Goal: Information Seeking & Learning: Learn about a topic

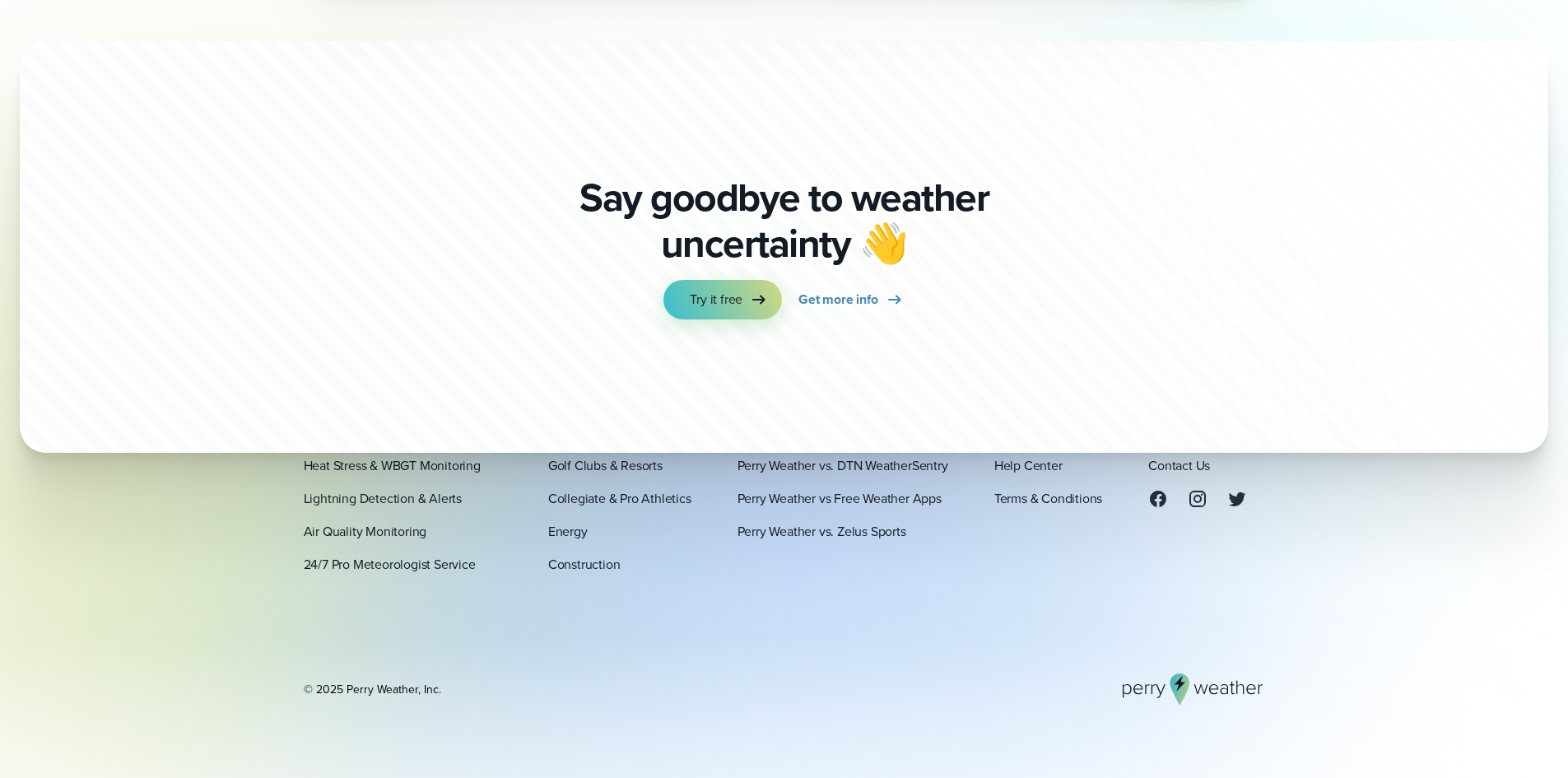
scroll to position [5782, 0]
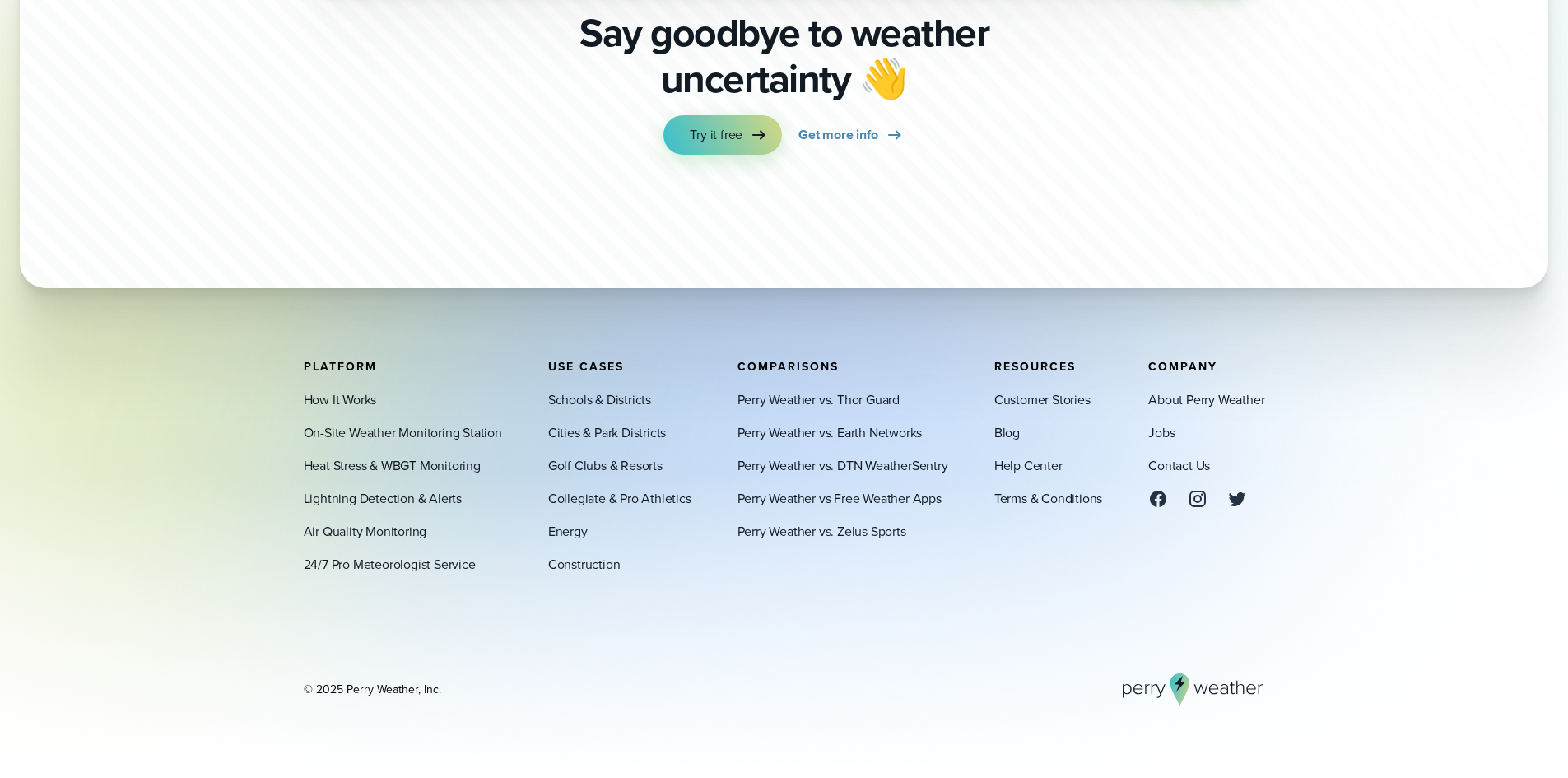
drag, startPoint x: 708, startPoint y: 344, endPoint x: 918, endPoint y: 549, distance: 293.5
click at [918, 548] on footer "Platform How It Works On-Site Weather Monitoring Station Heat Stress & WBGT Mon…" at bounding box center [784, 532] width 1568 height 491
click at [918, 593] on div "Platform How It Works On-Site Weather Monitoring Station Heat Stress & WBGT Mon…" at bounding box center [784, 532] width 961 height 345
drag, startPoint x: 905, startPoint y: 488, endPoint x: 933, endPoint y: 559, distance: 76.3
click at [933, 559] on footer "Platform How It Works On-Site Weather Monitoring Station Heat Stress & WBGT Mon…" at bounding box center [784, 532] width 1568 height 491
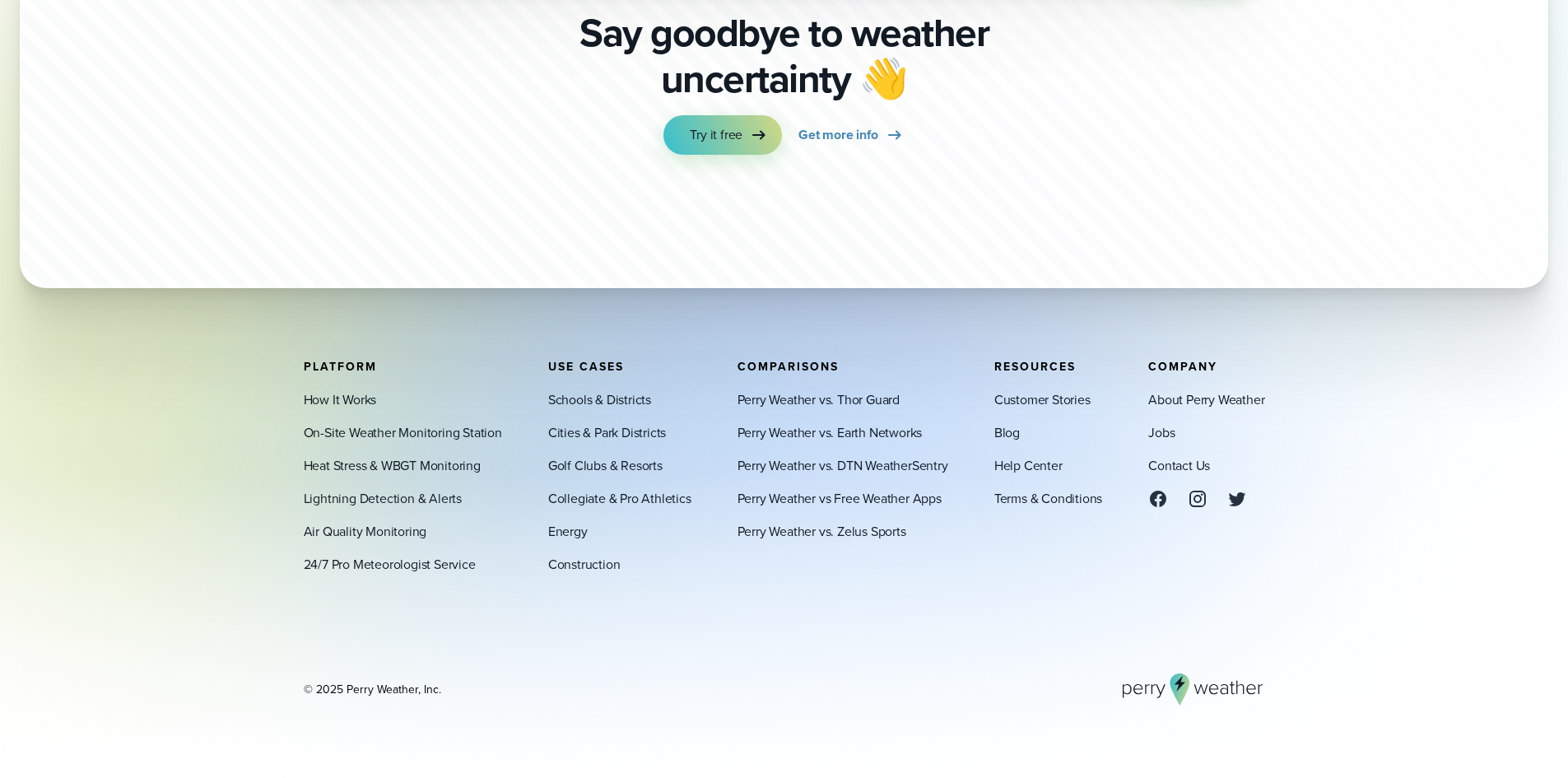
click at [881, 651] on div "Platform How It Works On-Site Weather Monitoring Station Heat Stress & WBGT Mon…" at bounding box center [784, 532] width 961 height 345
drag, startPoint x: 941, startPoint y: 555, endPoint x: 839, endPoint y: 530, distance: 105.0
click at [839, 530] on div "Comparisons Perry Weather vs. Thor Guard Perry Weather vs. Earth Networks Perry…" at bounding box center [842, 467] width 210 height 214
click at [928, 608] on div "Platform How It Works On-Site Weather Monitoring Station Heat Stress & WBGT Mon…" at bounding box center [784, 532] width 961 height 345
drag, startPoint x: 873, startPoint y: 531, endPoint x: 836, endPoint y: 538, distance: 37.7
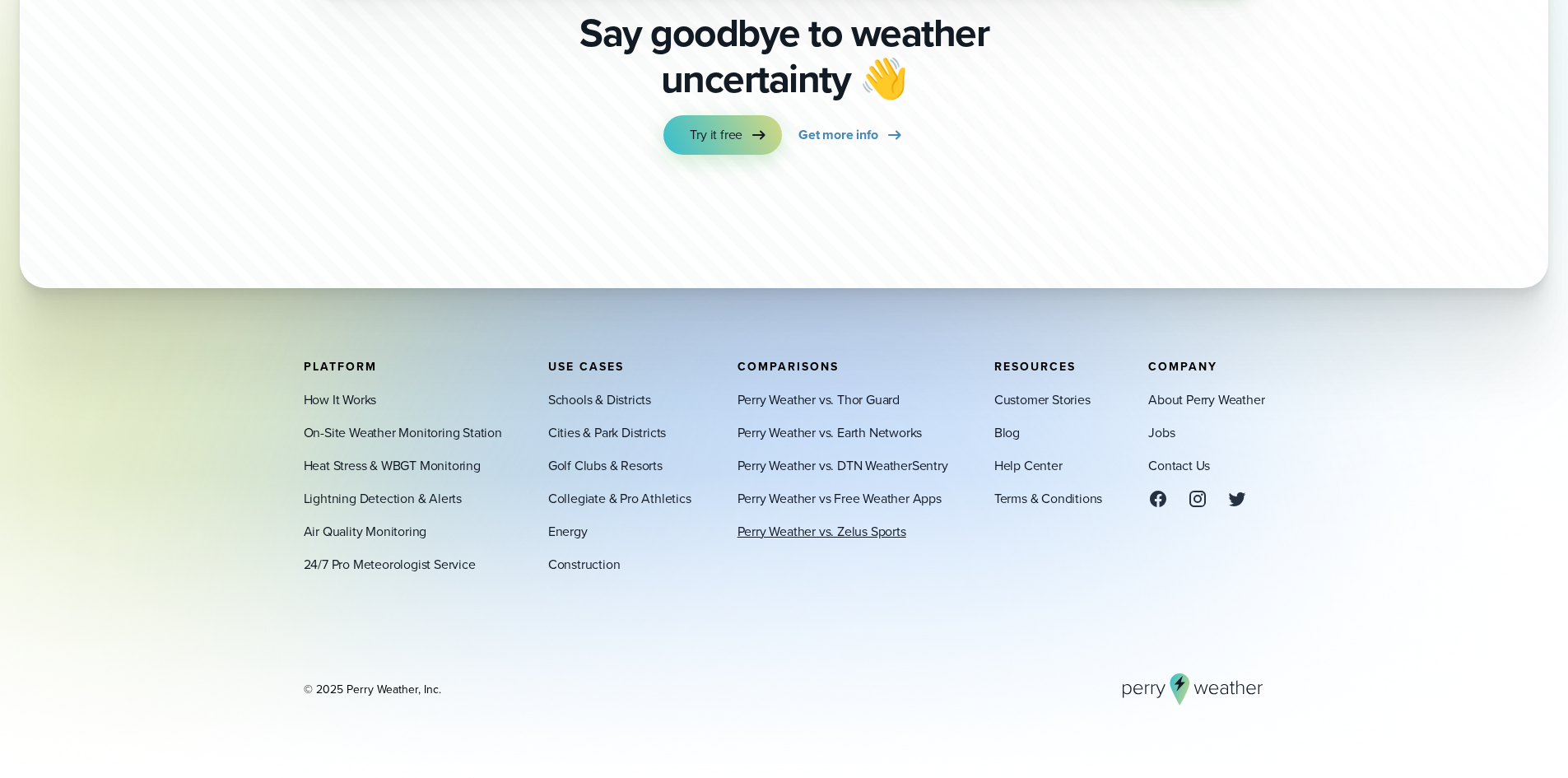
click at [836, 538] on div "Perry Weather vs. Thor Guard Perry Weather vs. Earth Networks Perry Weather vs.…" at bounding box center [842, 464] width 210 height 151
copy link "Zelus Sports"
click at [836, 538] on link "Perry Weather vs. Zelus Sports" at bounding box center [822, 531] width 169 height 20
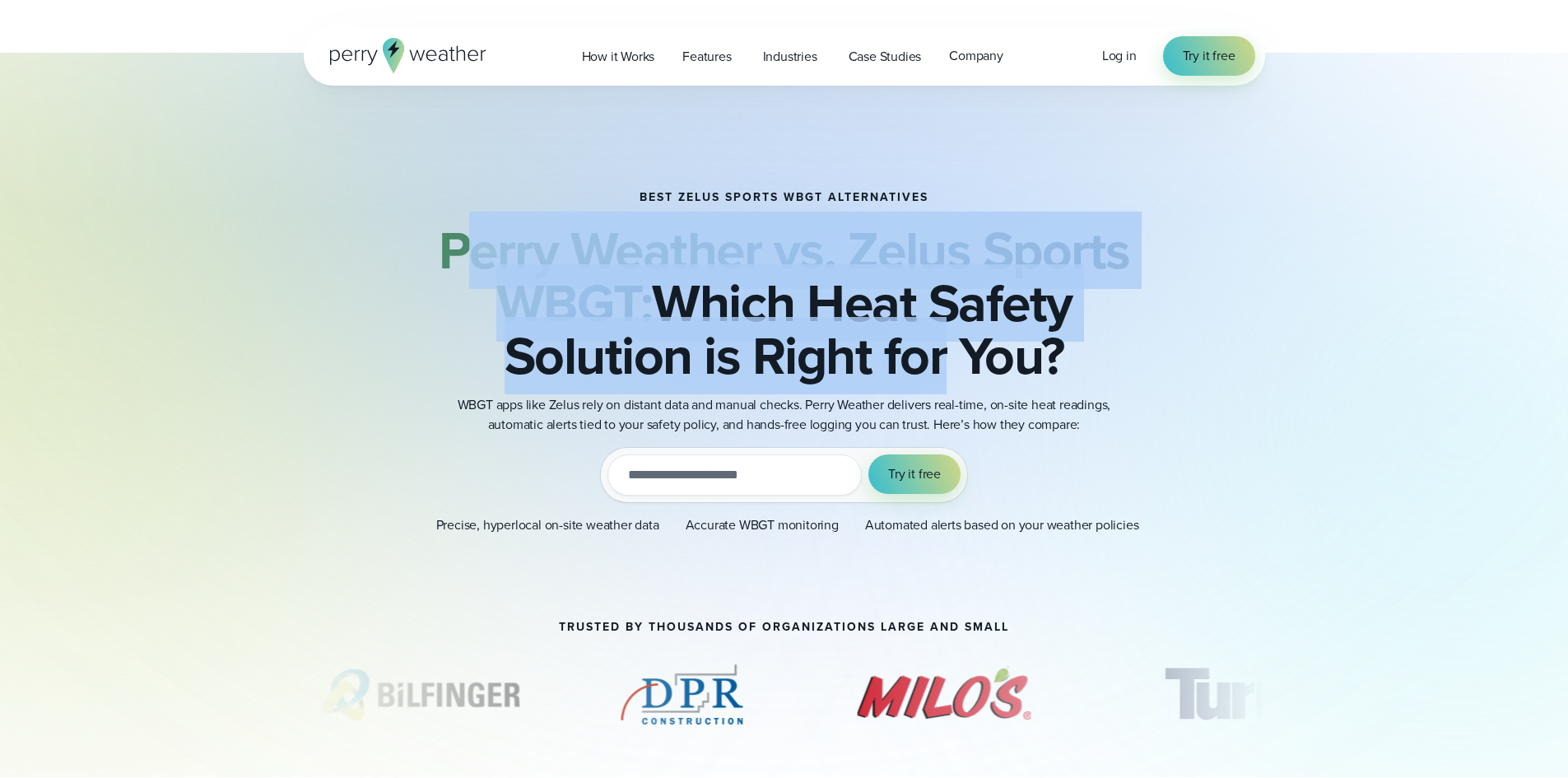
drag, startPoint x: 729, startPoint y: 300, endPoint x: 945, endPoint y: 385, distance: 232.1
click at [945, 382] on h2 "Perry Weather vs. Zelus Sports WBGT: Which Heat Safety Solution is Right for Yo…" at bounding box center [784, 303] width 797 height 158
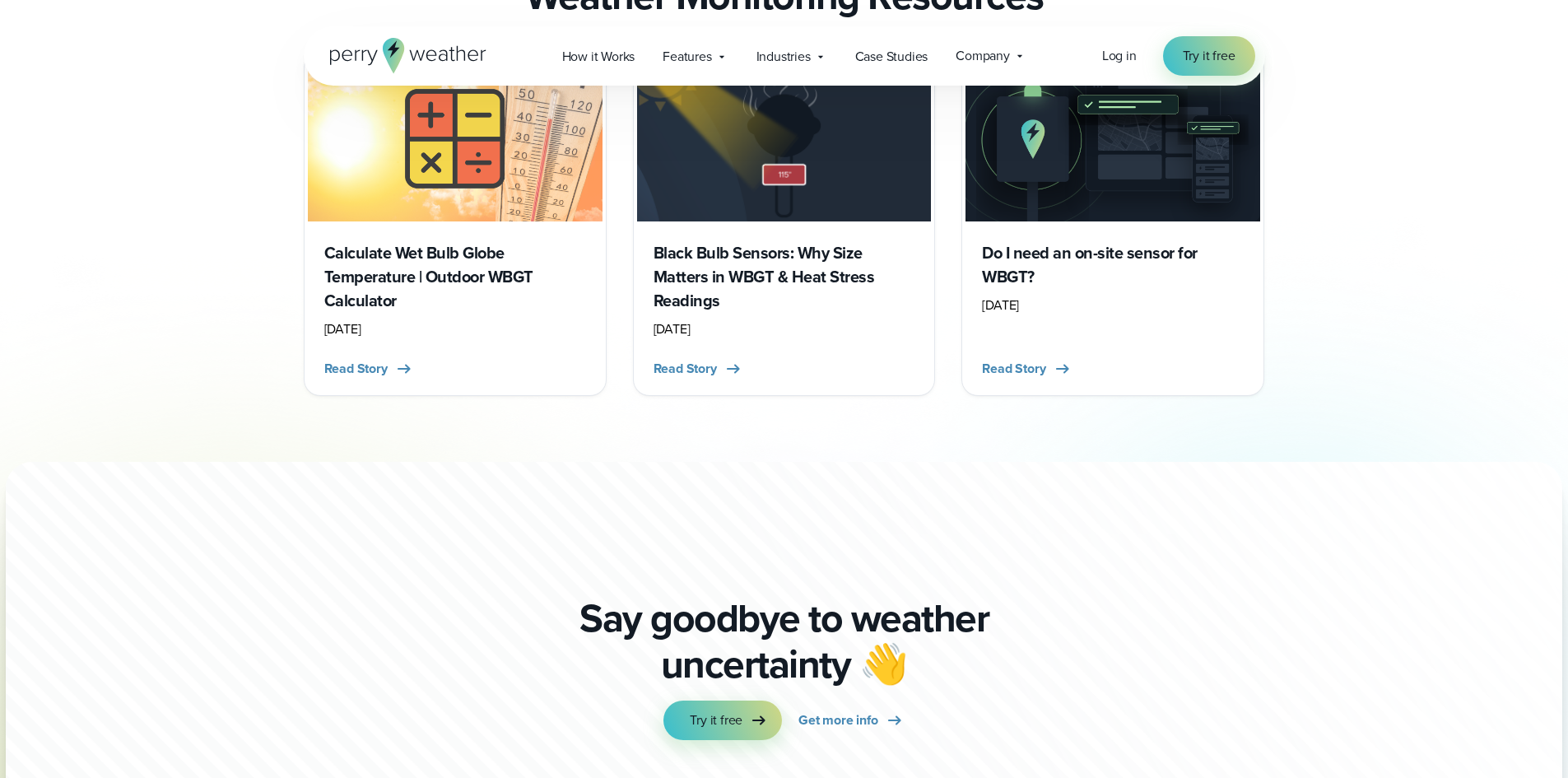
scroll to position [6163, 0]
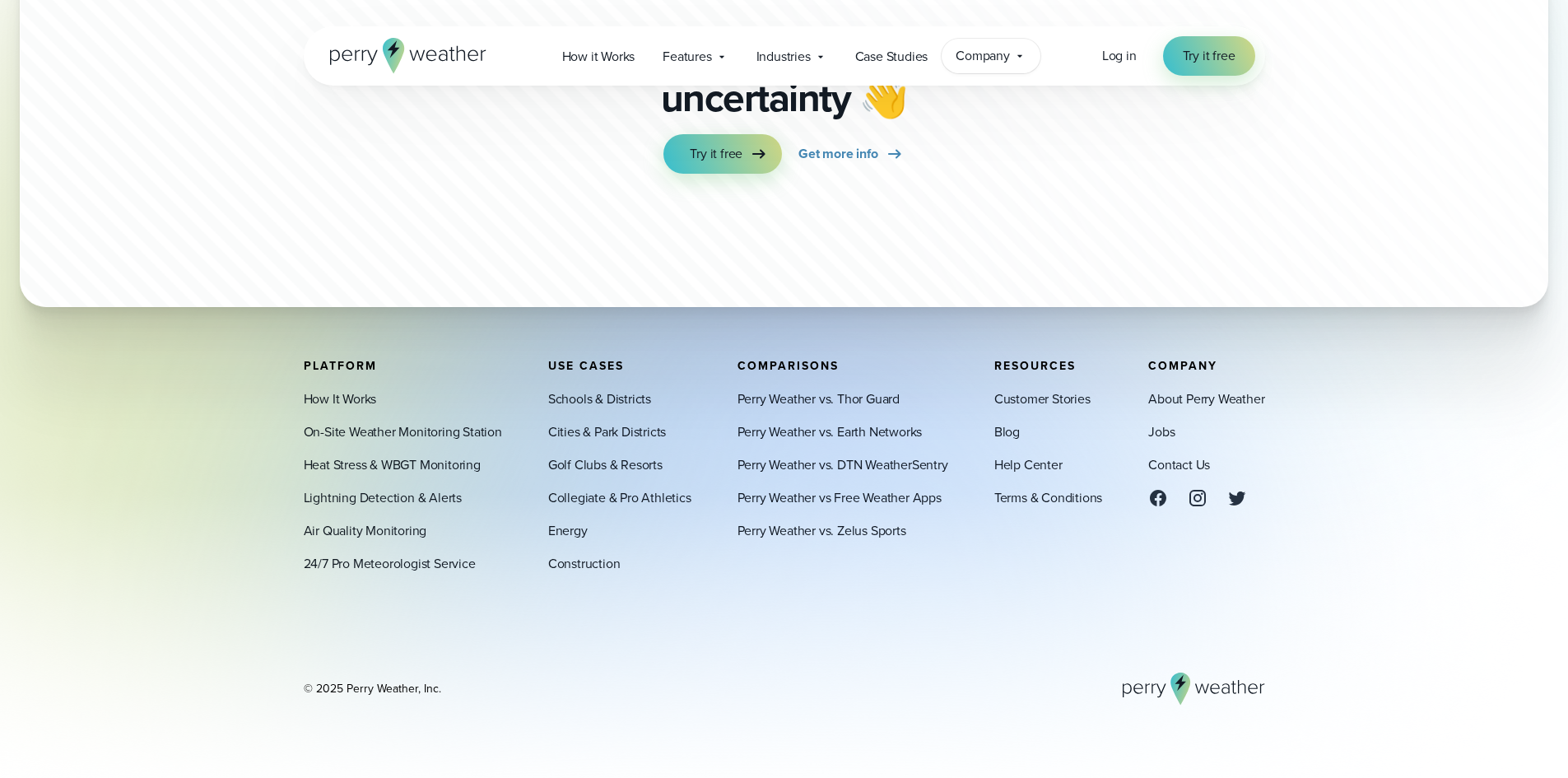
click at [1006, 58] on span "Company" at bounding box center [983, 56] width 54 height 20
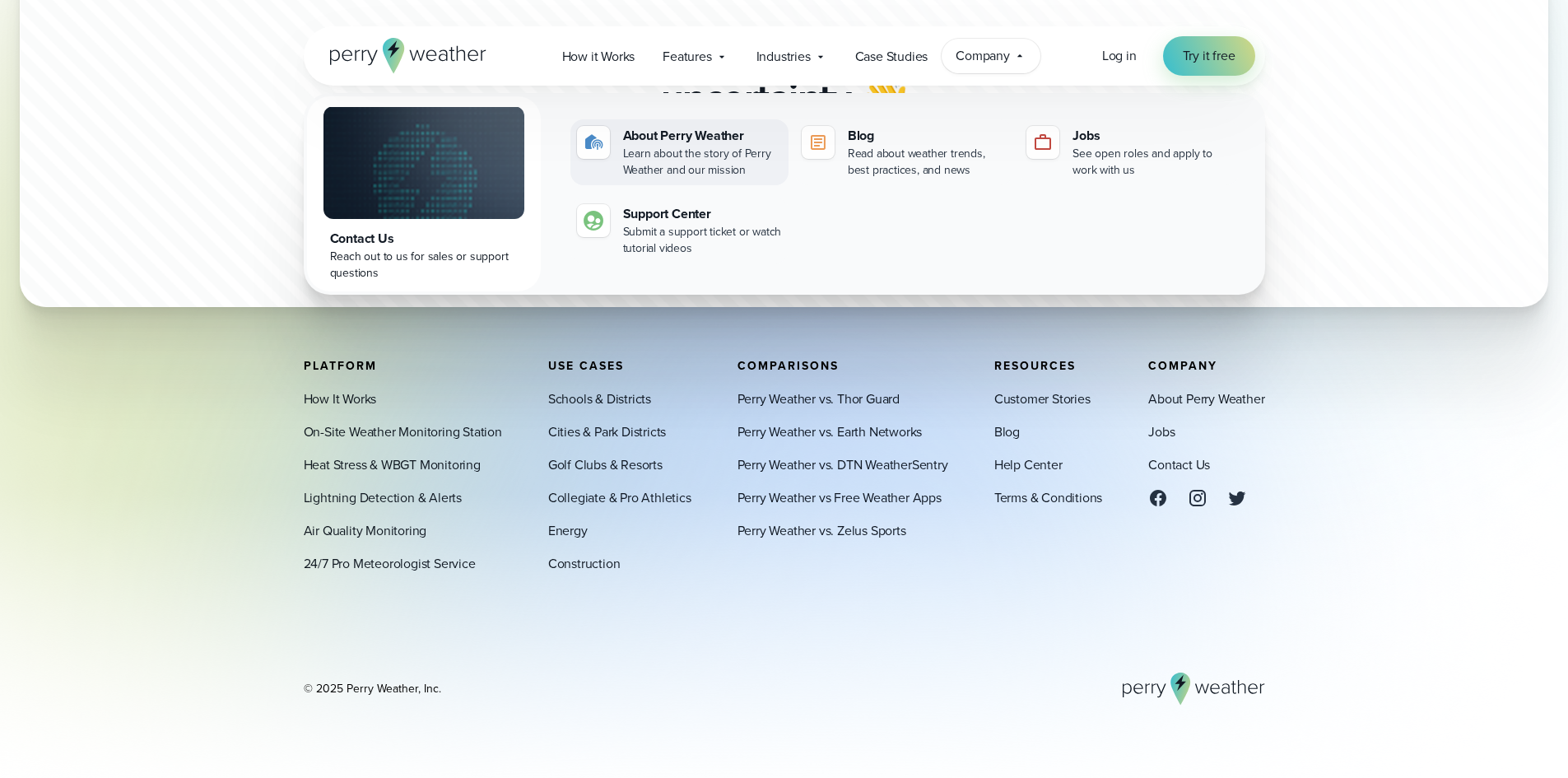
click at [679, 151] on div "Learn about the story of Perry Weather and our mission" at bounding box center [702, 162] width 159 height 33
click at [201, 348] on footer "Platform How It Works On-Site Weather Monitoring Station Heat Stress & WBGT Mon…" at bounding box center [784, 532] width 1568 height 491
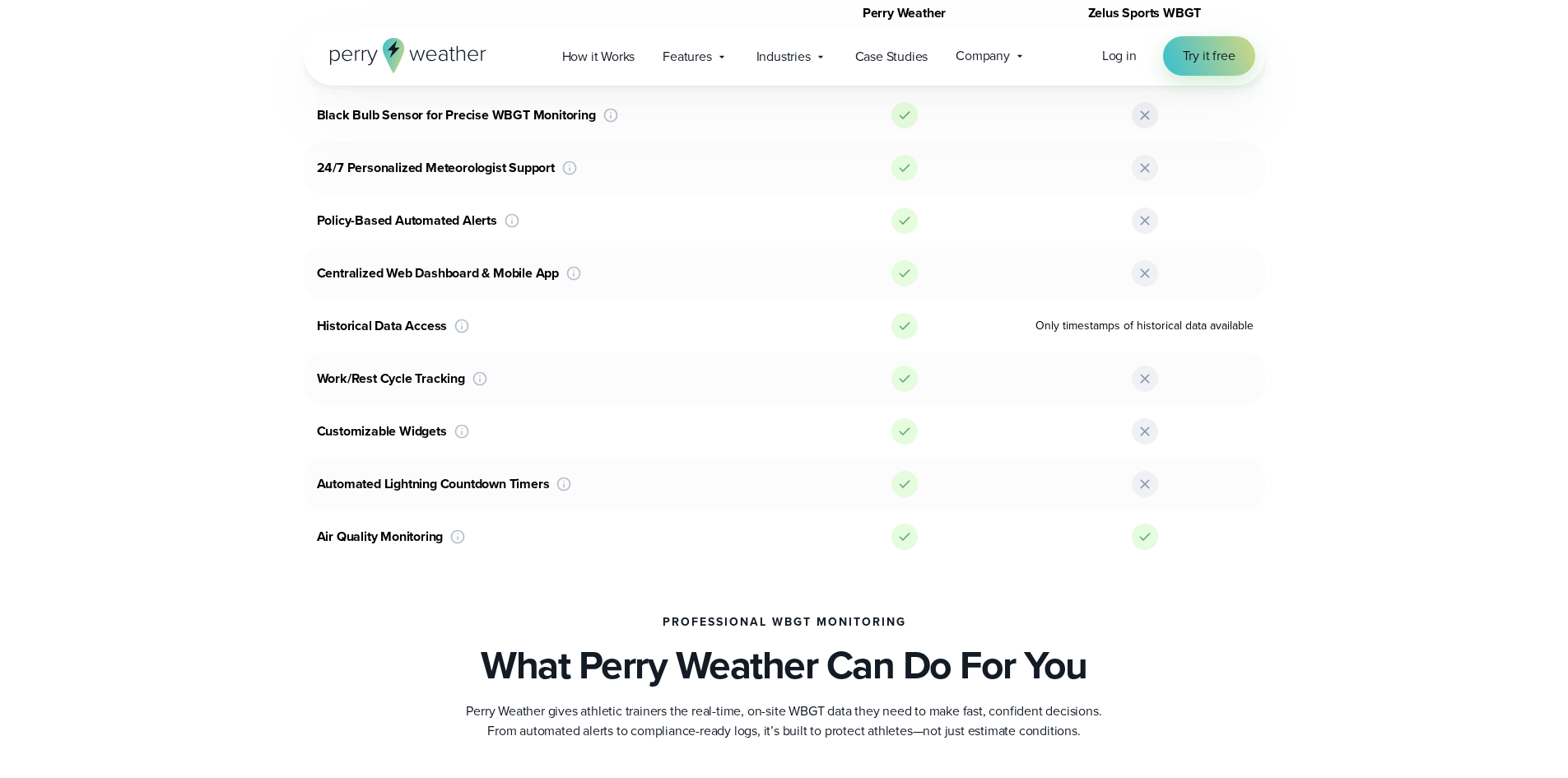
scroll to position [823, 0]
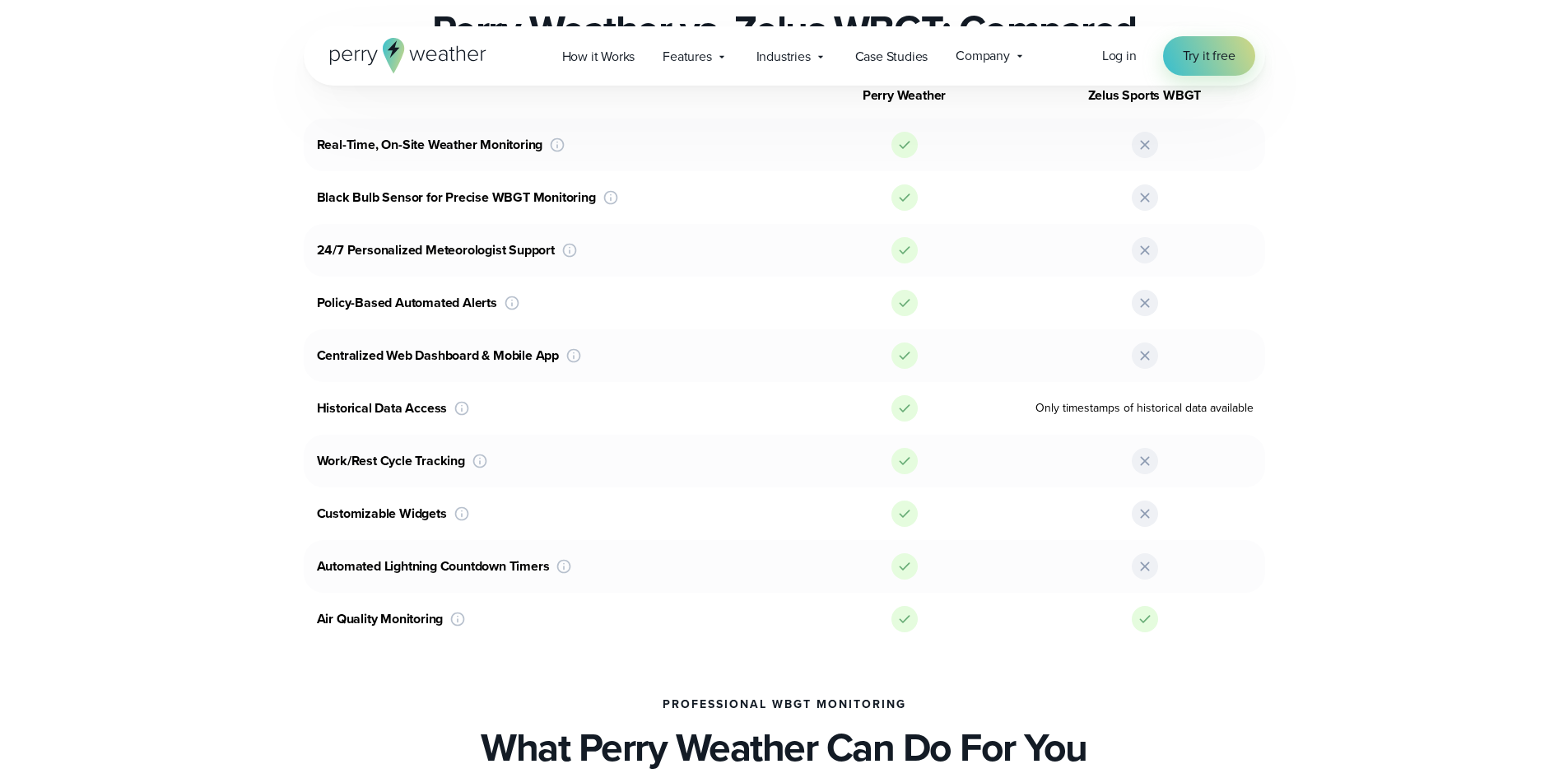
click at [373, 67] on icon at bounding box center [408, 55] width 156 height 35
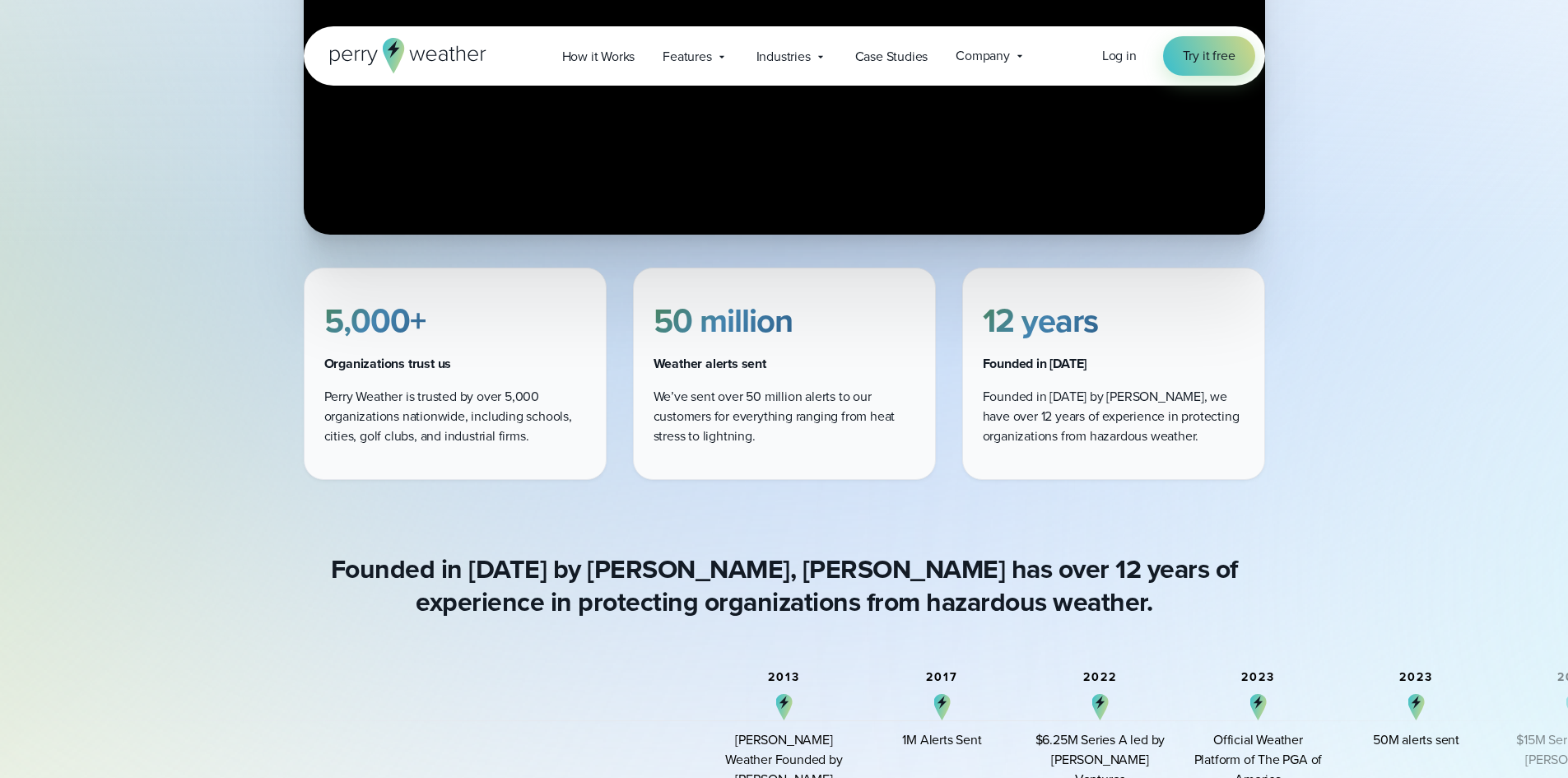
scroll to position [494, 0]
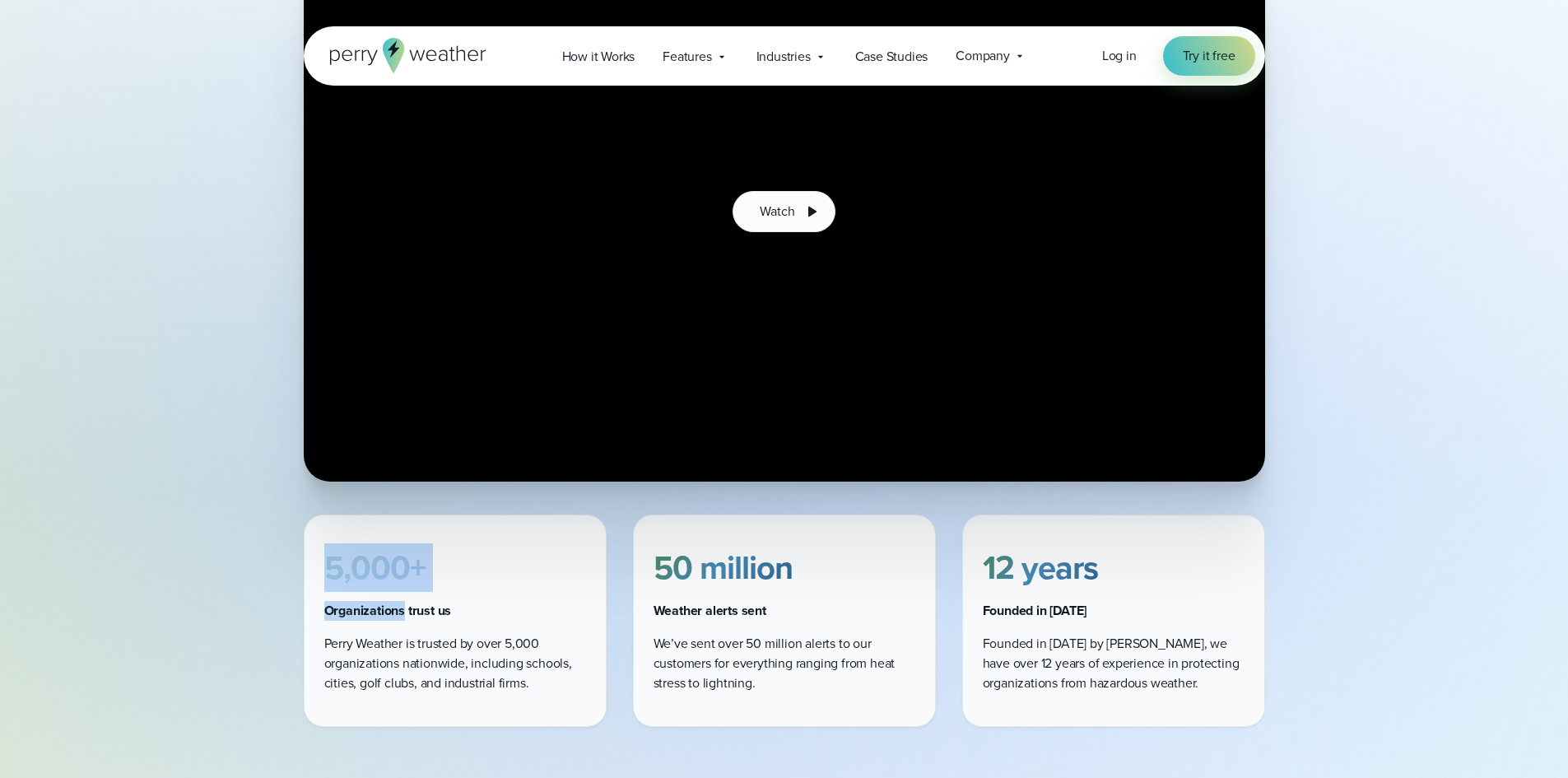
drag, startPoint x: 326, startPoint y: 557, endPoint x: 404, endPoint y: 618, distance: 99.0
click at [404, 618] on div "5,000+ Organizations trust us Perry Weather is trusted by over 5,000 organizati…" at bounding box center [455, 620] width 303 height 212
copy div "5,000+ Organizations"
click at [629, 616] on div "5,000+ Organizations trust us Perry Weather is trusted by over 5,000 organizati…" at bounding box center [784, 620] width 961 height 212
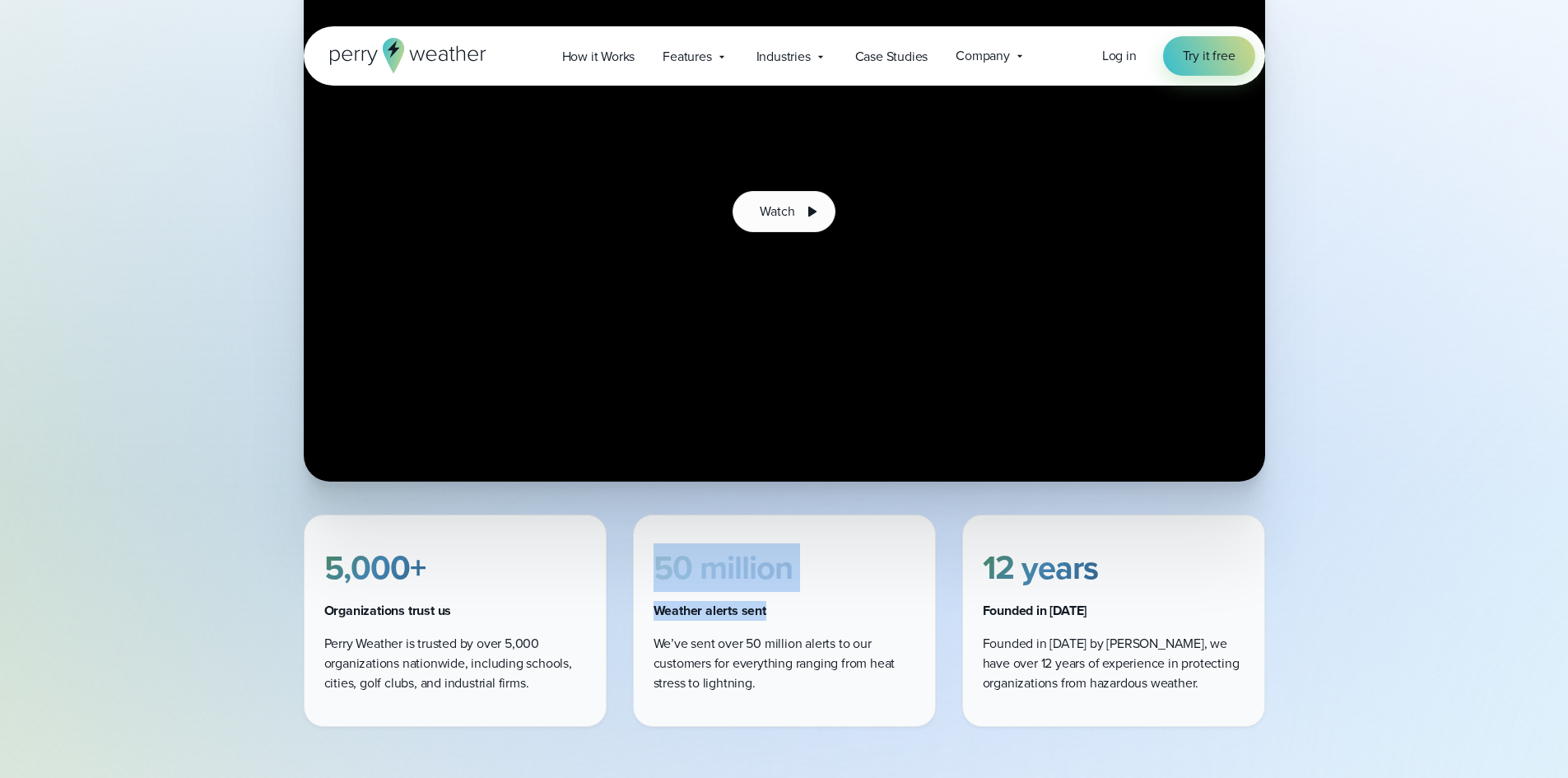
drag, startPoint x: 642, startPoint y: 558, endPoint x: 800, endPoint y: 613, distance: 167.3
click at [800, 613] on div "50 million Weather alerts sent We’ve sent over 50 million alerts to our custome…" at bounding box center [784, 620] width 303 height 212
copy div "50 million Weather alerts sent"
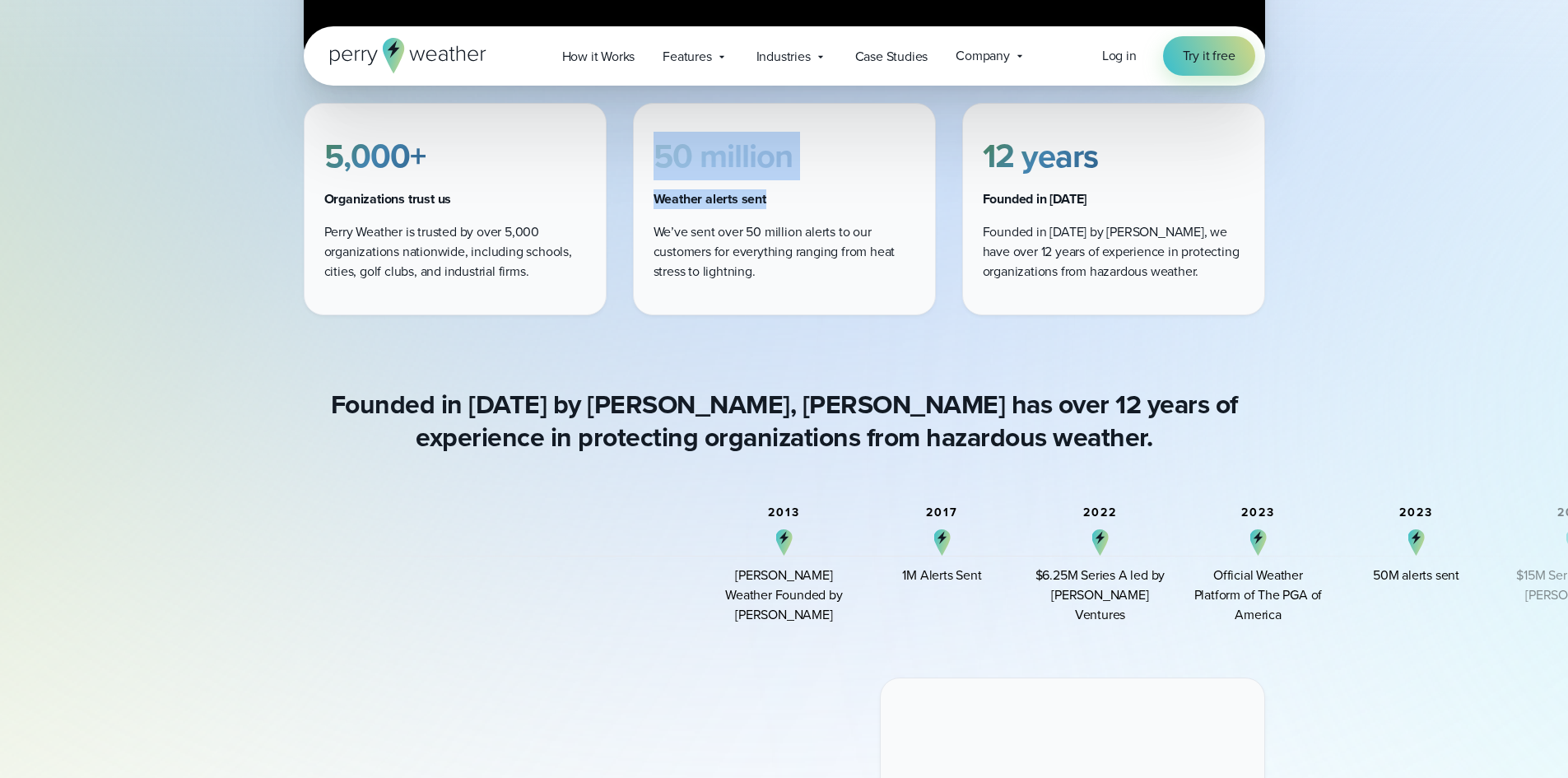
scroll to position [987, 0]
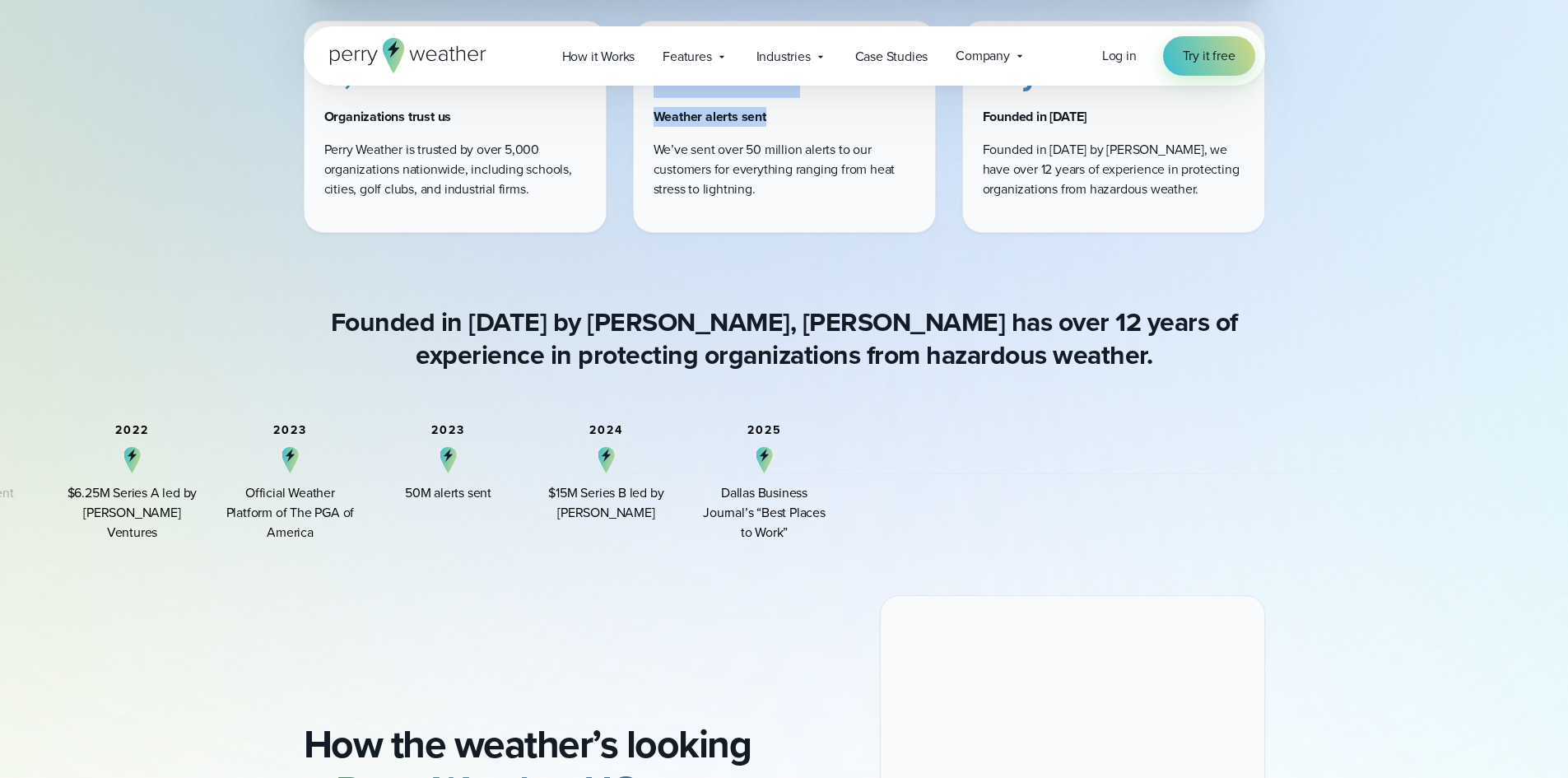
drag, startPoint x: 1420, startPoint y: 492, endPoint x: 386, endPoint y: 481, distance: 1034.1
click at [386, 481] on div "2023 50M alerts sent" at bounding box center [448, 482] width 131 height 119
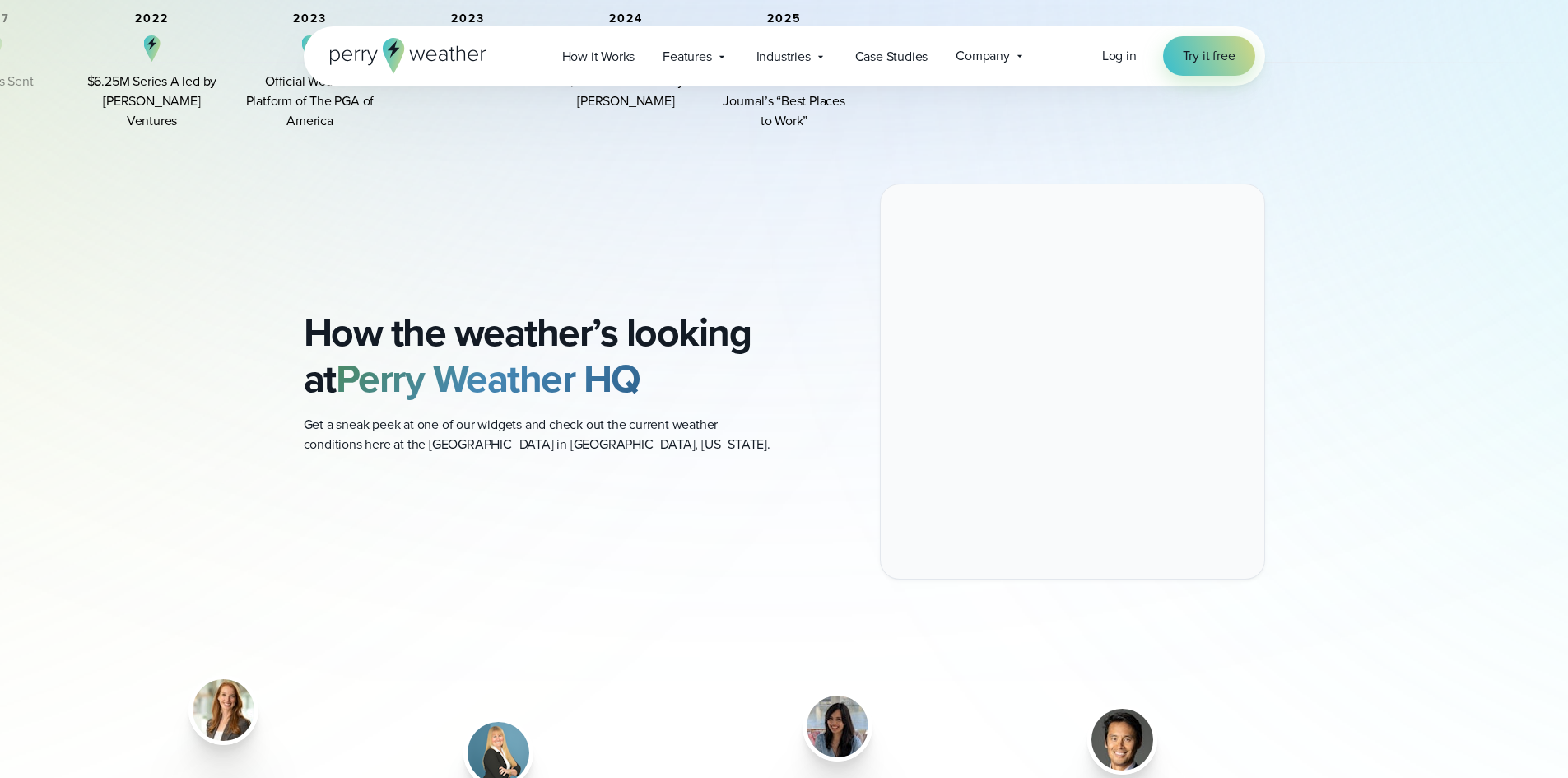
scroll to position [1564, 0]
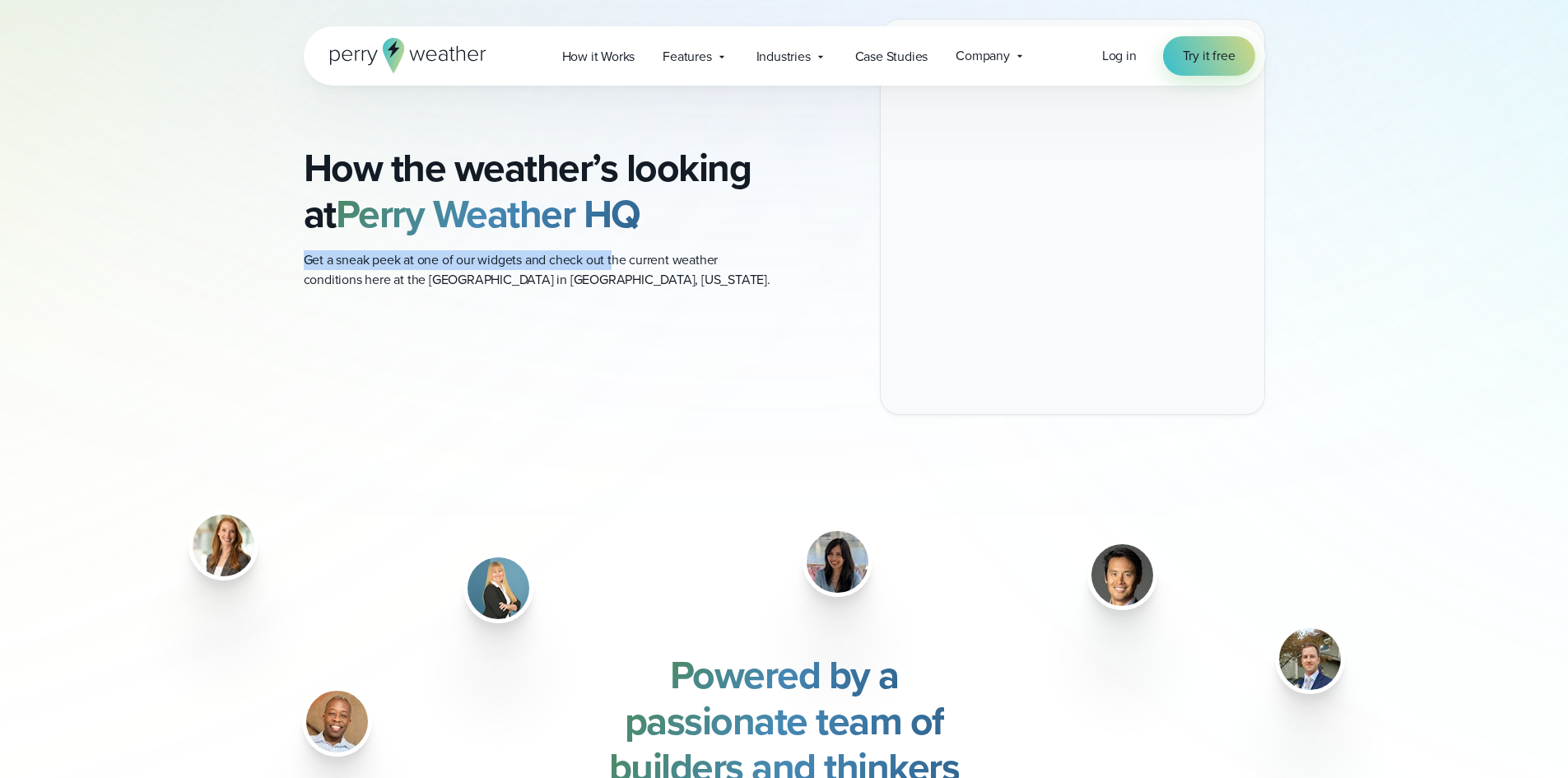
drag, startPoint x: 616, startPoint y: 262, endPoint x: 236, endPoint y: 250, distance: 380.2
click at [236, 250] on div "How the weather’s looking at Perry Weather HQ Get a sneak peek at one of our wi…" at bounding box center [784, 217] width 1185 height 396
click at [504, 263] on p "Get a sneak peek at one of our widgets and check out the current weather condit…" at bounding box center [538, 270] width 468 height 40
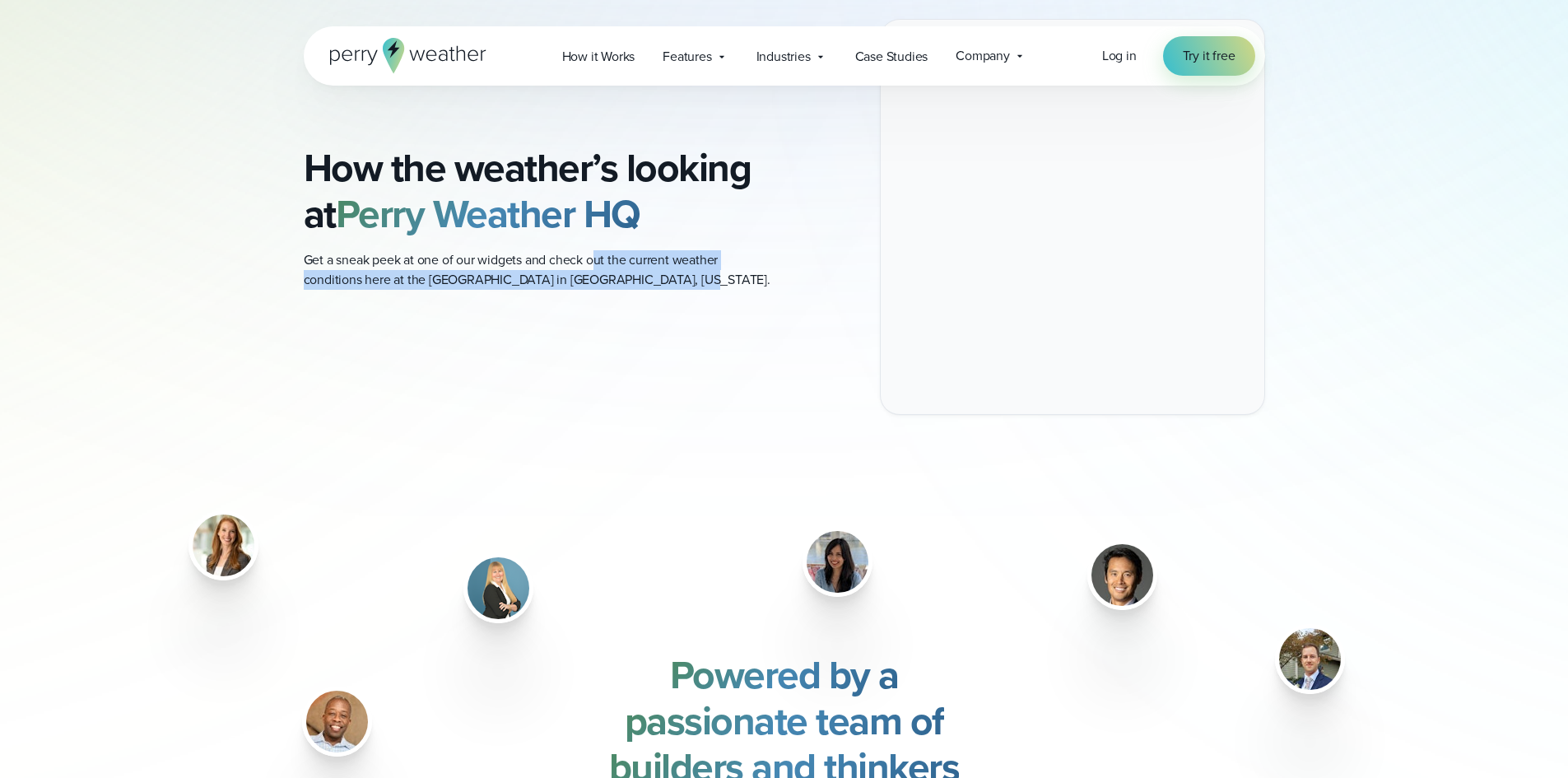
drag, startPoint x: 678, startPoint y: 285, endPoint x: 599, endPoint y: 248, distance: 87.2
click at [599, 248] on div "How the weather’s looking at Perry Weather HQ Get a sneak peek at one of our wi…" at bounding box center [538, 218] width 468 height 145
click at [592, 245] on div "How the weather’s looking at Perry Weather HQ Get a sneak peek at one of our wi…" at bounding box center [538, 218] width 468 height 145
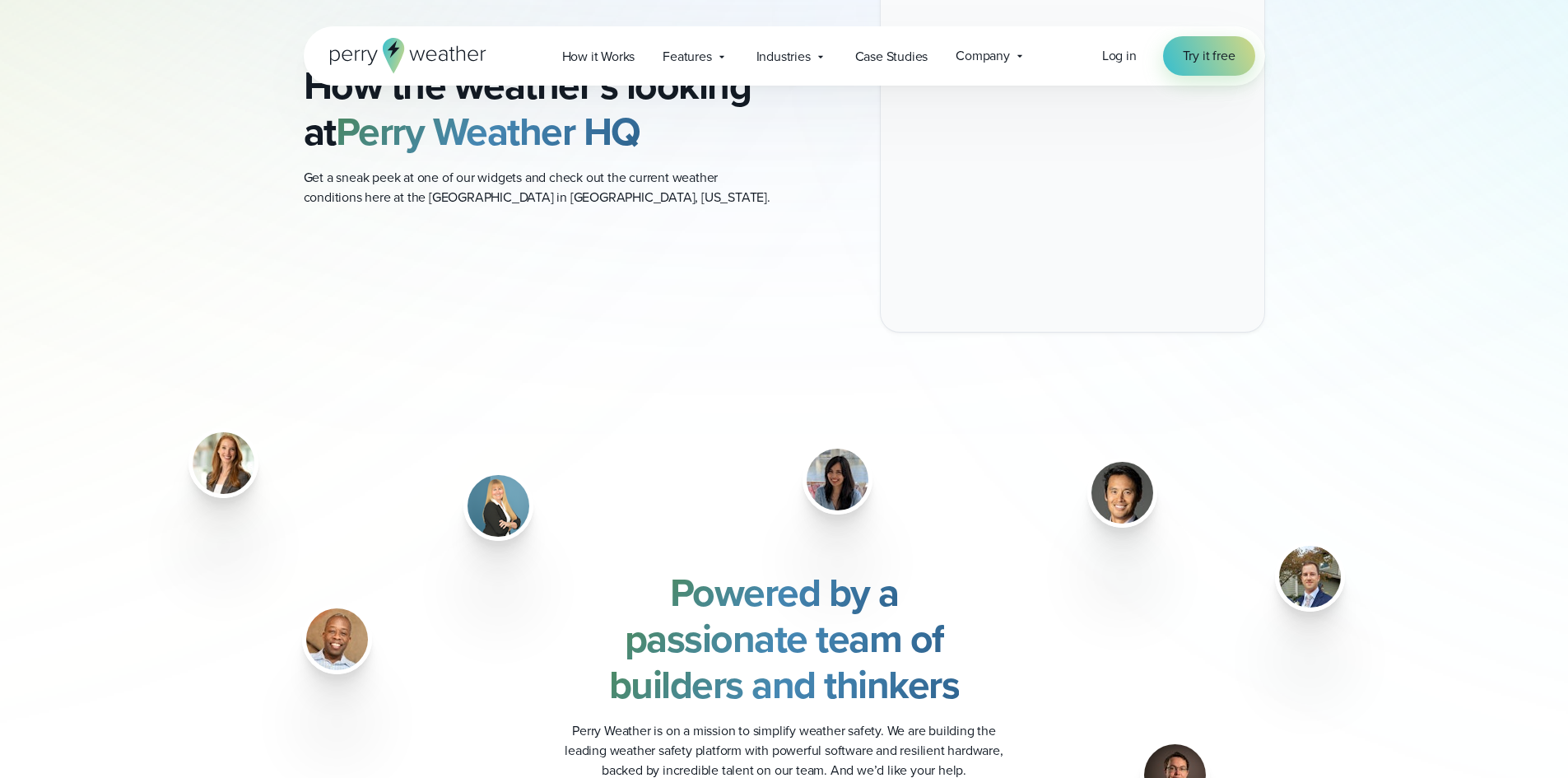
scroll to position [1976, 0]
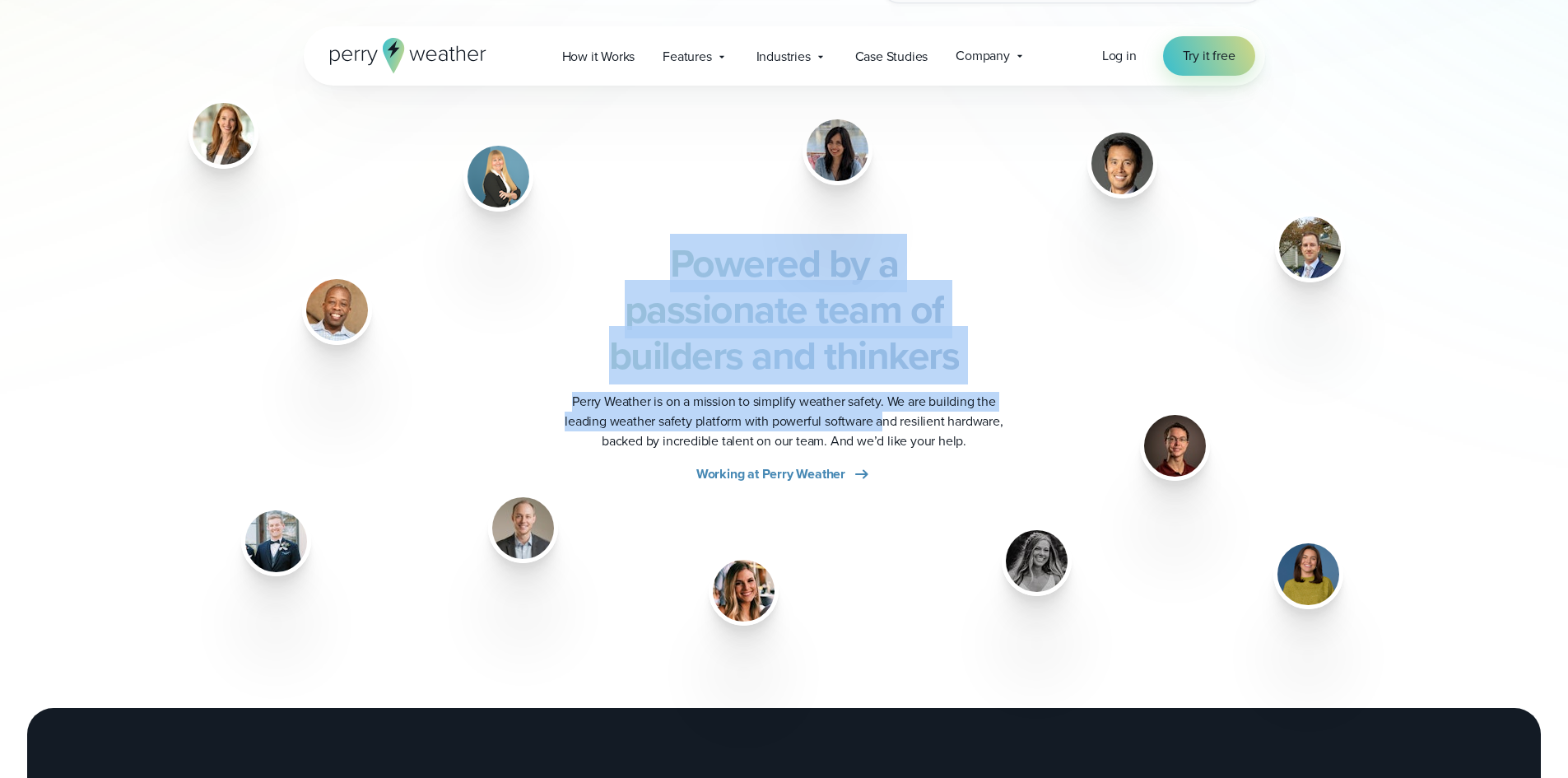
drag, startPoint x: 680, startPoint y: 272, endPoint x: 881, endPoint y: 423, distance: 251.4
click at [881, 423] on div "Powered by a passionate team of builders and thinkers Perry Weather is on a mis…" at bounding box center [784, 362] width 468 height 244
click at [881, 423] on p "Perry Weather is on a mission to simplify weather safety. We are building the l…" at bounding box center [784, 421] width 468 height 59
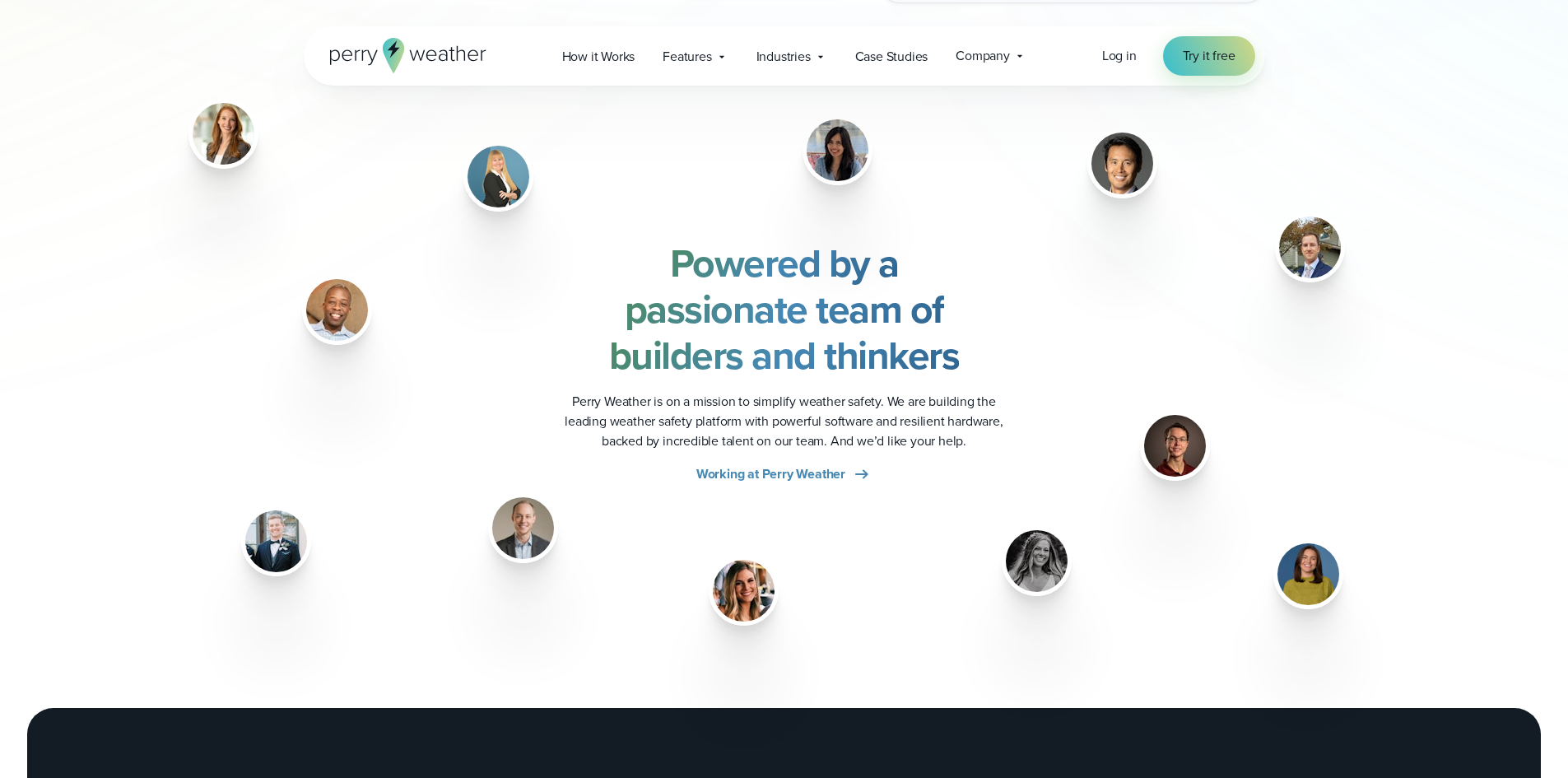
scroll to position [2552, 0]
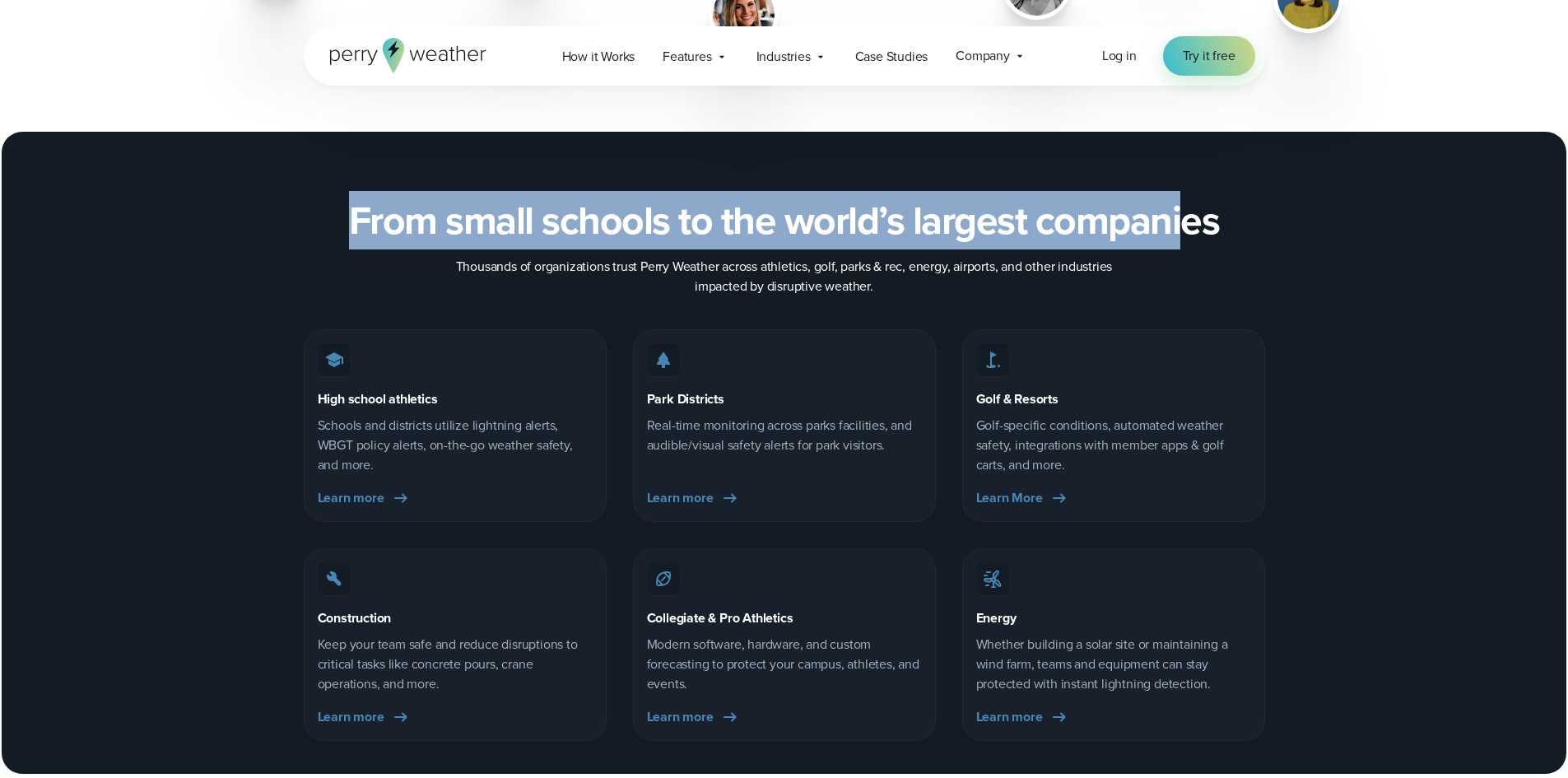
drag, startPoint x: 298, startPoint y: 228, endPoint x: 1179, endPoint y: 280, distance: 882.5
click at [1179, 280] on div "From small schools to the world’s largest companies Thousands of organizations …" at bounding box center [784, 247] width 1185 height 99
click at [1179, 280] on div "From small schools to the world’s largest companies Thousands of organizations …" at bounding box center [784, 247] width 961 height 99
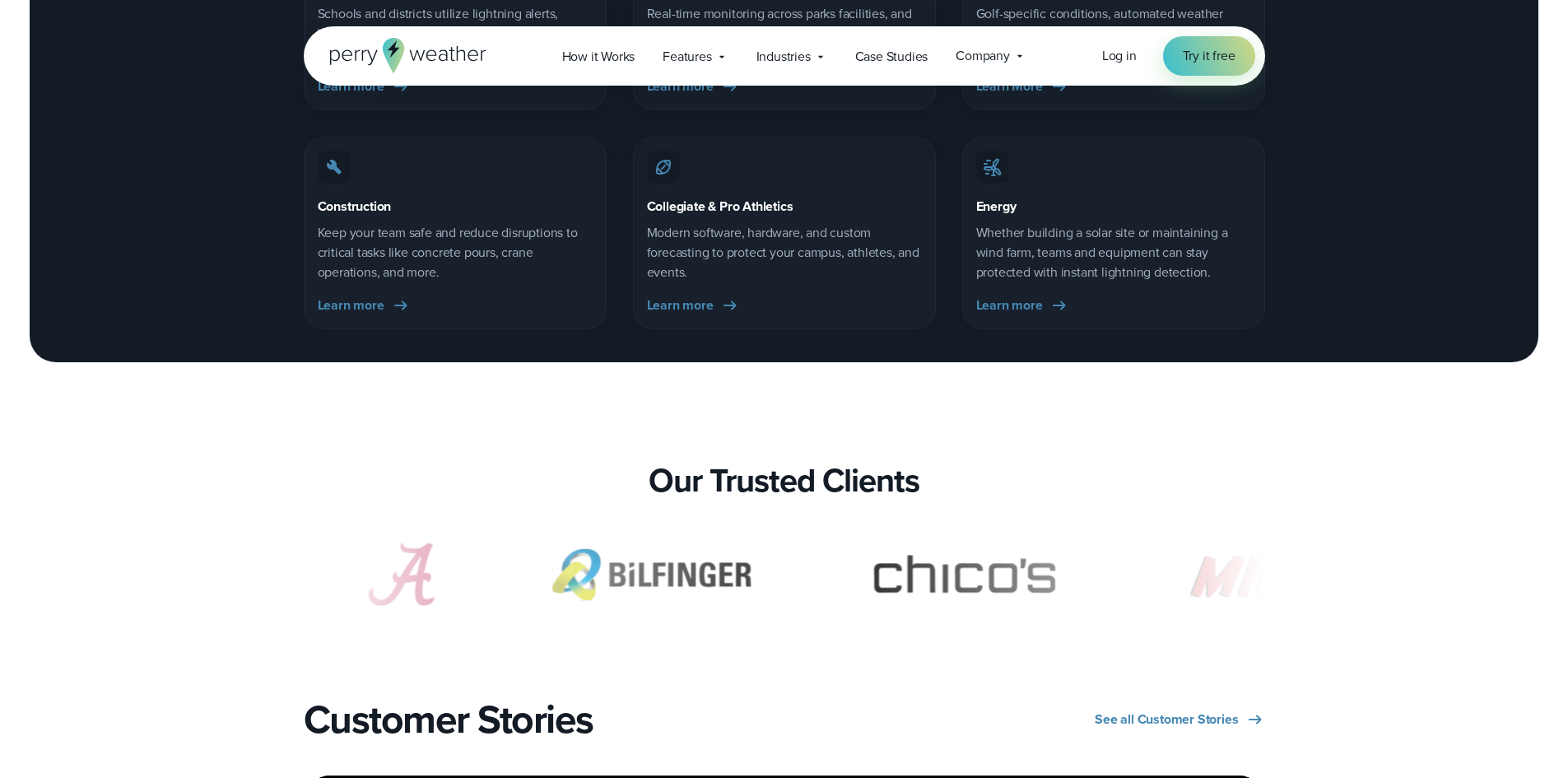
scroll to position [3210, 0]
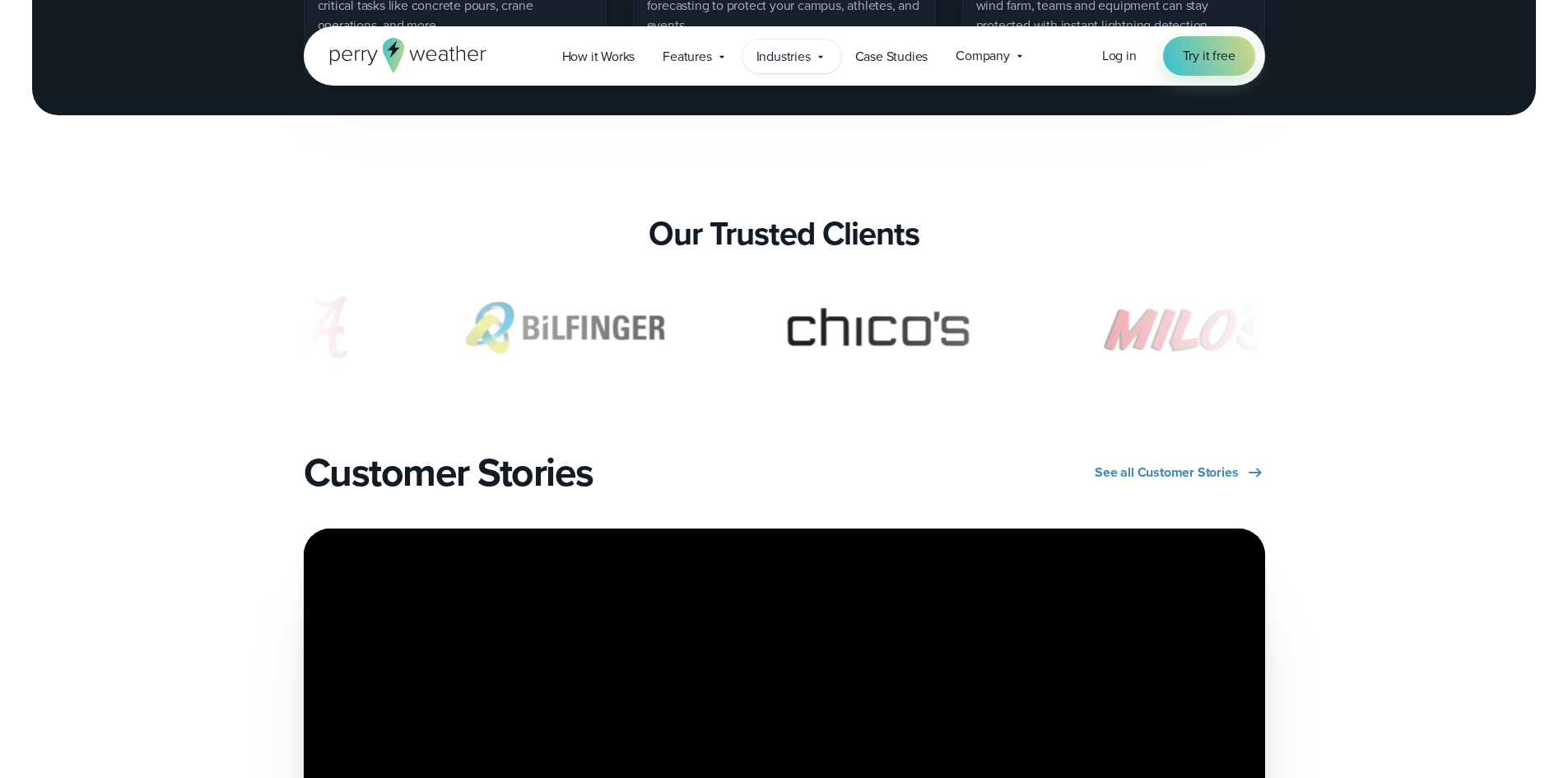
click at [772, 60] on span "Industries" at bounding box center [784, 57] width 54 height 20
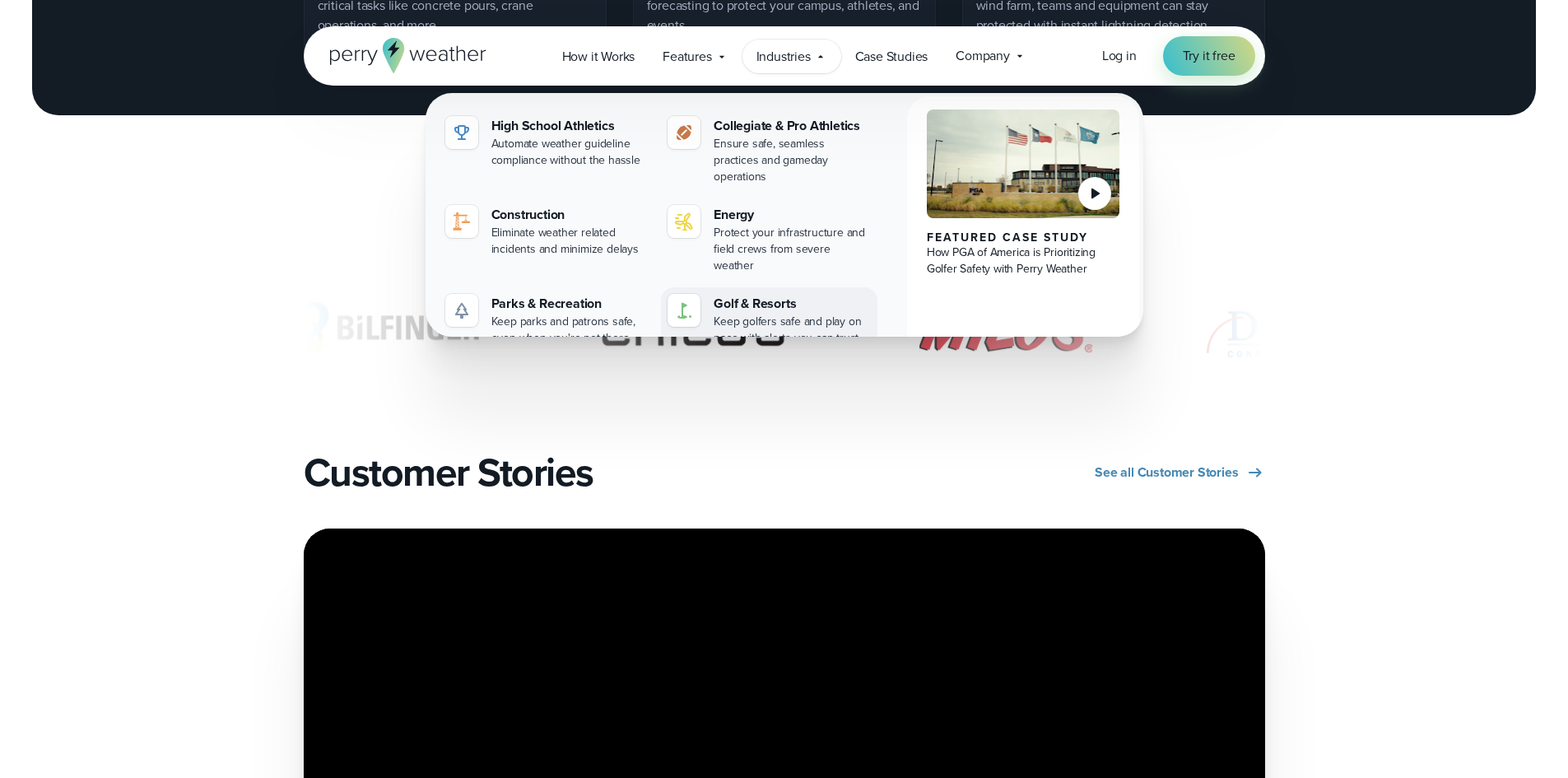
drag, startPoint x: 434, startPoint y: 118, endPoint x: 866, endPoint y: 310, distance: 472.7
click at [866, 310] on div "Featured Case Study How PGA of America is Prioritizing Golfer Safety with Perry…" at bounding box center [784, 231] width 718 height 277
copy div "High School Athletics Automate weather guideline compliance without the hassle …"
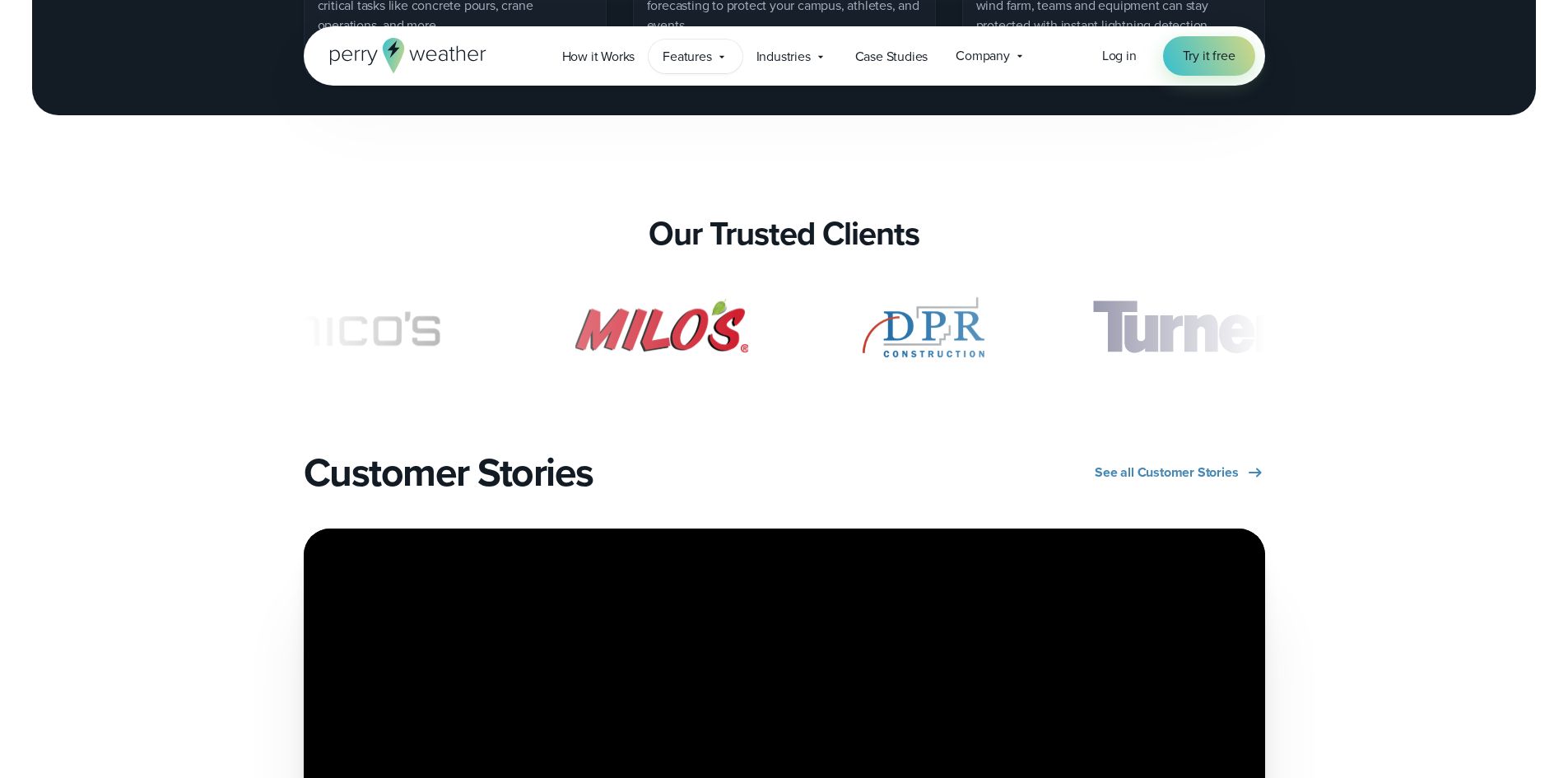
click at [700, 69] on div "Features Explore All Features Explore Perry Weather's on-site weather hardware …" at bounding box center [695, 56] width 93 height 34
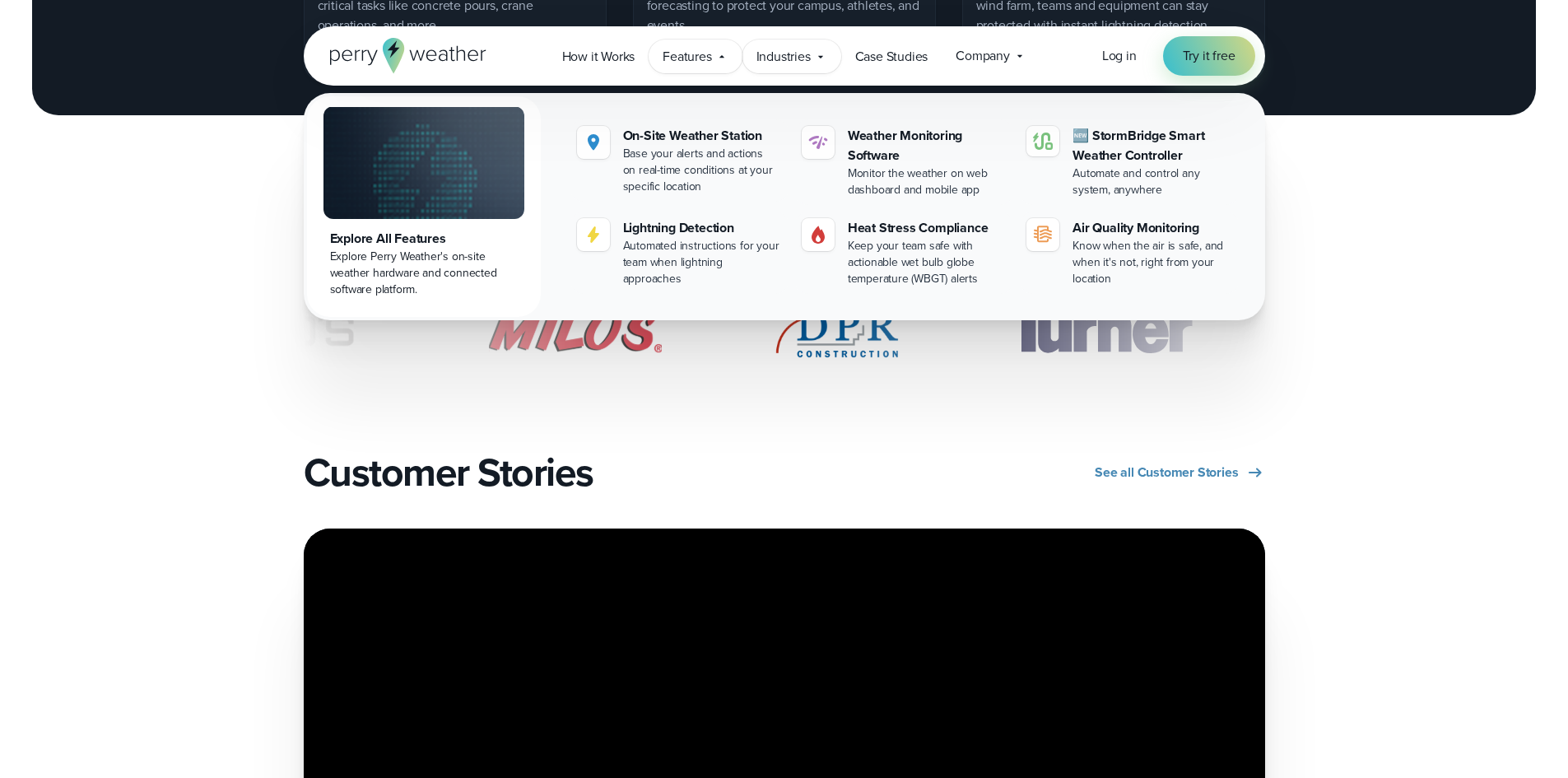
click at [791, 57] on span "Industries" at bounding box center [784, 57] width 54 height 20
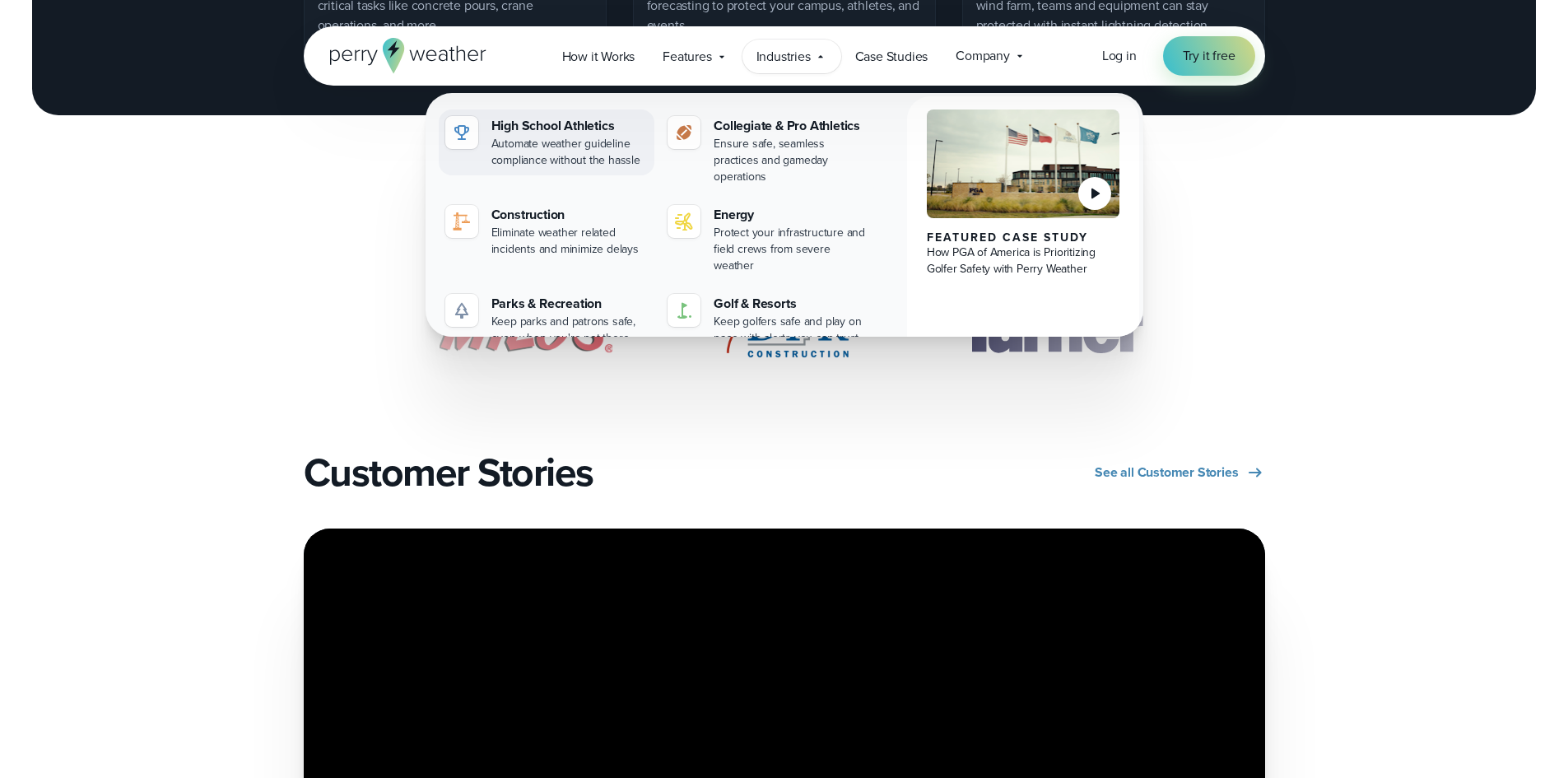
click at [546, 129] on div "High School Athletics" at bounding box center [570, 126] width 157 height 20
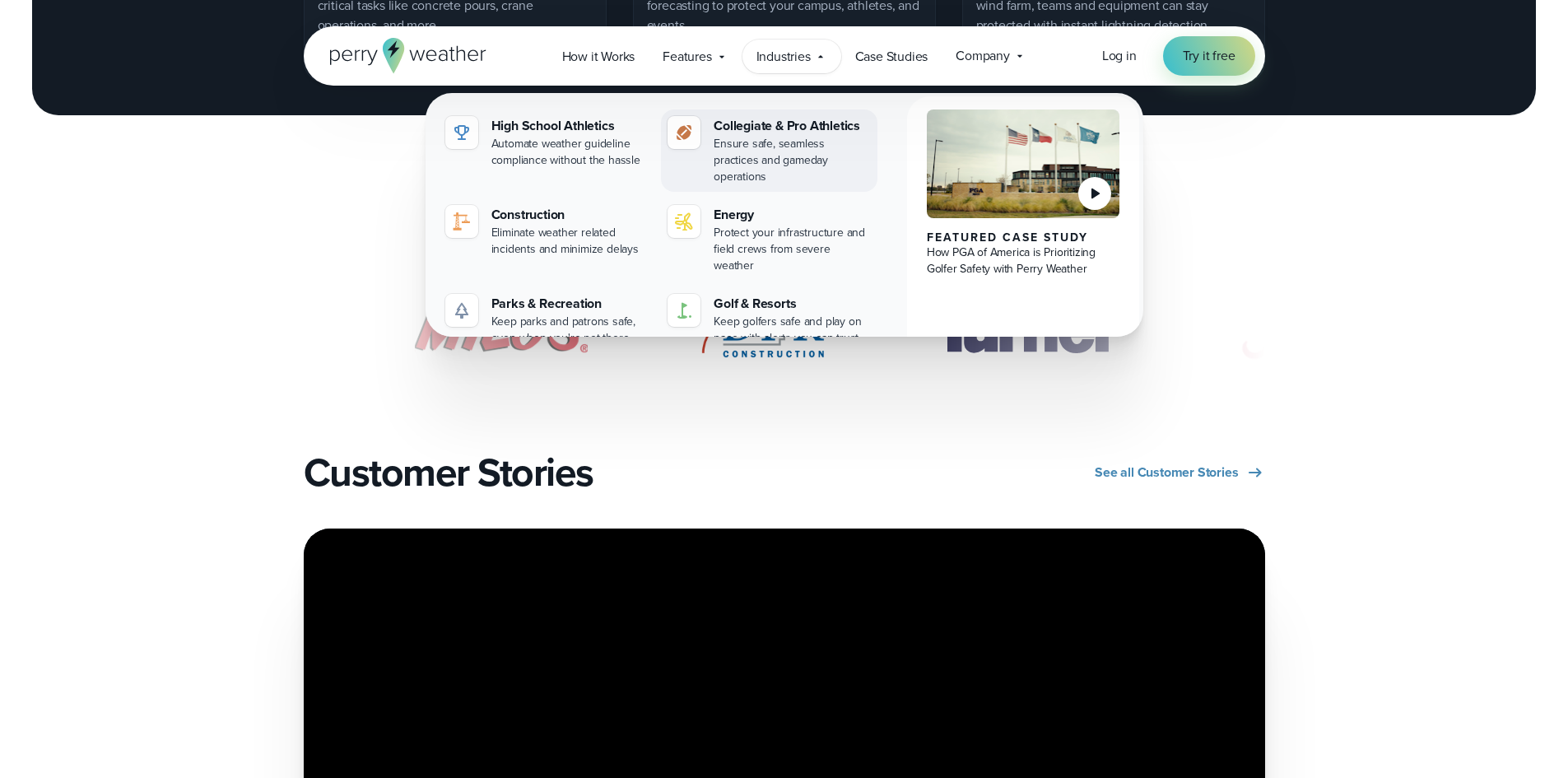
click at [774, 130] on div "Collegiate & Pro Athletics" at bounding box center [792, 126] width 157 height 20
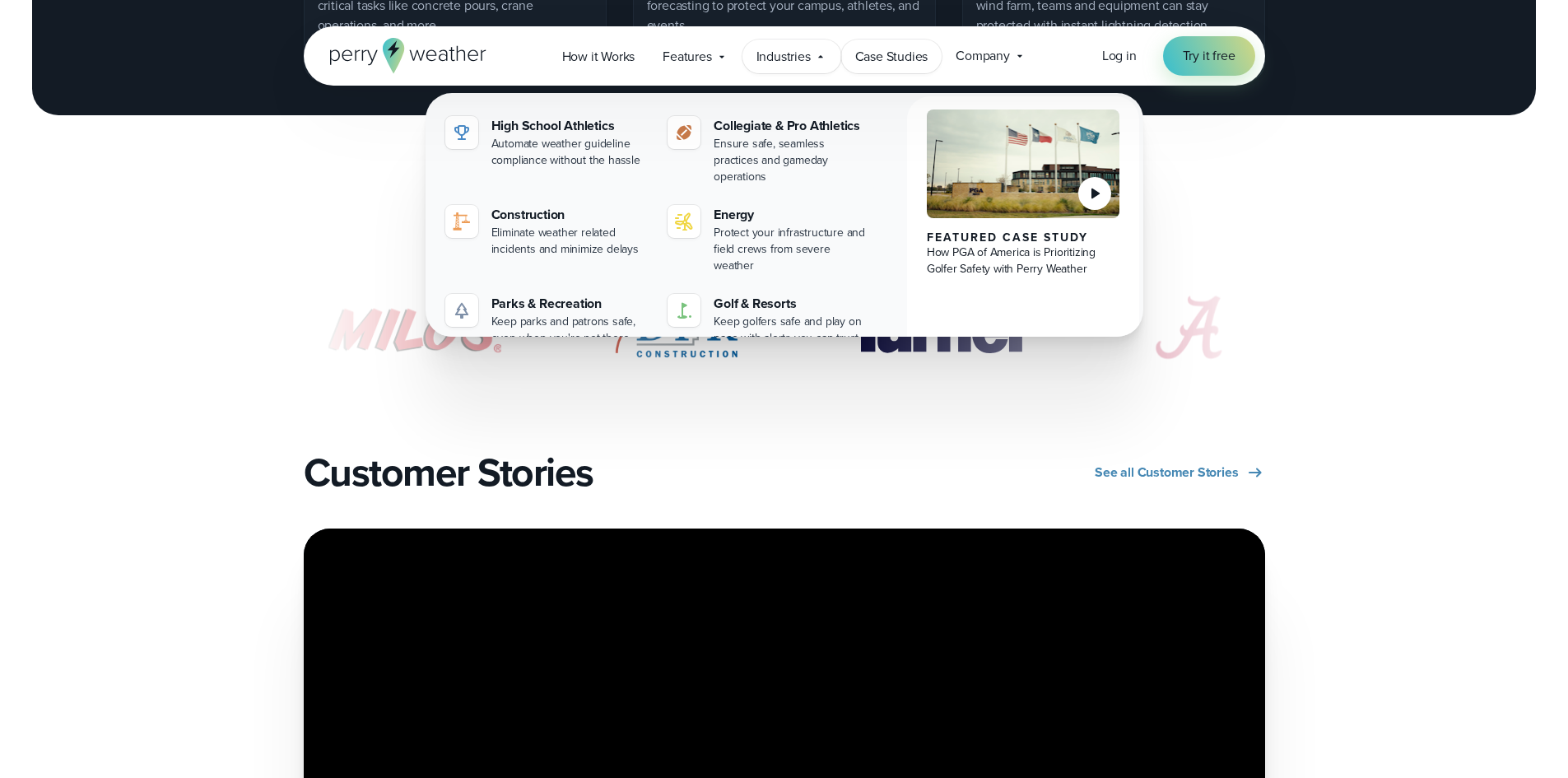
click at [885, 49] on span "Case Studies" at bounding box center [891, 57] width 73 height 20
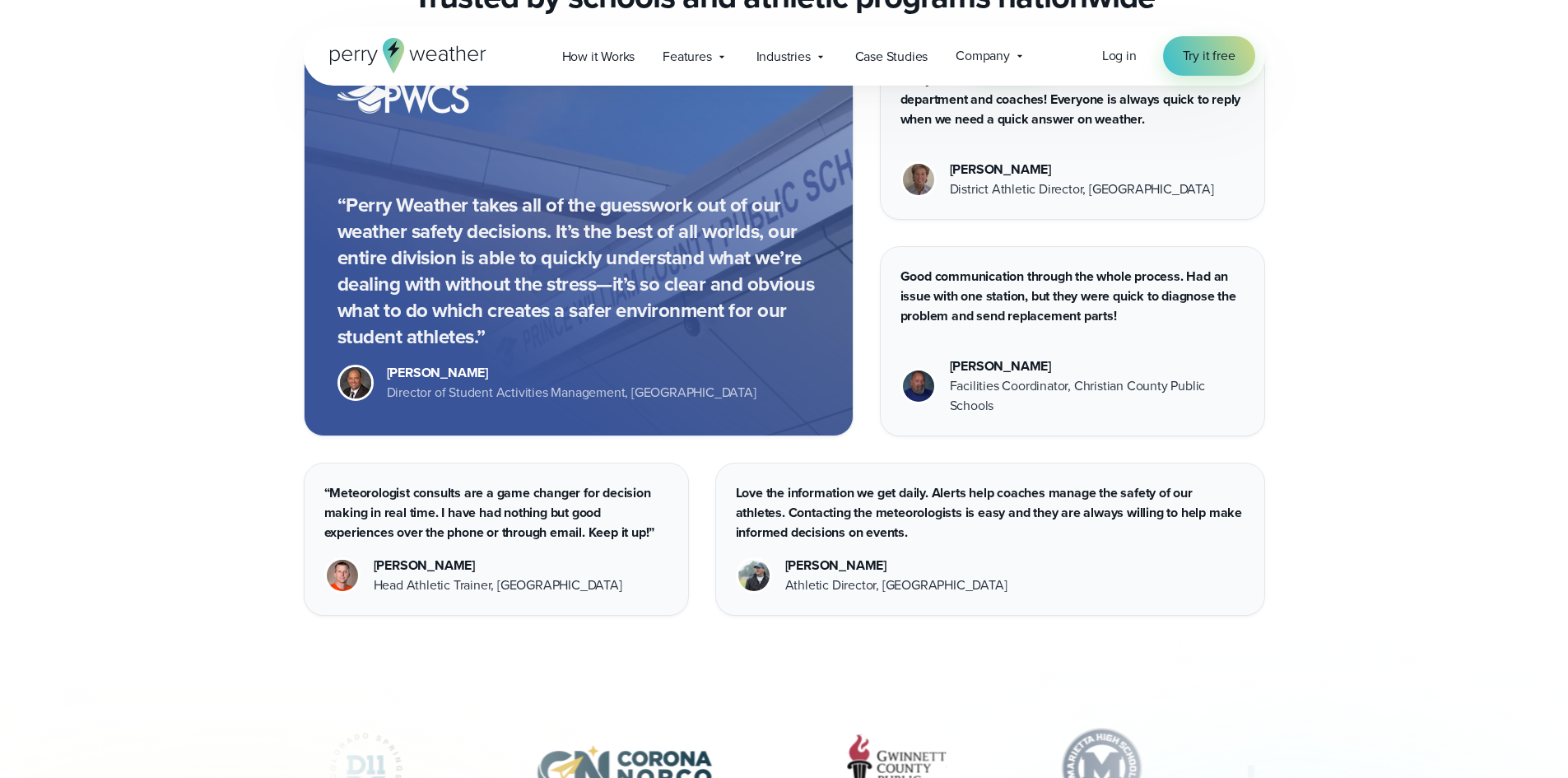
scroll to position [4692, 0]
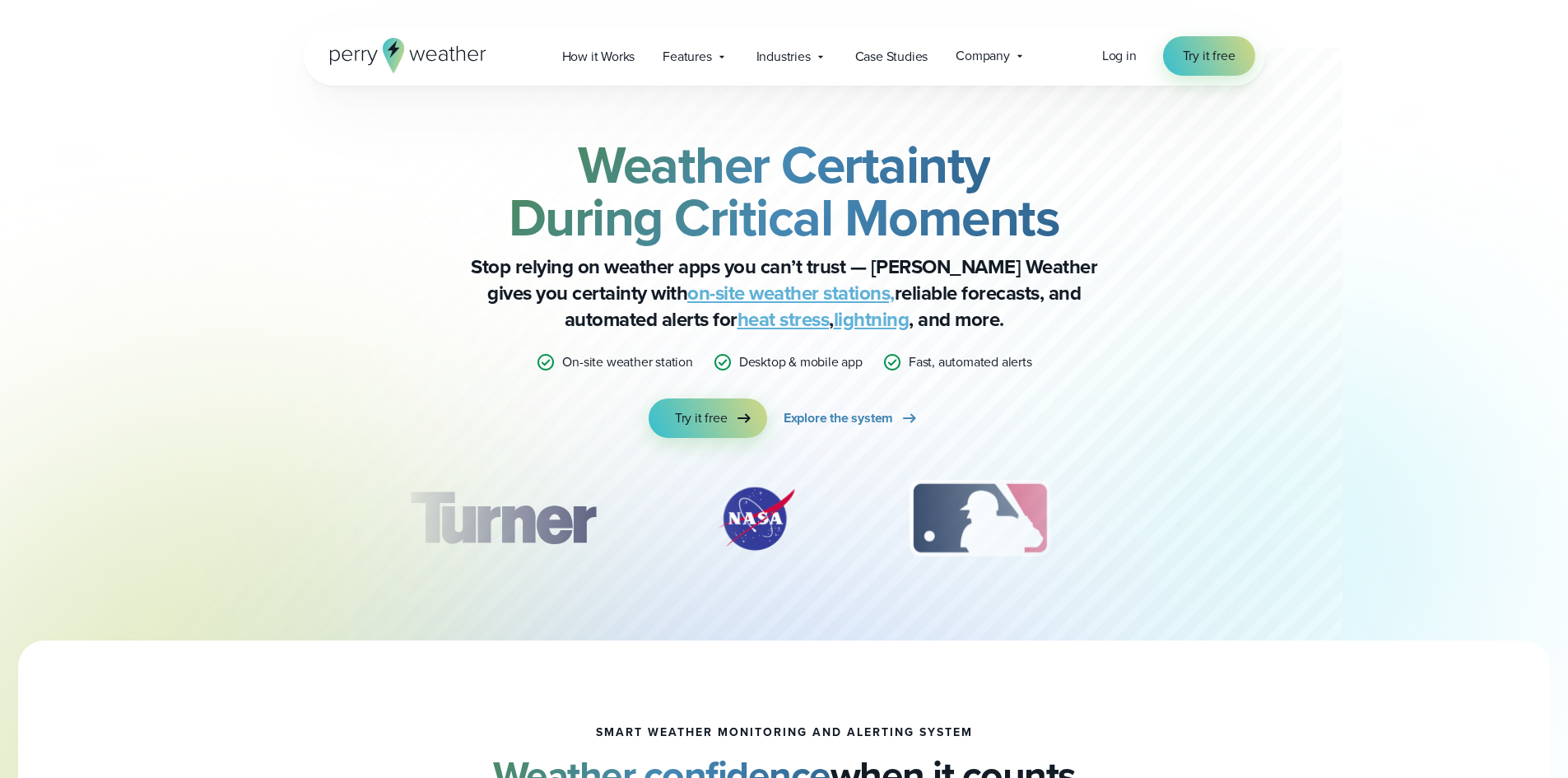
scroll to position [329, 0]
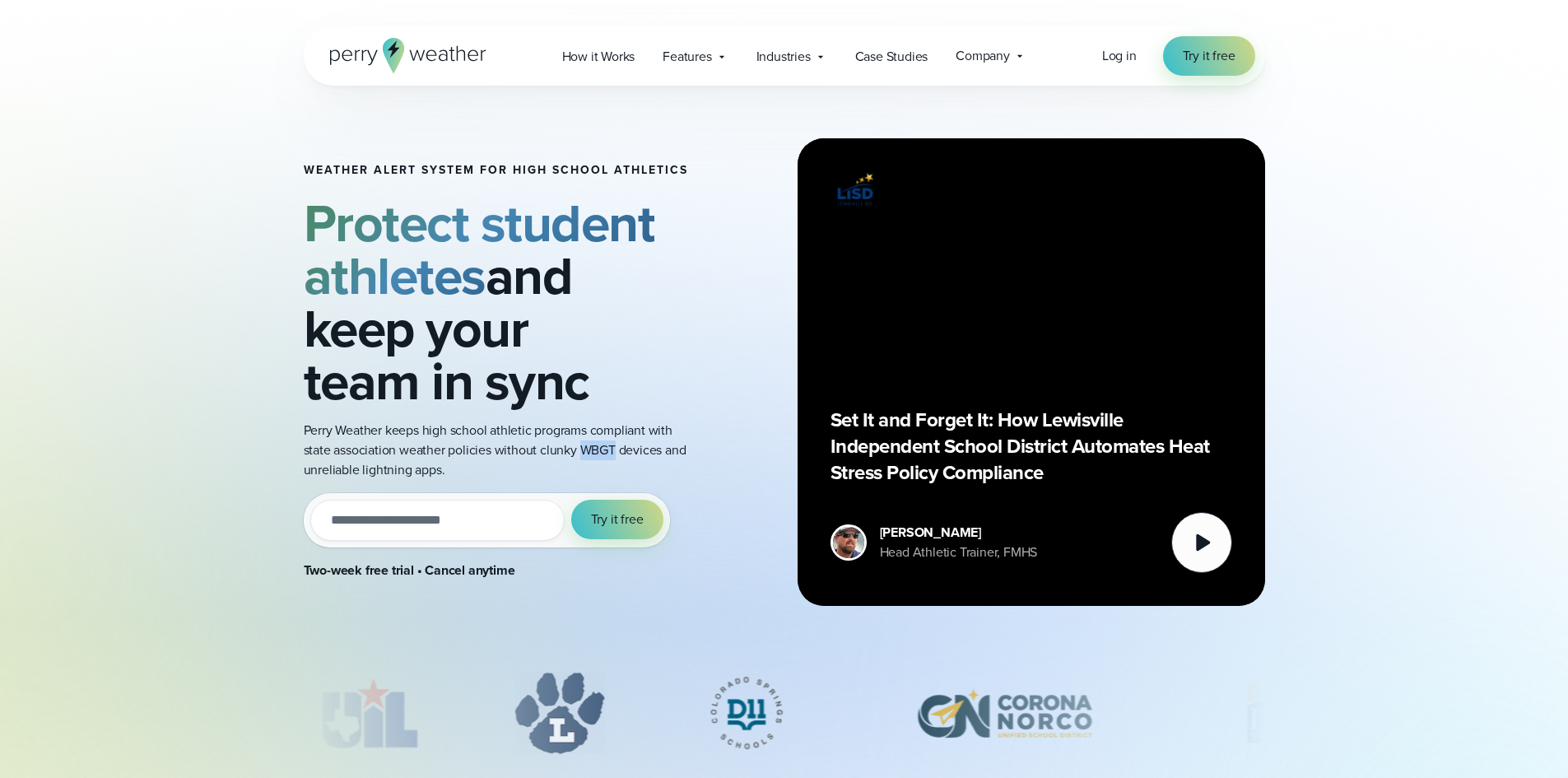
drag, startPoint x: 581, startPoint y: 451, endPoint x: 615, endPoint y: 451, distance: 34.0
click at [615, 451] on p "Perry Weather keeps high school athletic programs compliant with state associat…" at bounding box center [496, 450] width 385 height 59
copy p "WBGT"
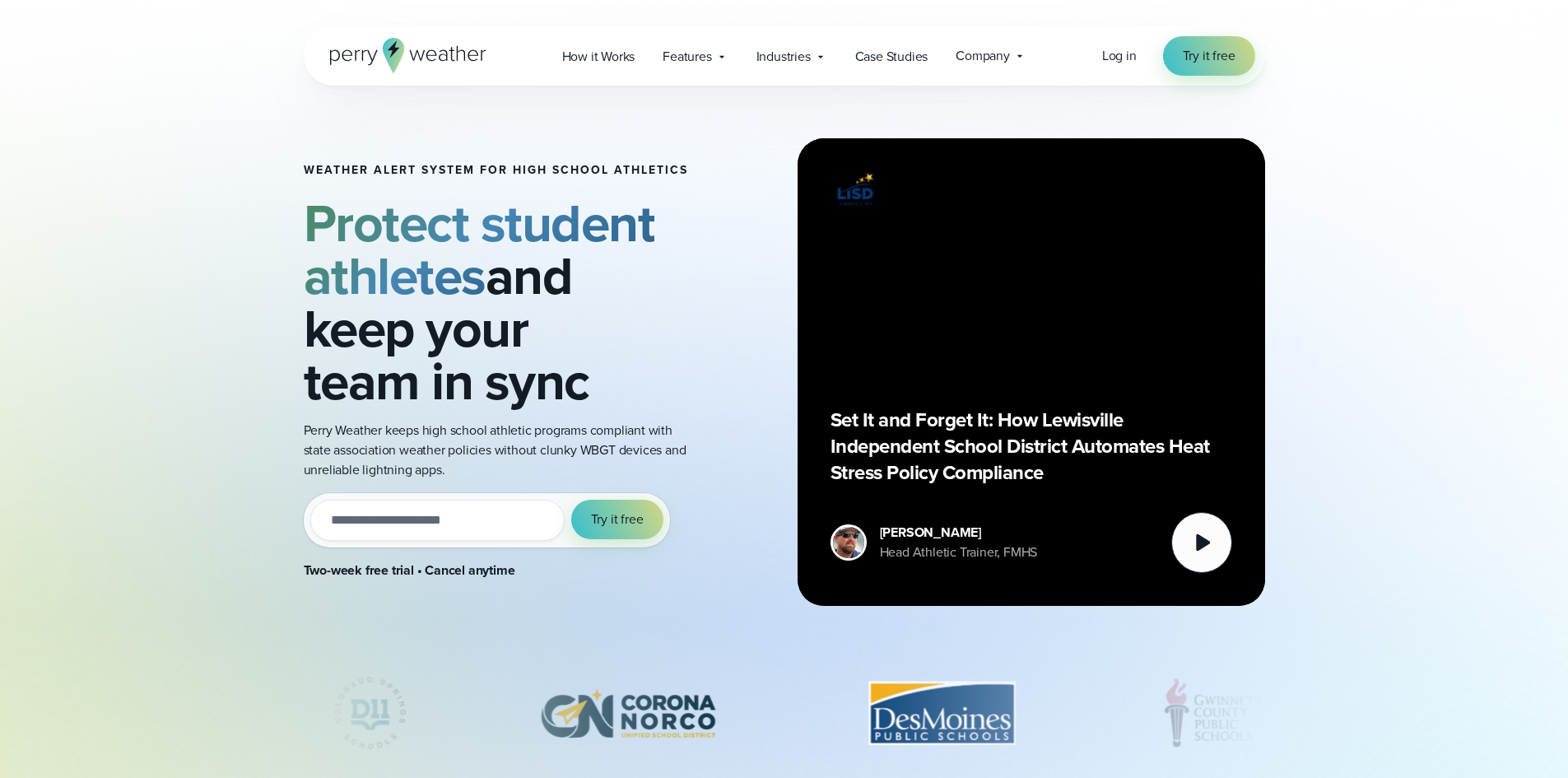
click at [707, 264] on div "Weather Alert System for High School Athletics Protect student athletes and kee…" at bounding box center [784, 372] width 961 height 573
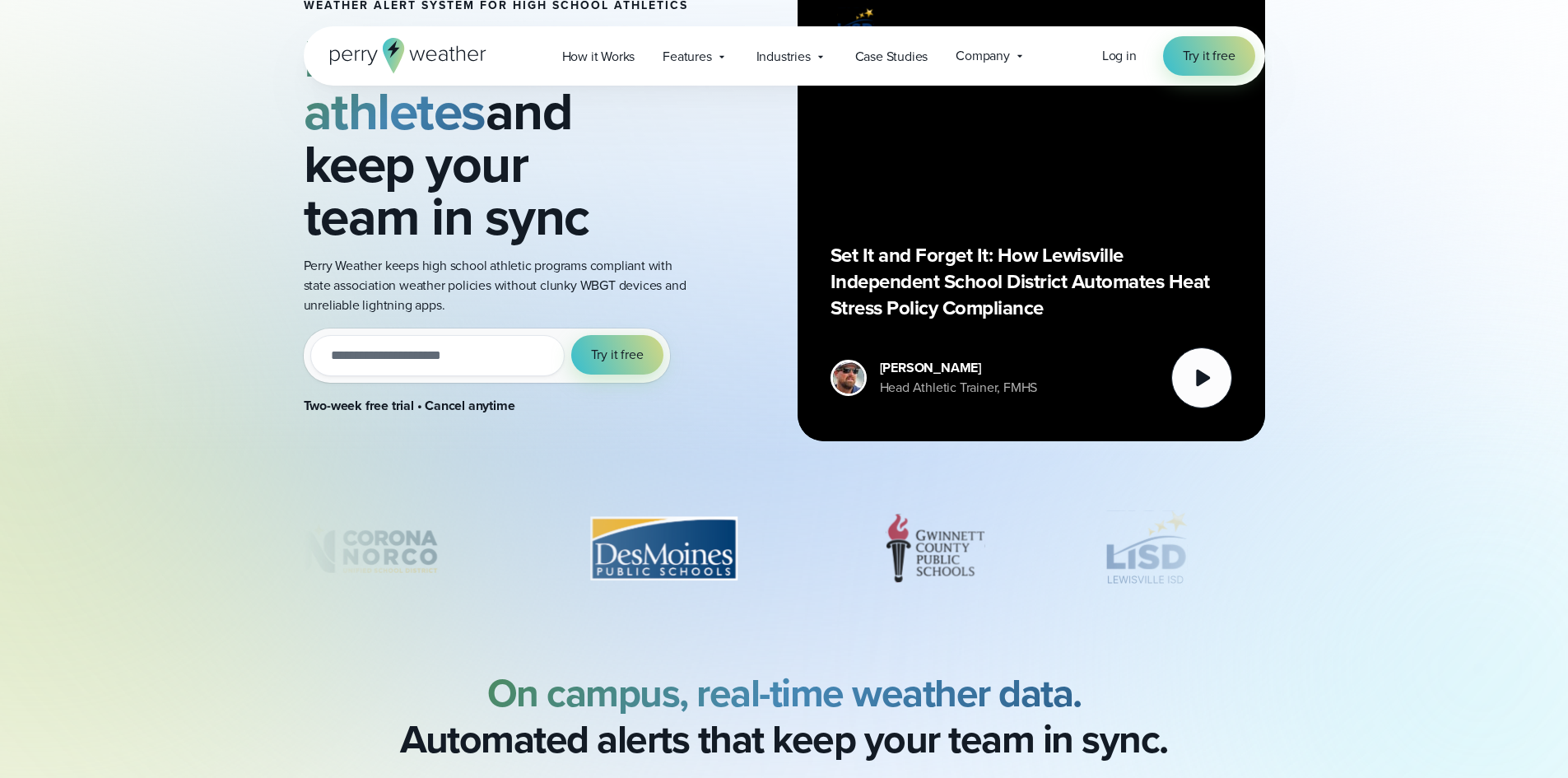
scroll to position [412, 0]
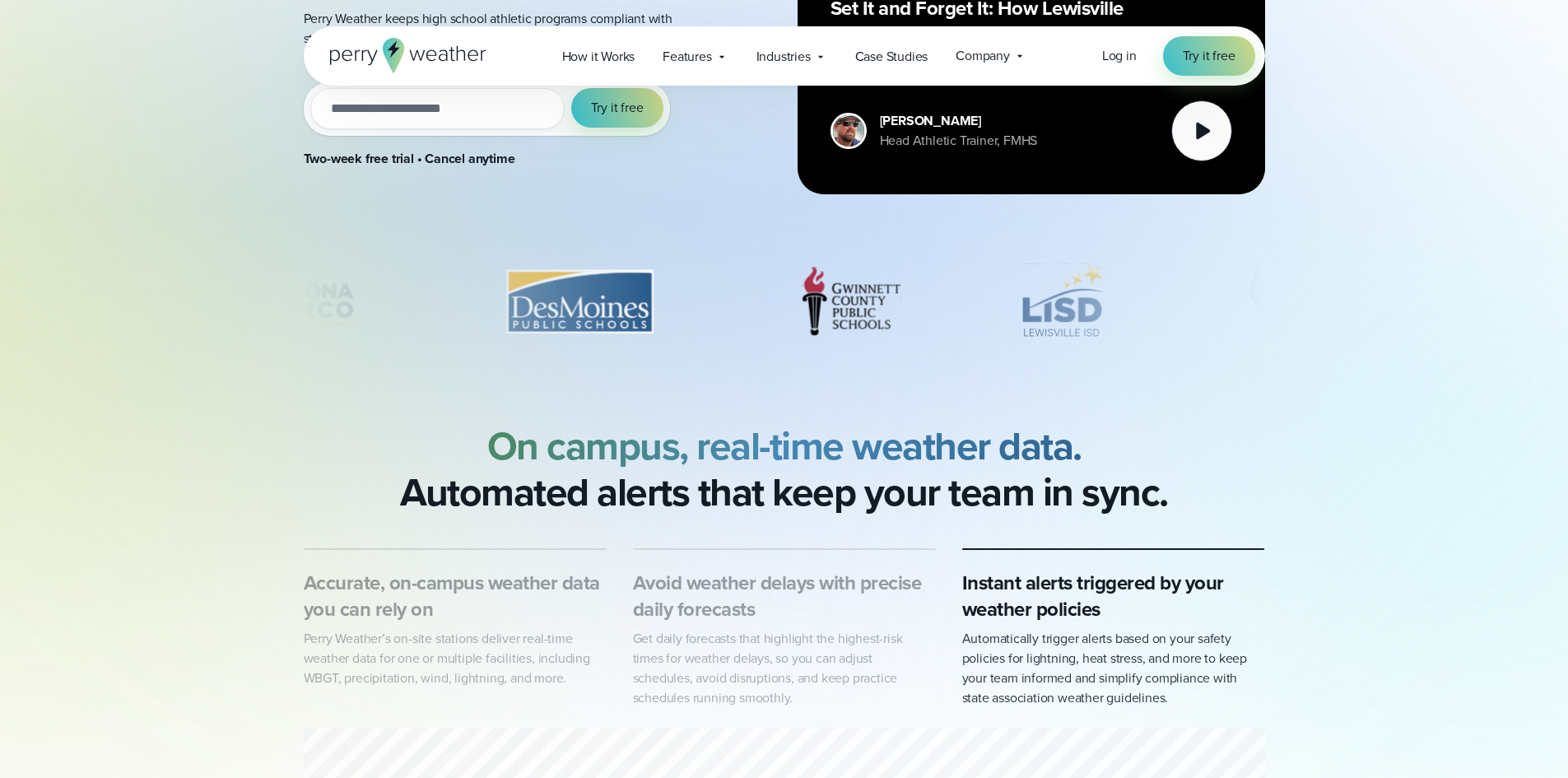
drag, startPoint x: 424, startPoint y: 465, endPoint x: 1236, endPoint y: 500, distance: 812.8
click at [1236, 500] on div "On campus, real-time weather data. Automated alerts that keep your team in sync." at bounding box center [784, 470] width 961 height 92
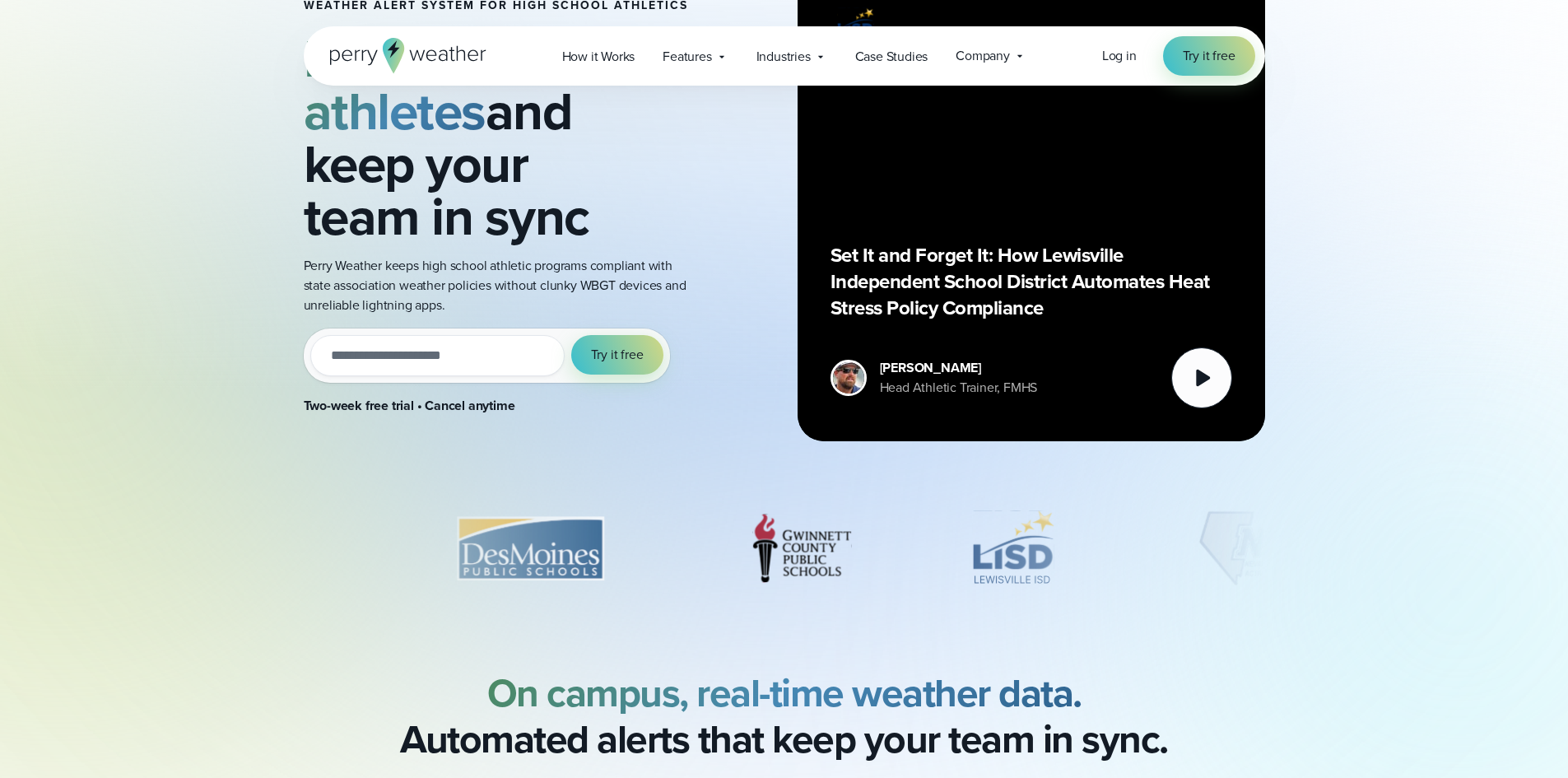
scroll to position [0, 0]
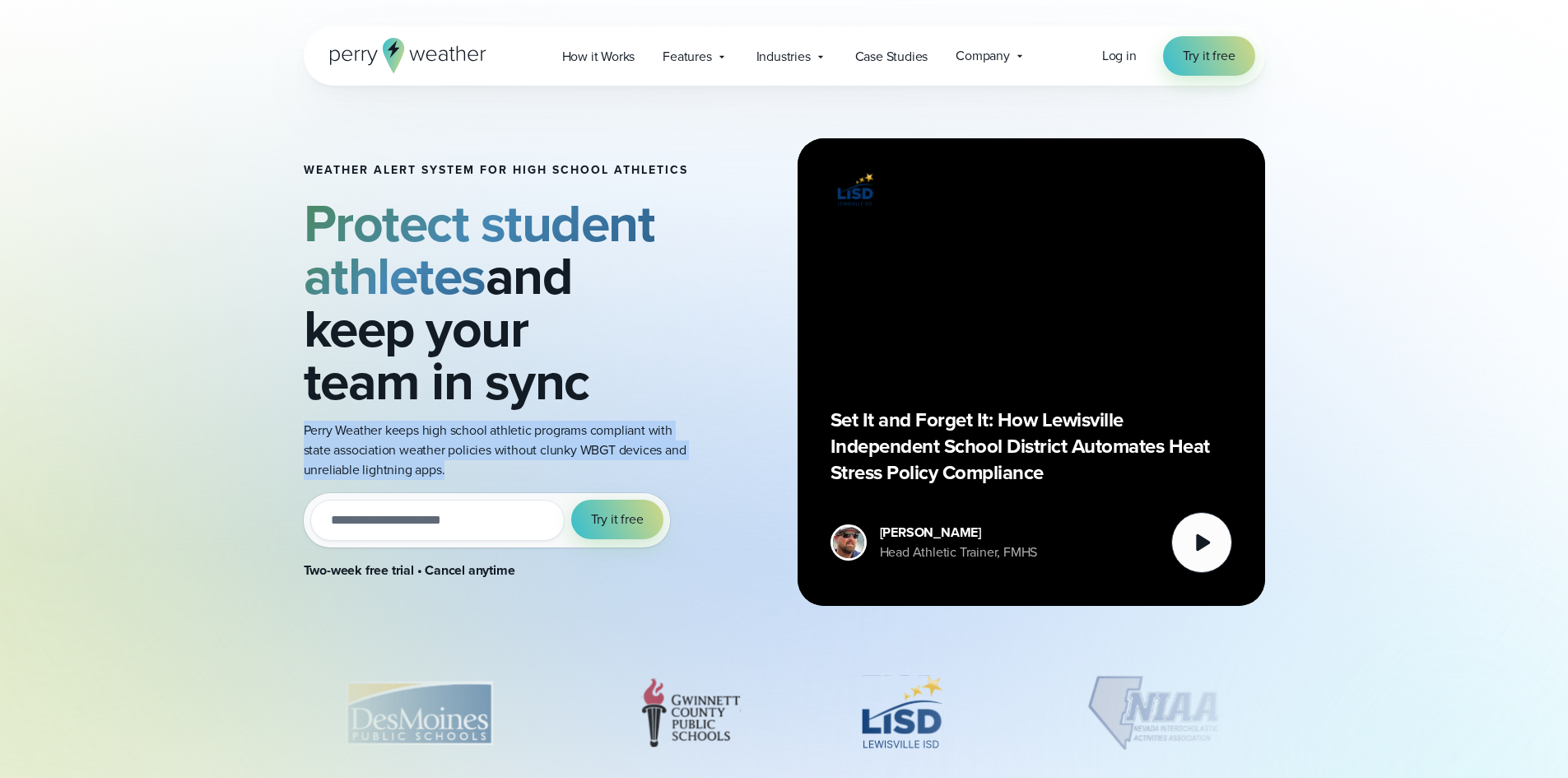
drag, startPoint x: 484, startPoint y: 462, endPoint x: 211, endPoint y: 414, distance: 277.2
click at [211, 414] on div "Weather Alert System for High School Athletics Protect student athletes and kee…" at bounding box center [784, 372] width 1185 height 573
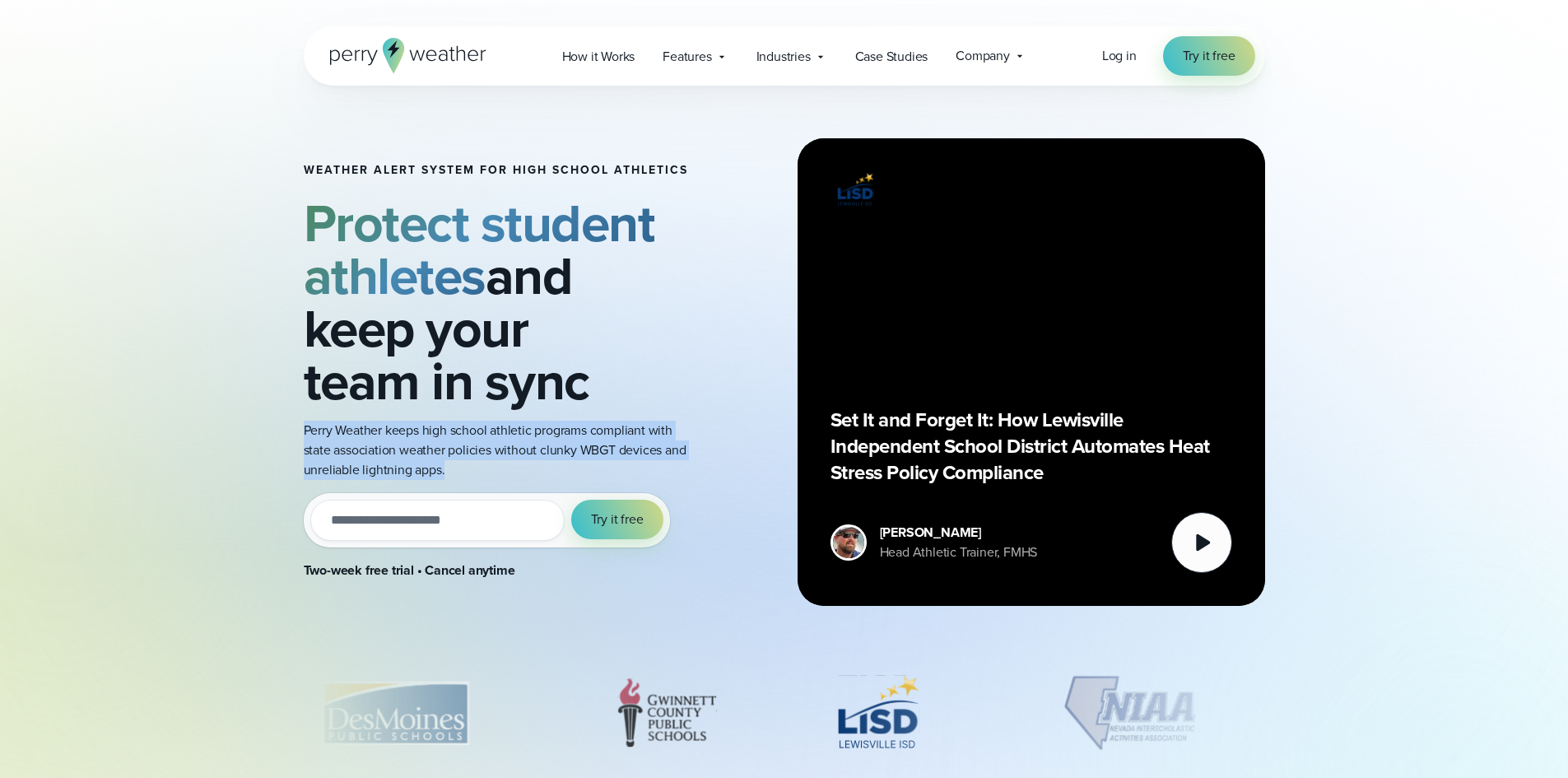
copy p "Perry Weather keeps high school athletic programs compliant with state associat…"
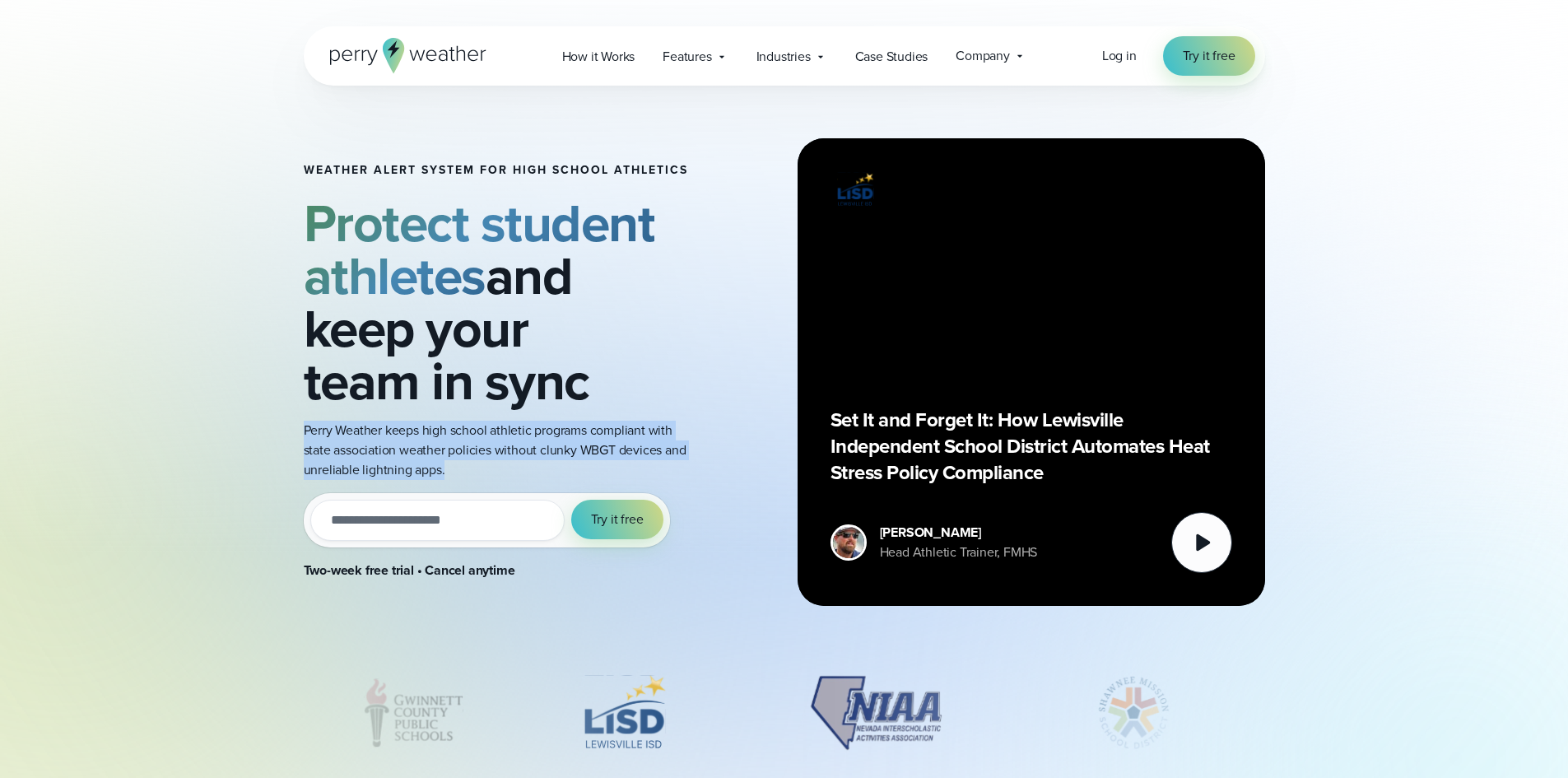
copy p "Perry Weather keeps high school athletic programs compliant with state associat…"
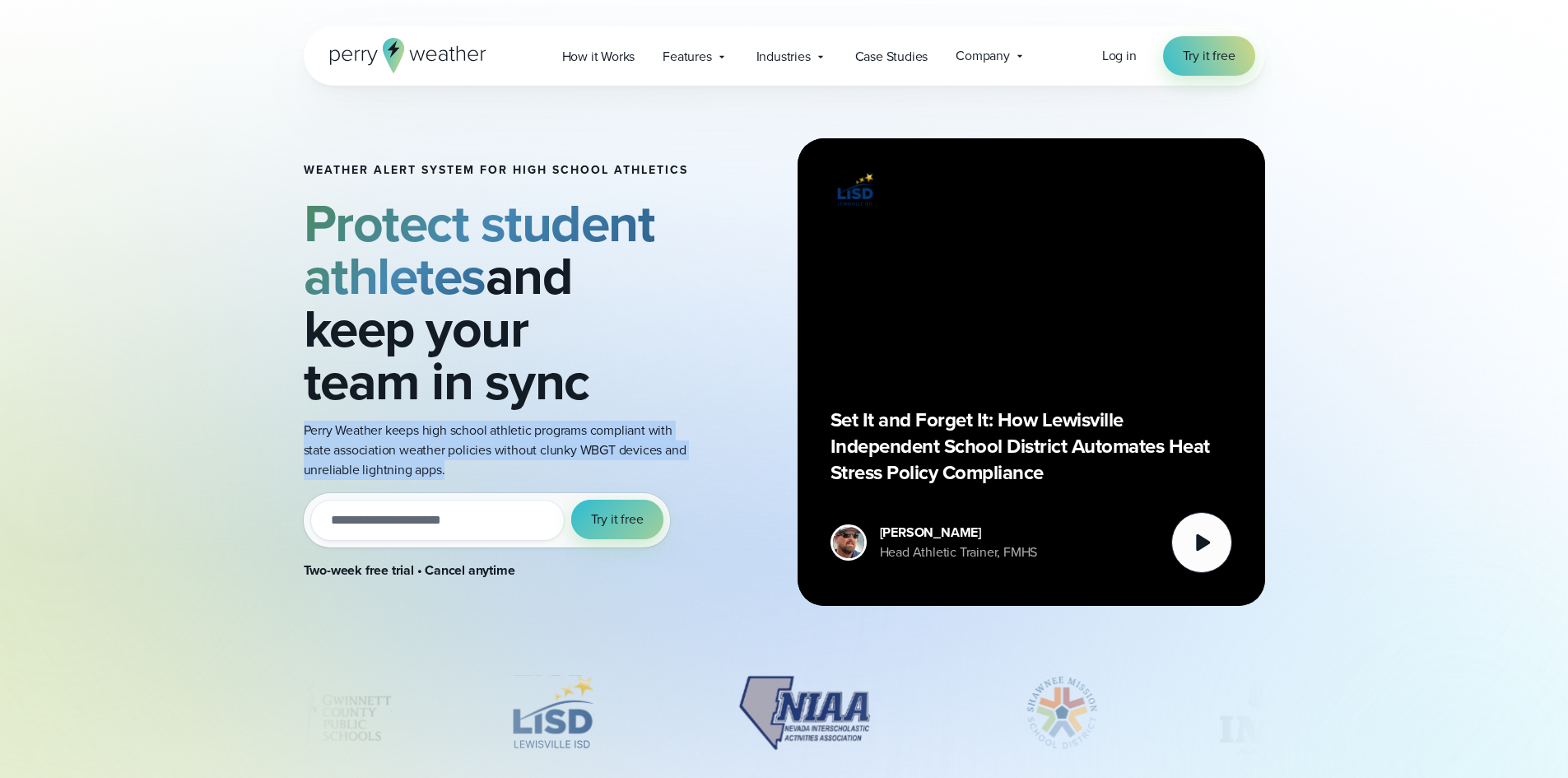
scroll to position [494, 0]
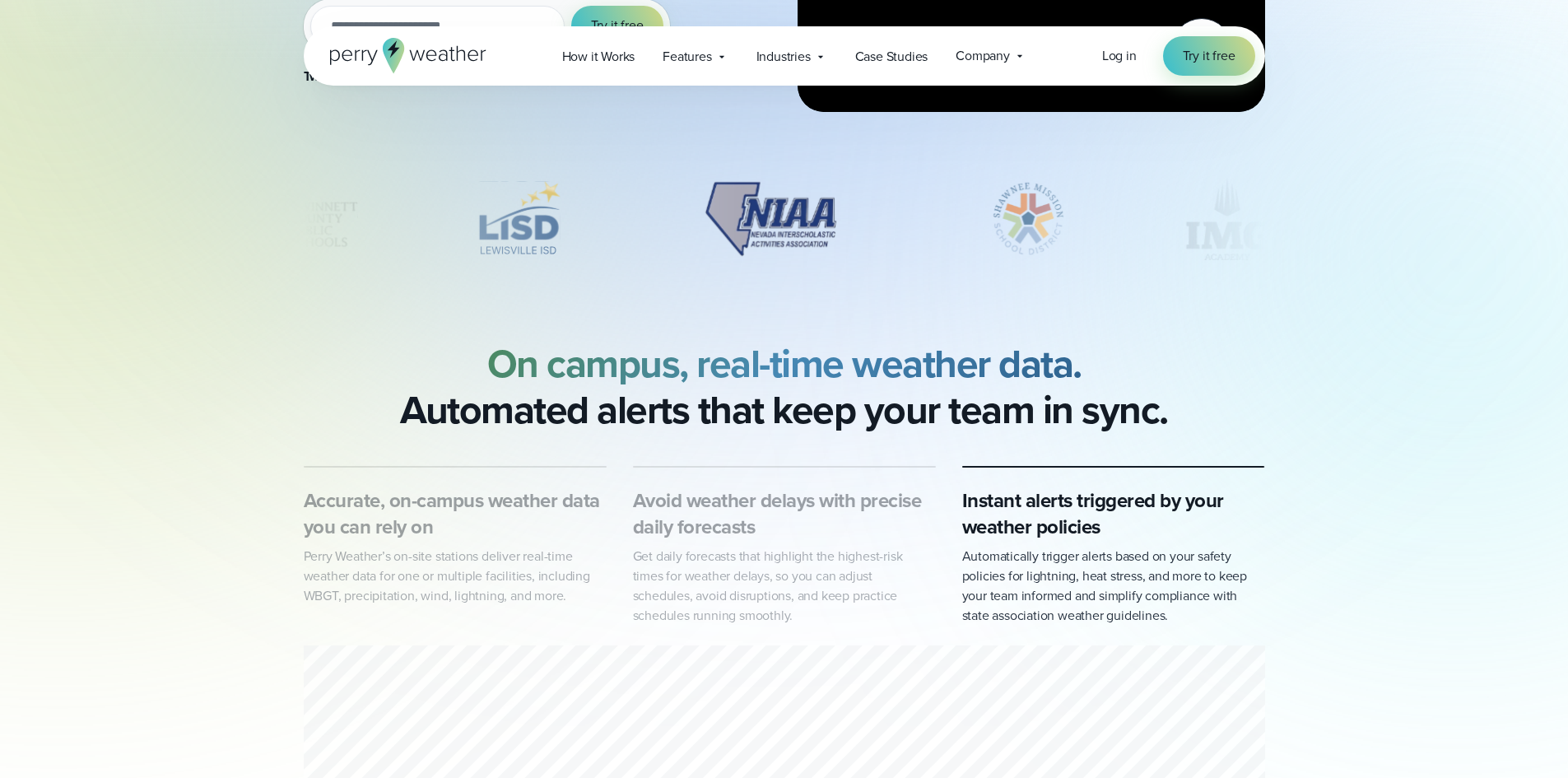
click at [326, 388] on div "On campus, real-time weather data. Automated alerts that keep your team in sync." at bounding box center [784, 387] width 961 height 92
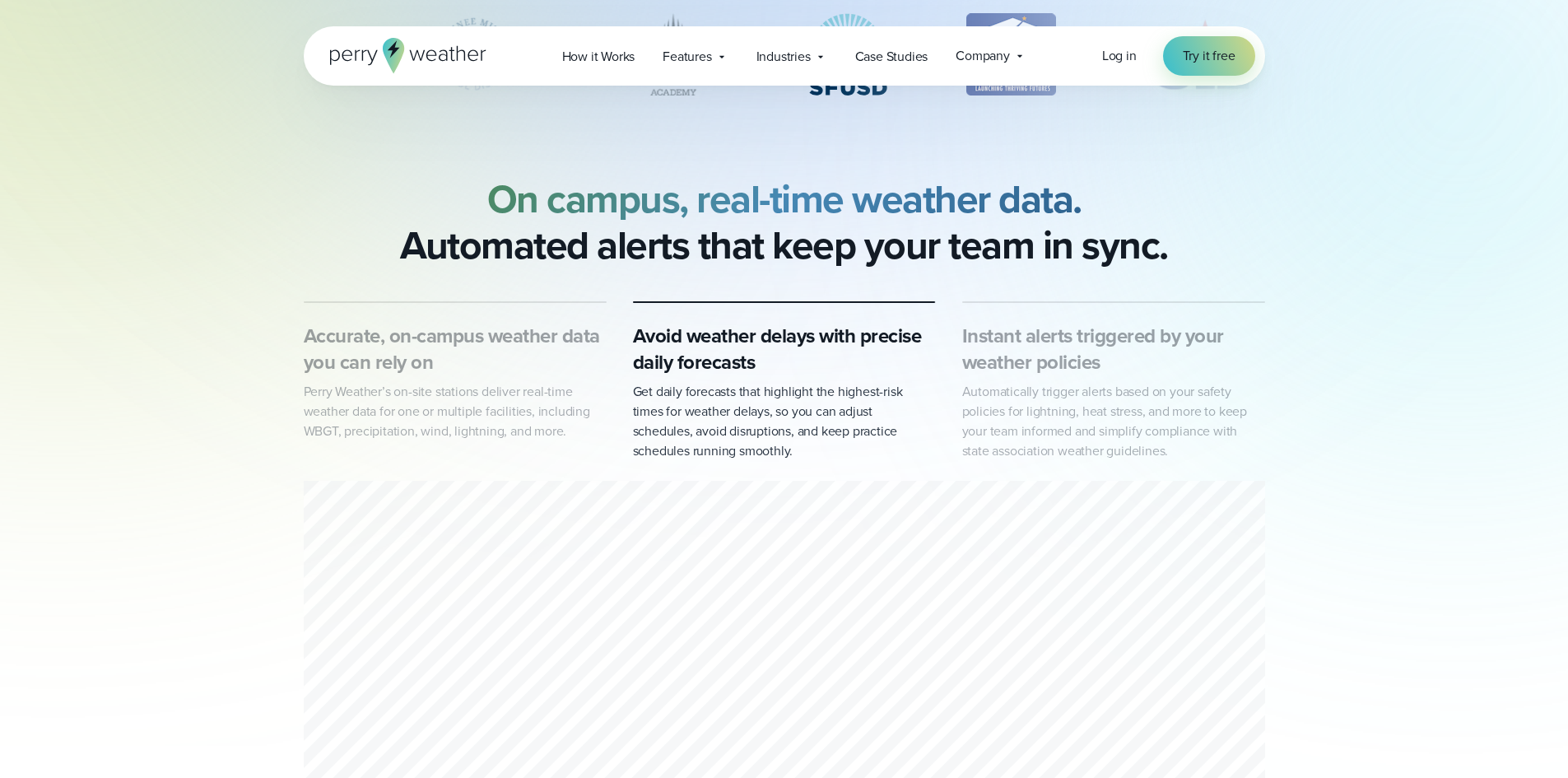
scroll to position [412, 0]
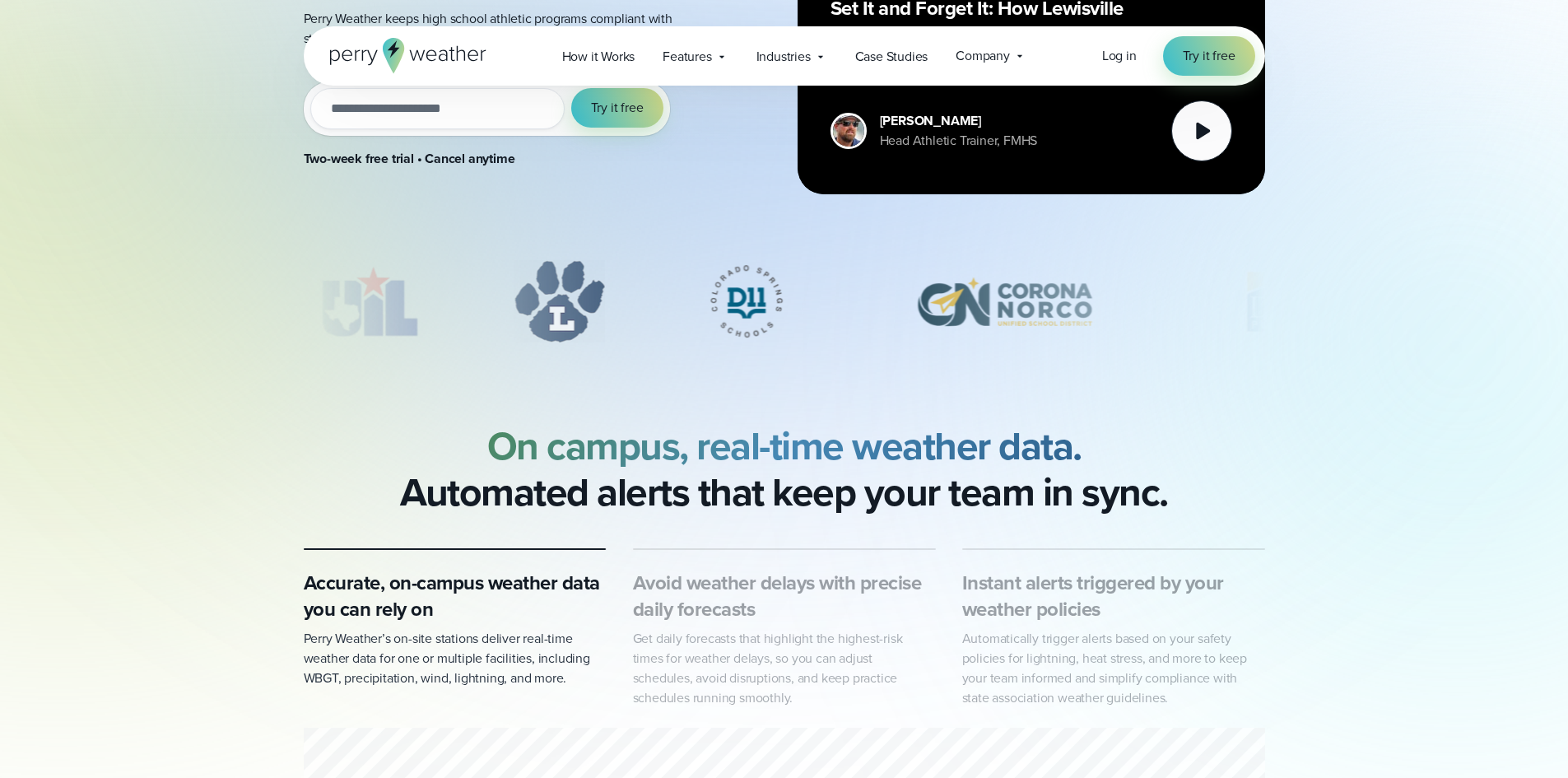
drag, startPoint x: 0, startPoint y: 0, endPoint x: 560, endPoint y: 326, distance: 648.0
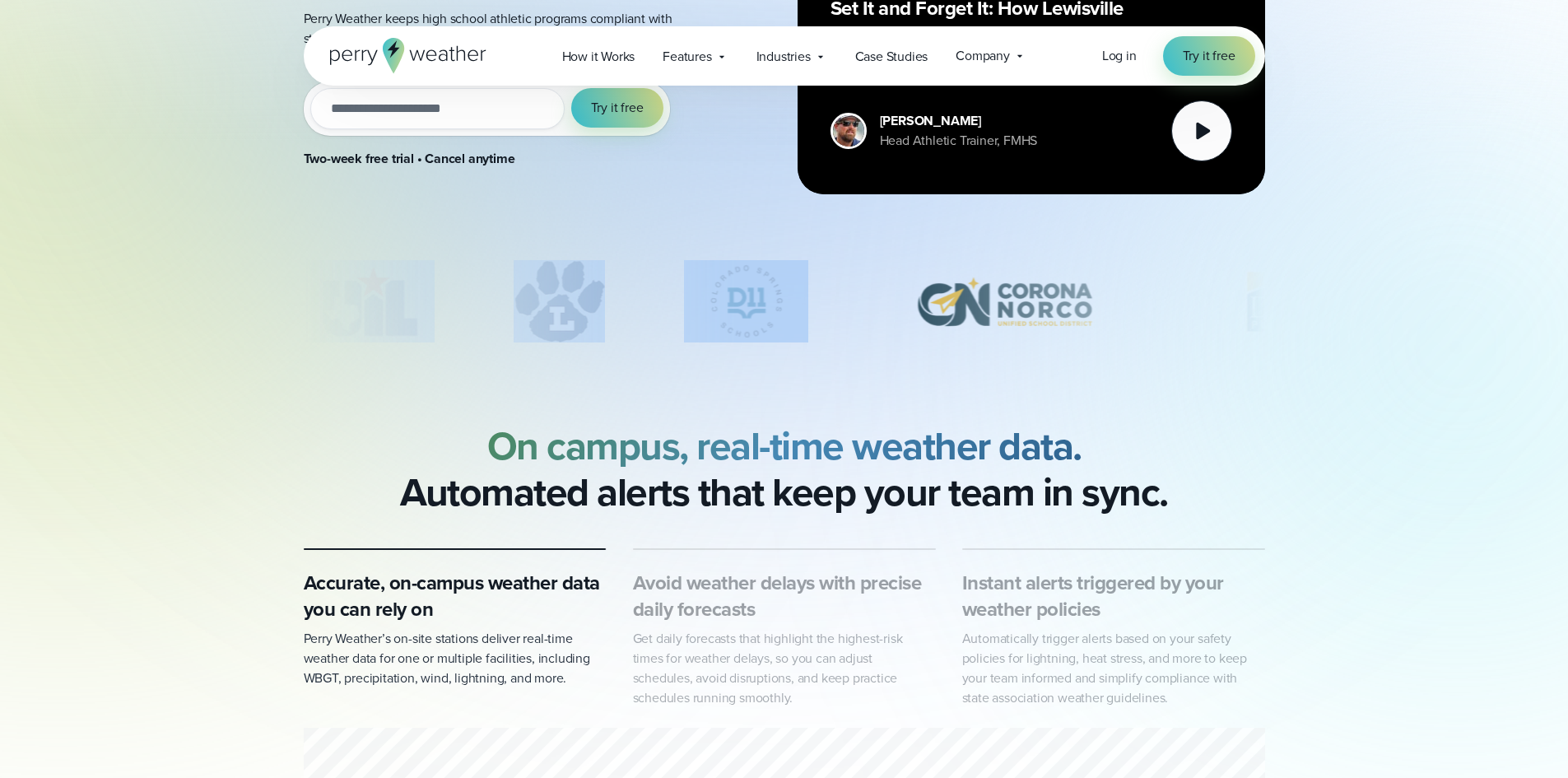
drag, startPoint x: 1108, startPoint y: 295, endPoint x: 876, endPoint y: 253, distance: 235.8
click at [864, 254] on div "Weather Alert System for High School Athletics Protect student athletes and kee…" at bounding box center [784, 326] width 1568 height 1474
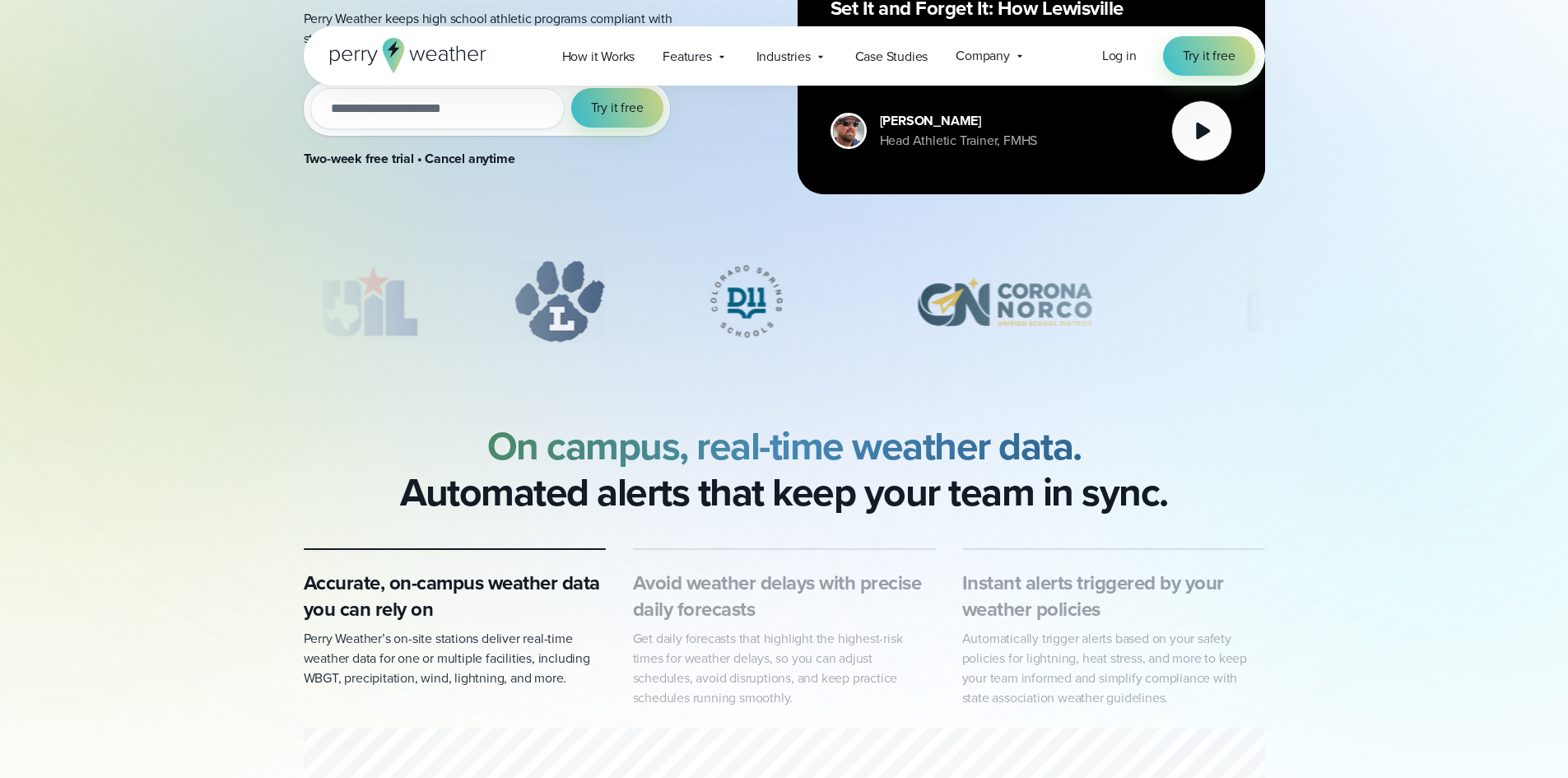
click at [1004, 282] on img "4 of 12" at bounding box center [1005, 301] width 234 height 83
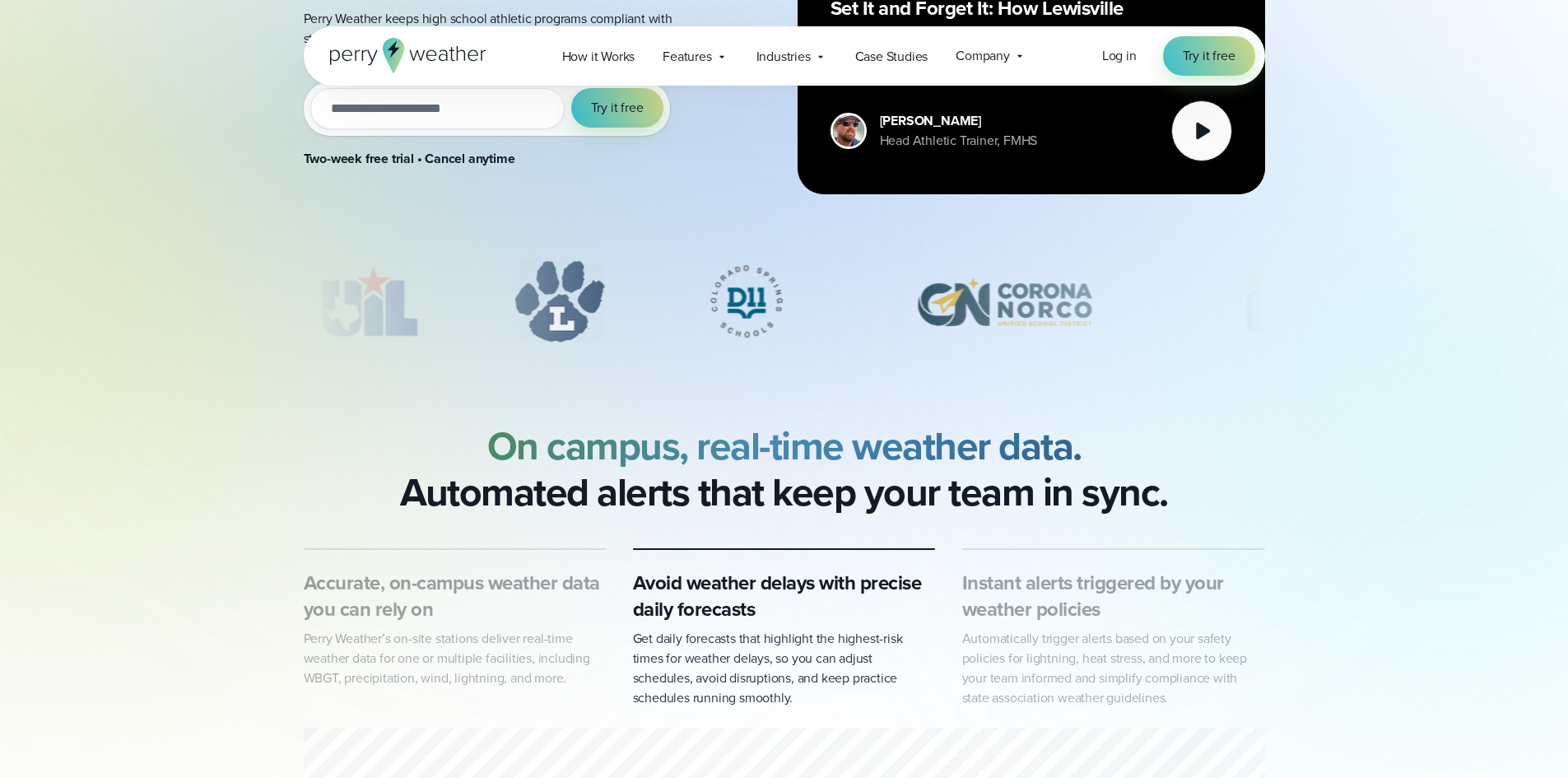
drag, startPoint x: 344, startPoint y: 269, endPoint x: 359, endPoint y: 290, distance: 25.8
click at [352, 281] on img "1 of 12" at bounding box center [368, 301] width 131 height 83
click at [391, 328] on img "1 of 12" at bounding box center [368, 301] width 131 height 83
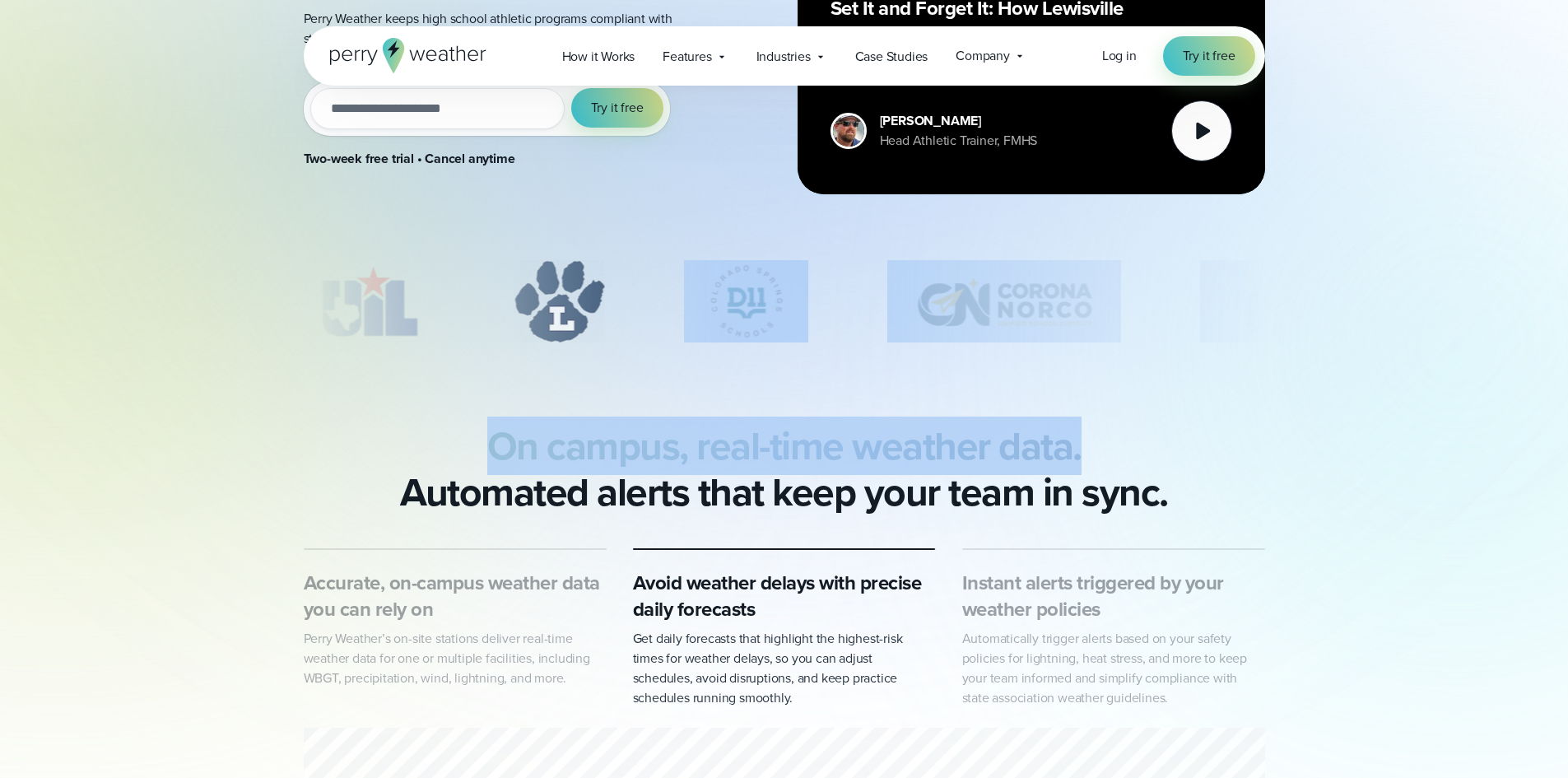
drag, startPoint x: 777, startPoint y: 299, endPoint x: 491, endPoint y: 265, distance: 288.0
click at [557, 270] on div "Weather Alert System for High School Athletics Protect student athletes and kee…" at bounding box center [784, 326] width 1568 height 1474
click at [409, 351] on div "Weather Alert System for High School Athletics Protect student athletes and kee…" at bounding box center [784, 326] width 1568 height 1474
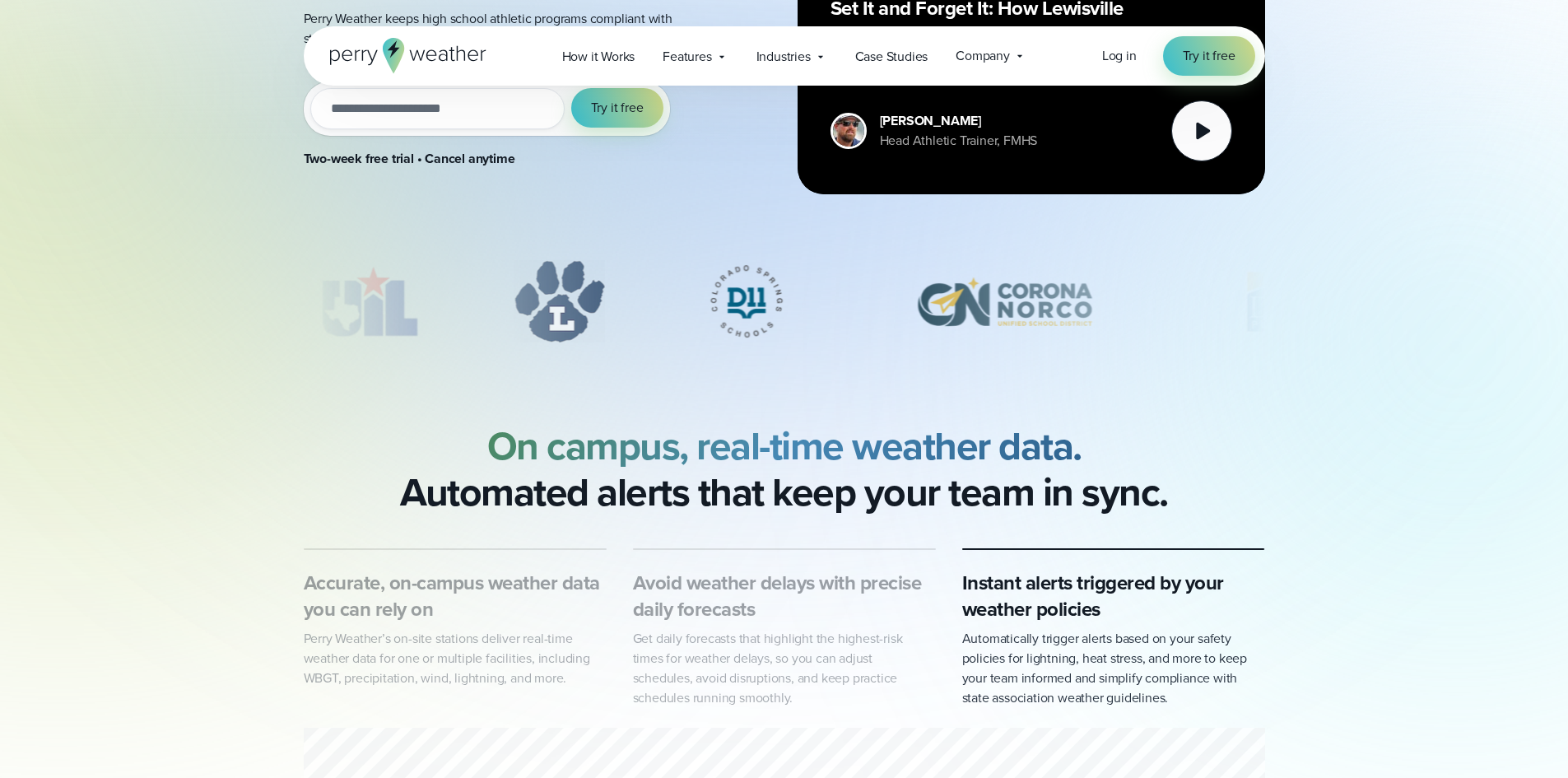
click at [733, 322] on img "3 of 12" at bounding box center [745, 301] width 124 height 83
click at [732, 302] on img "3 of 12" at bounding box center [745, 301] width 124 height 83
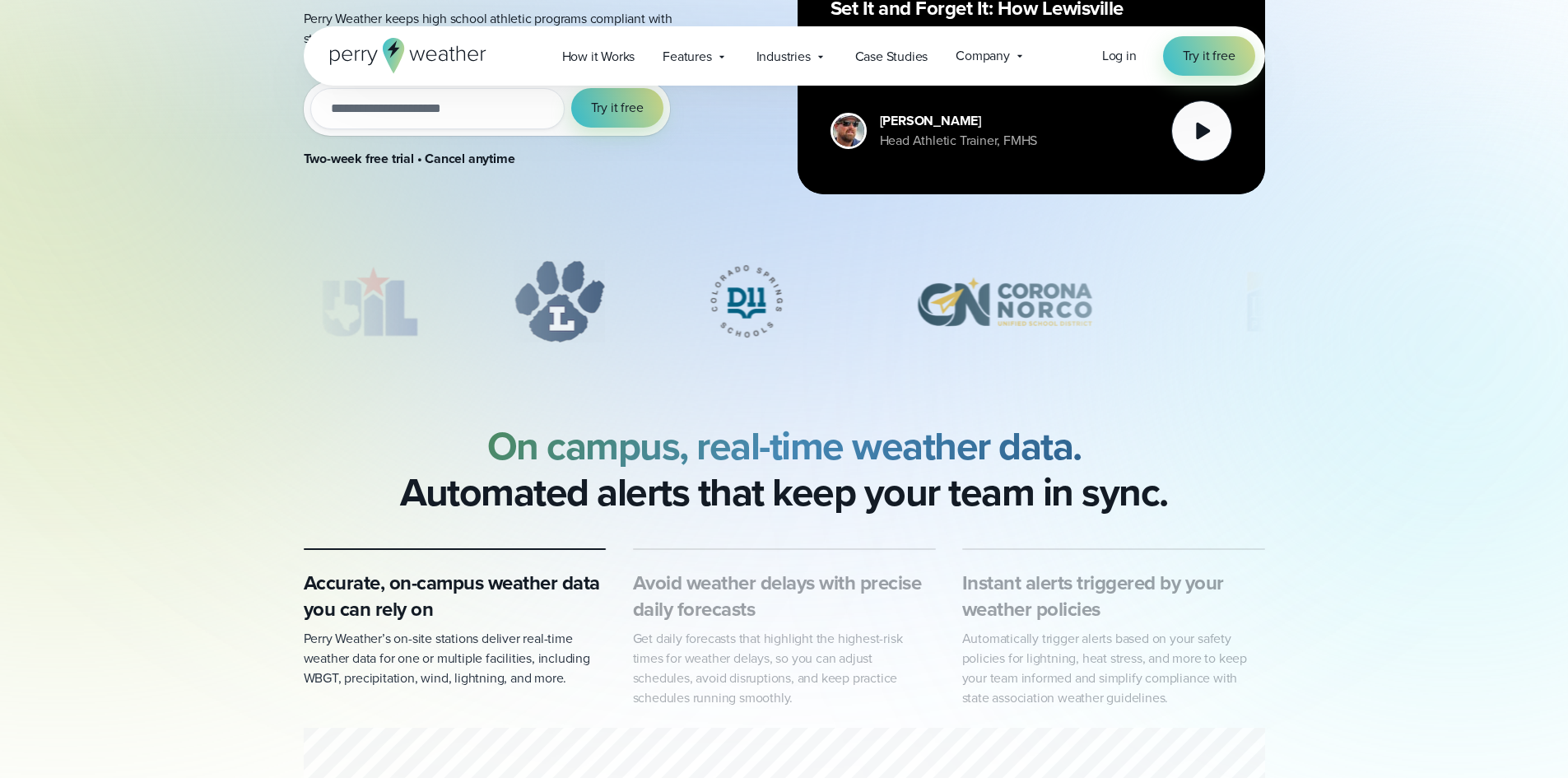
drag, startPoint x: 1105, startPoint y: 304, endPoint x: 734, endPoint y: 357, distance: 374.8
click at [743, 357] on div "Weather Alert System for High School Athletics Protect student athletes and kee…" at bounding box center [784, 326] width 1568 height 1474
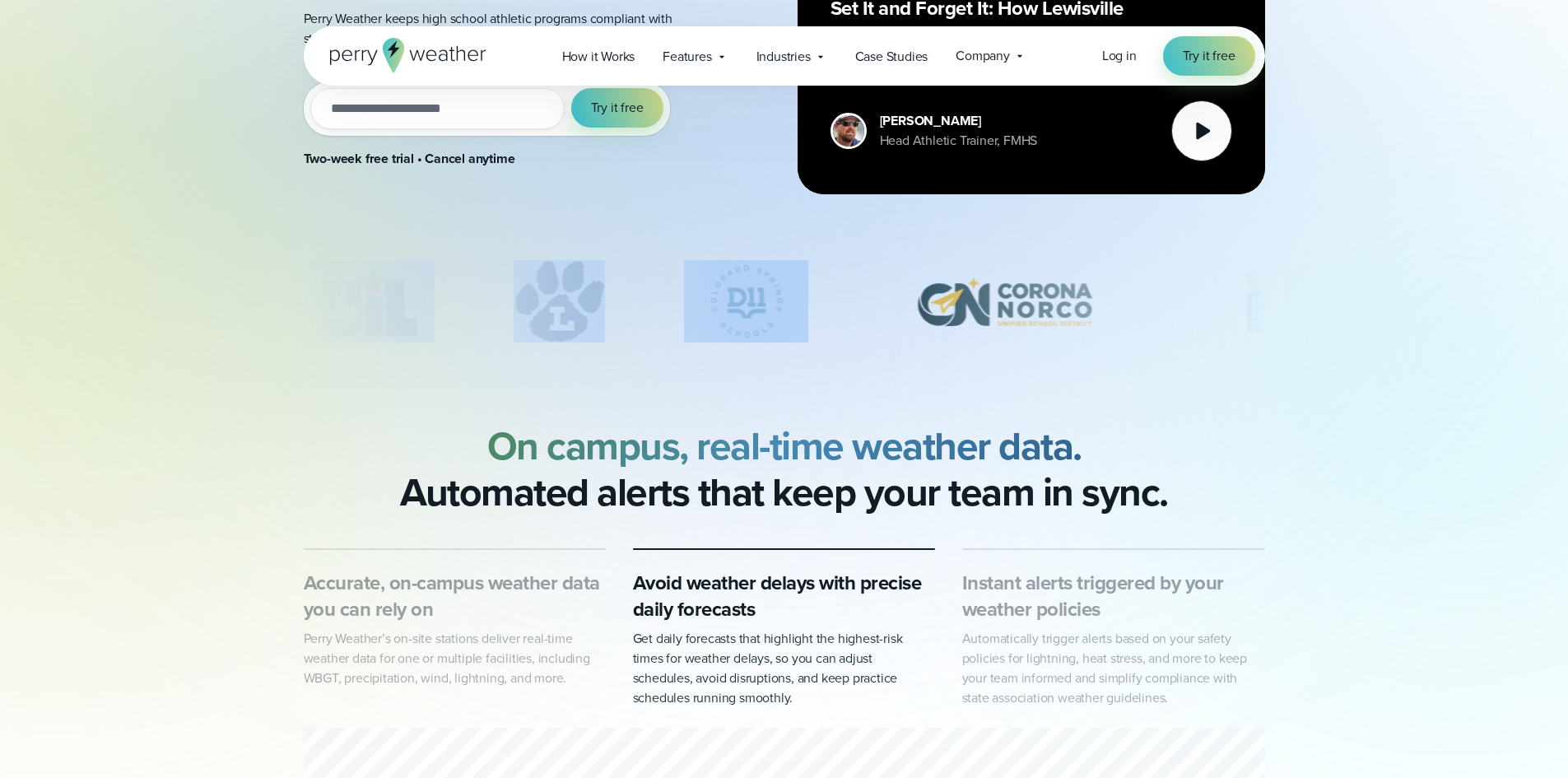
drag, startPoint x: 711, startPoint y: 254, endPoint x: 807, endPoint y: 320, distance: 116.5
click at [807, 320] on div "Weather Alert System for High School Athletics Protect student athletes and kee…" at bounding box center [784, 326] width 1568 height 1474
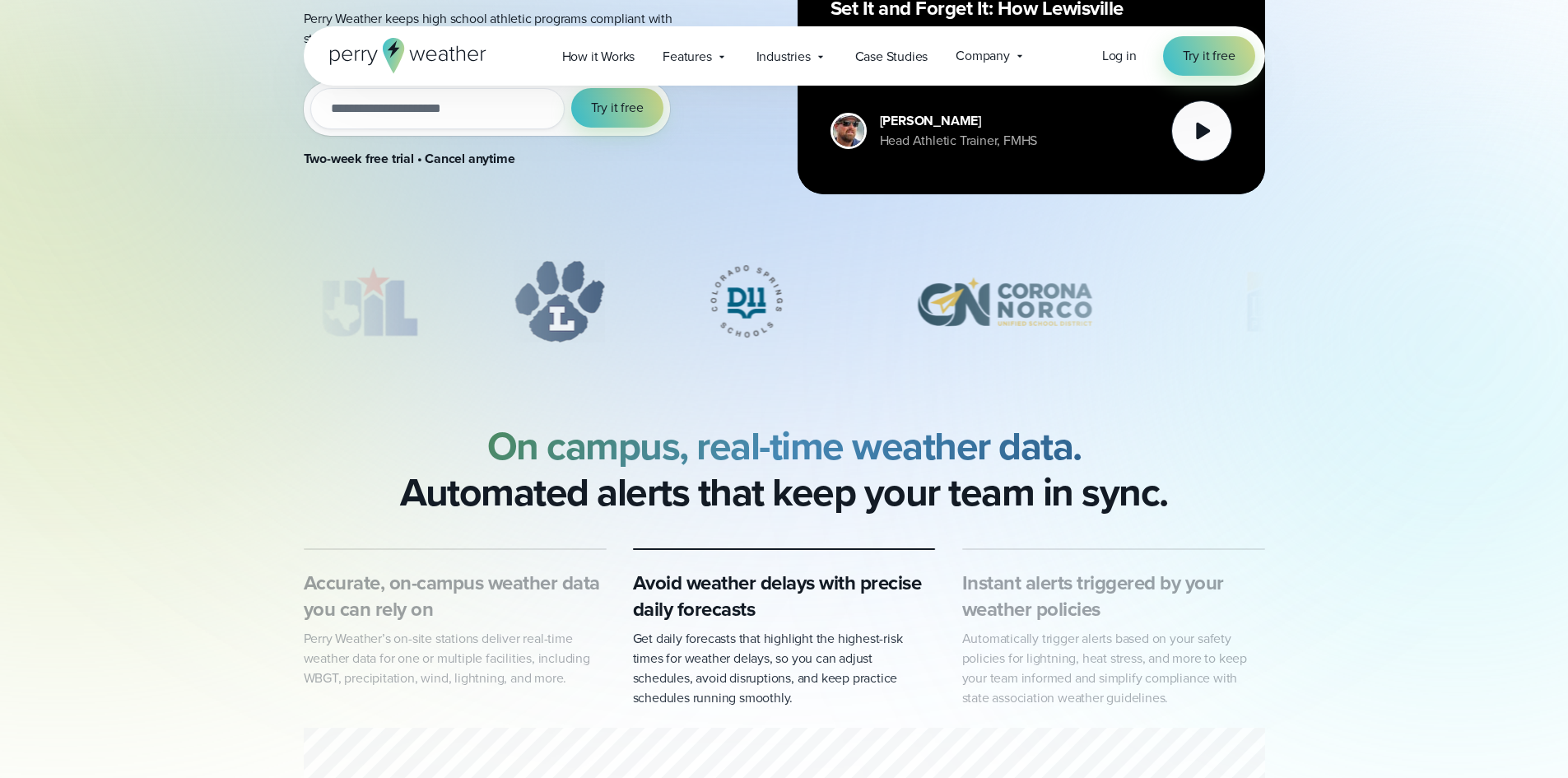
click at [771, 396] on div "Weather Alert System for High School Athletics Protect student athletes and kee…" at bounding box center [784, 326] width 1568 height 1474
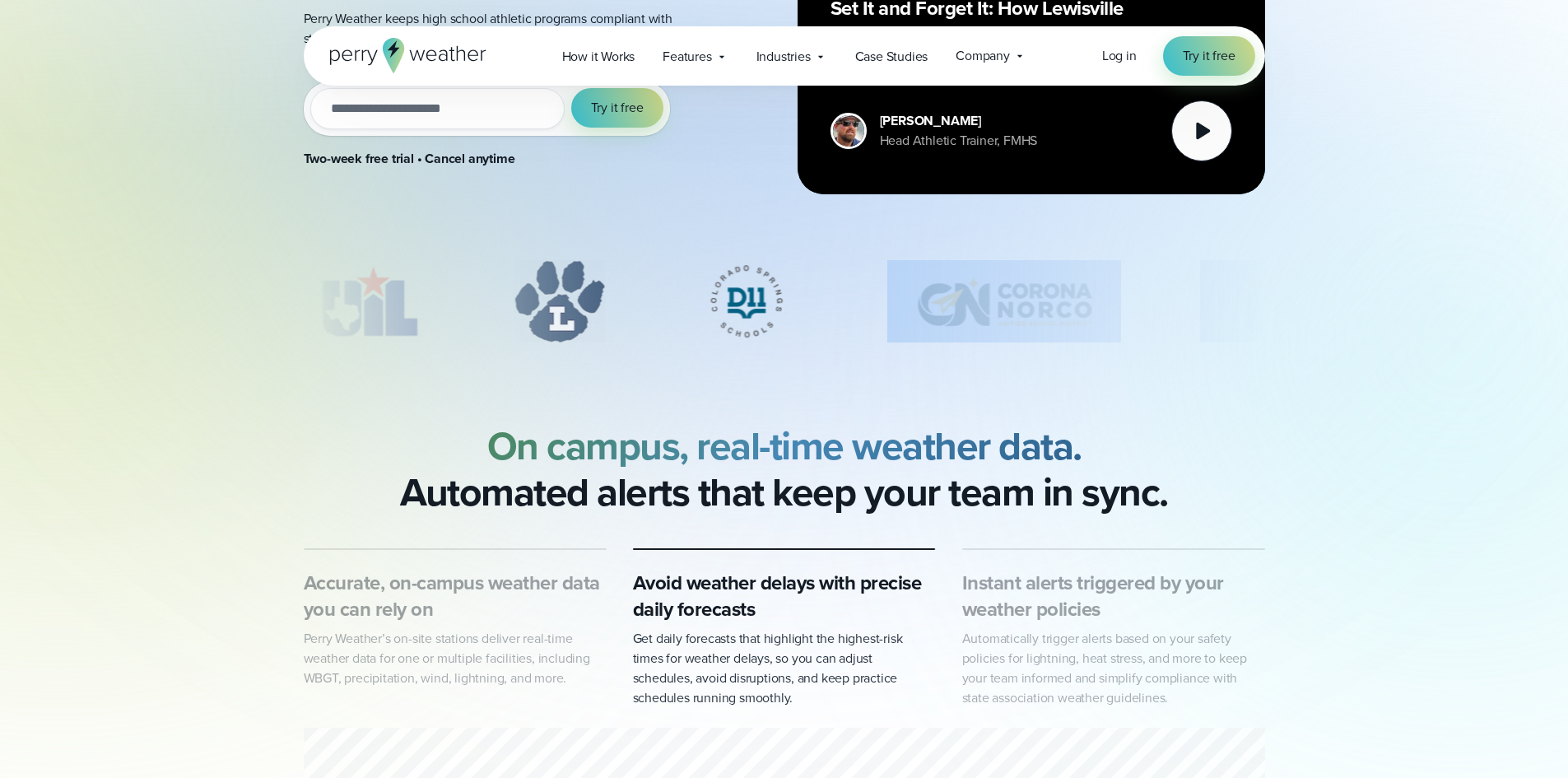
drag, startPoint x: 772, startPoint y: 343, endPoint x: 749, endPoint y: 284, distance: 63.3
click at [749, 284] on div "slideshow" at bounding box center [784, 306] width 961 height 91
click at [749, 293] on img "3 of 12" at bounding box center [745, 301] width 124 height 83
click at [736, 314] on img "3 of 12" at bounding box center [745, 301] width 124 height 83
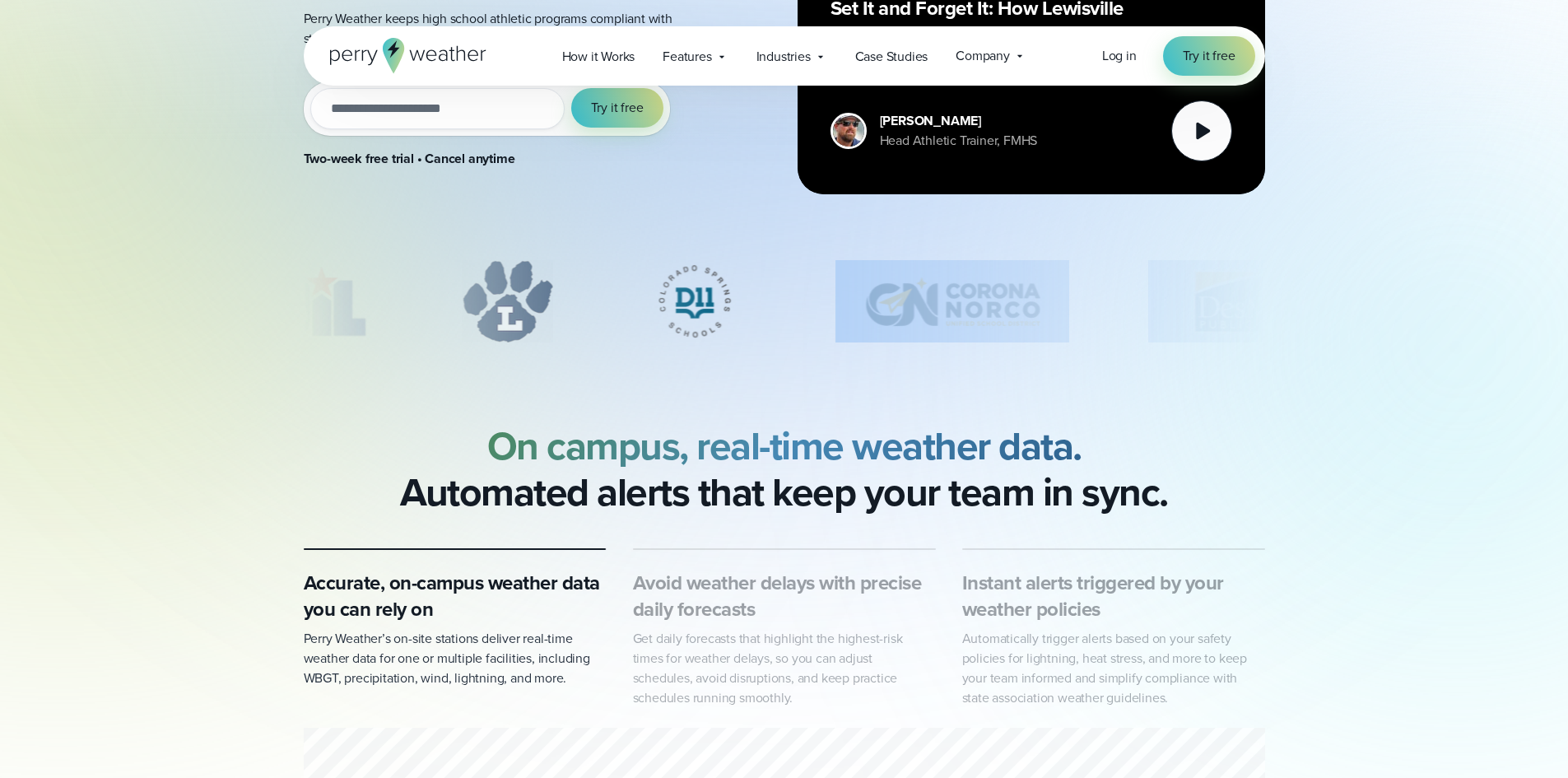
click at [681, 356] on div "Weather Alert System for High School Athletics Protect student athletes and kee…" at bounding box center [784, 326] width 1568 height 1474
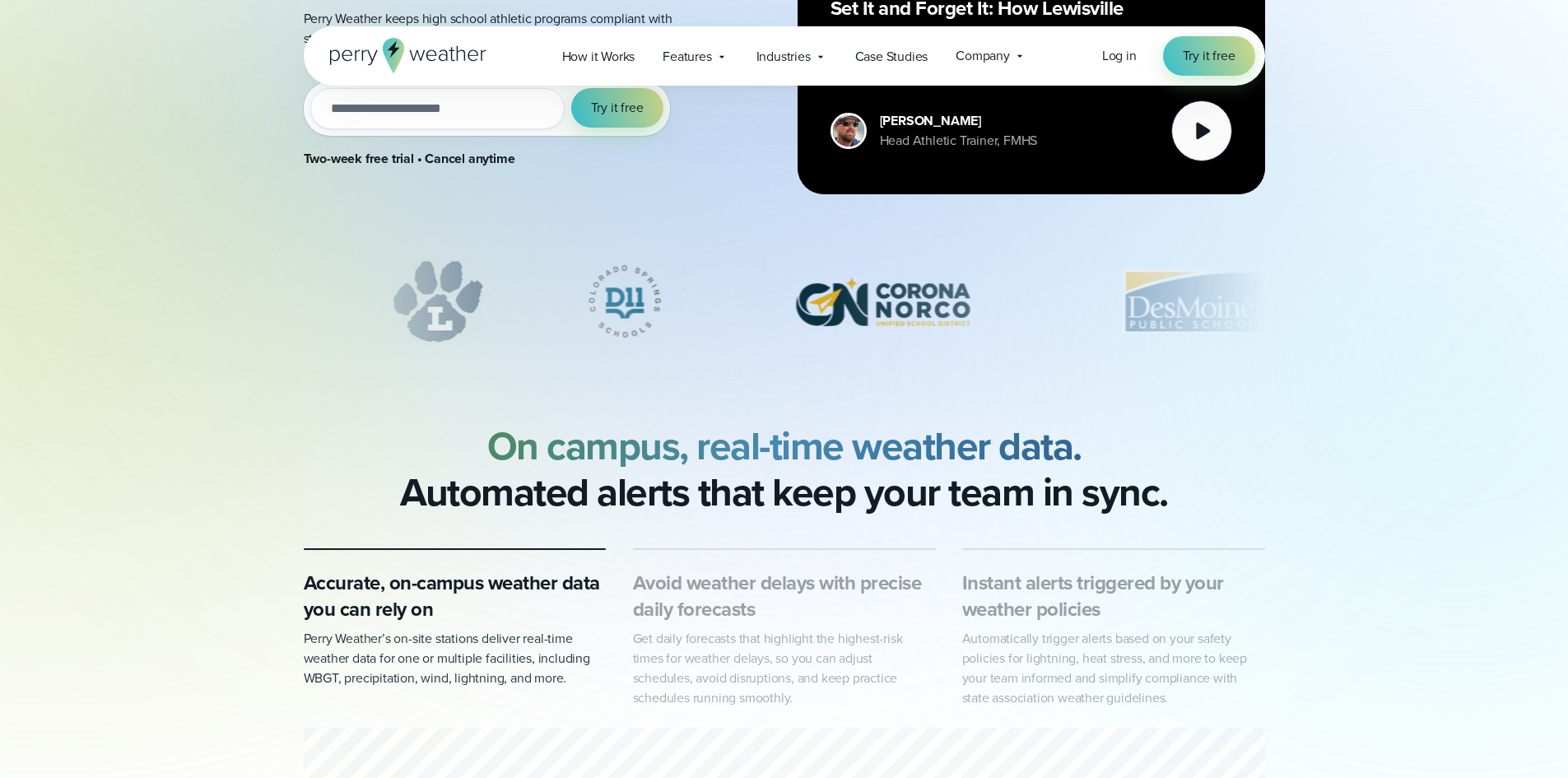
drag, startPoint x: 650, startPoint y: 301, endPoint x: 833, endPoint y: 344, distance: 188.0
click at [833, 344] on div "slideshow" at bounding box center [784, 306] width 961 height 91
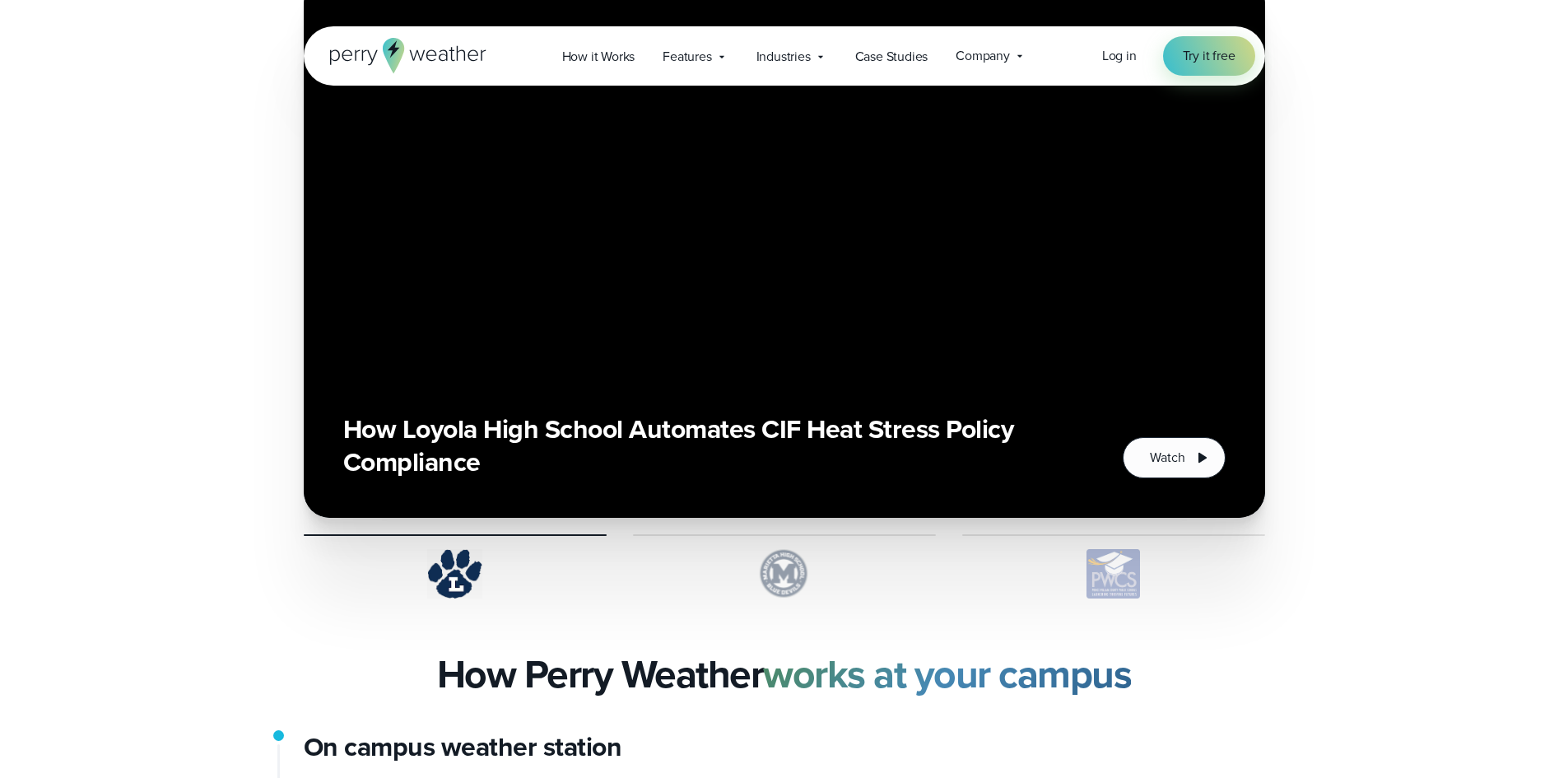
scroll to position [3292, 0]
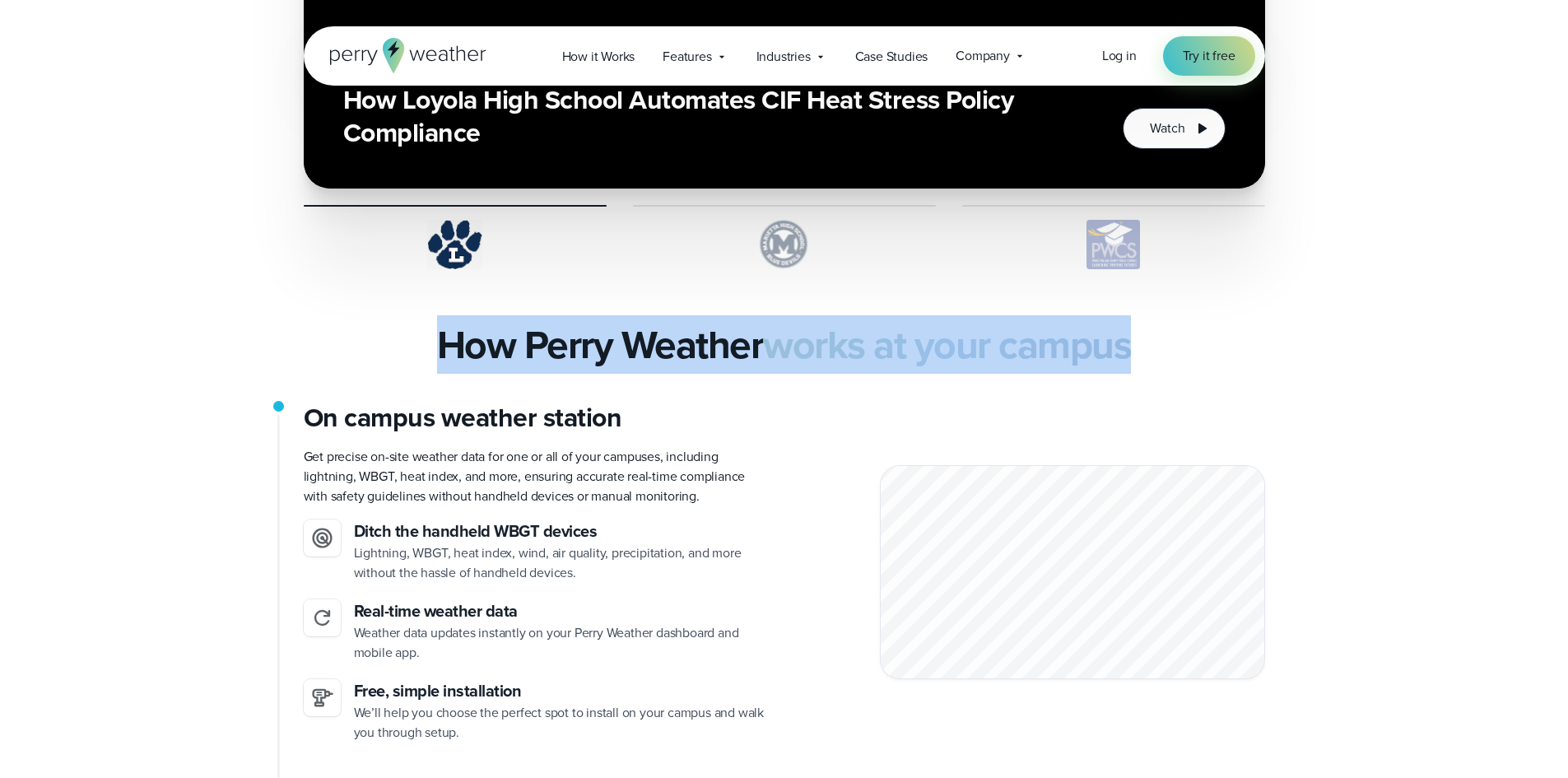
drag, startPoint x: 329, startPoint y: 362, endPoint x: 1272, endPoint y: 360, distance: 943.0
click at [1272, 360] on div "How Perry Weather works at your campus" at bounding box center [784, 345] width 1185 height 46
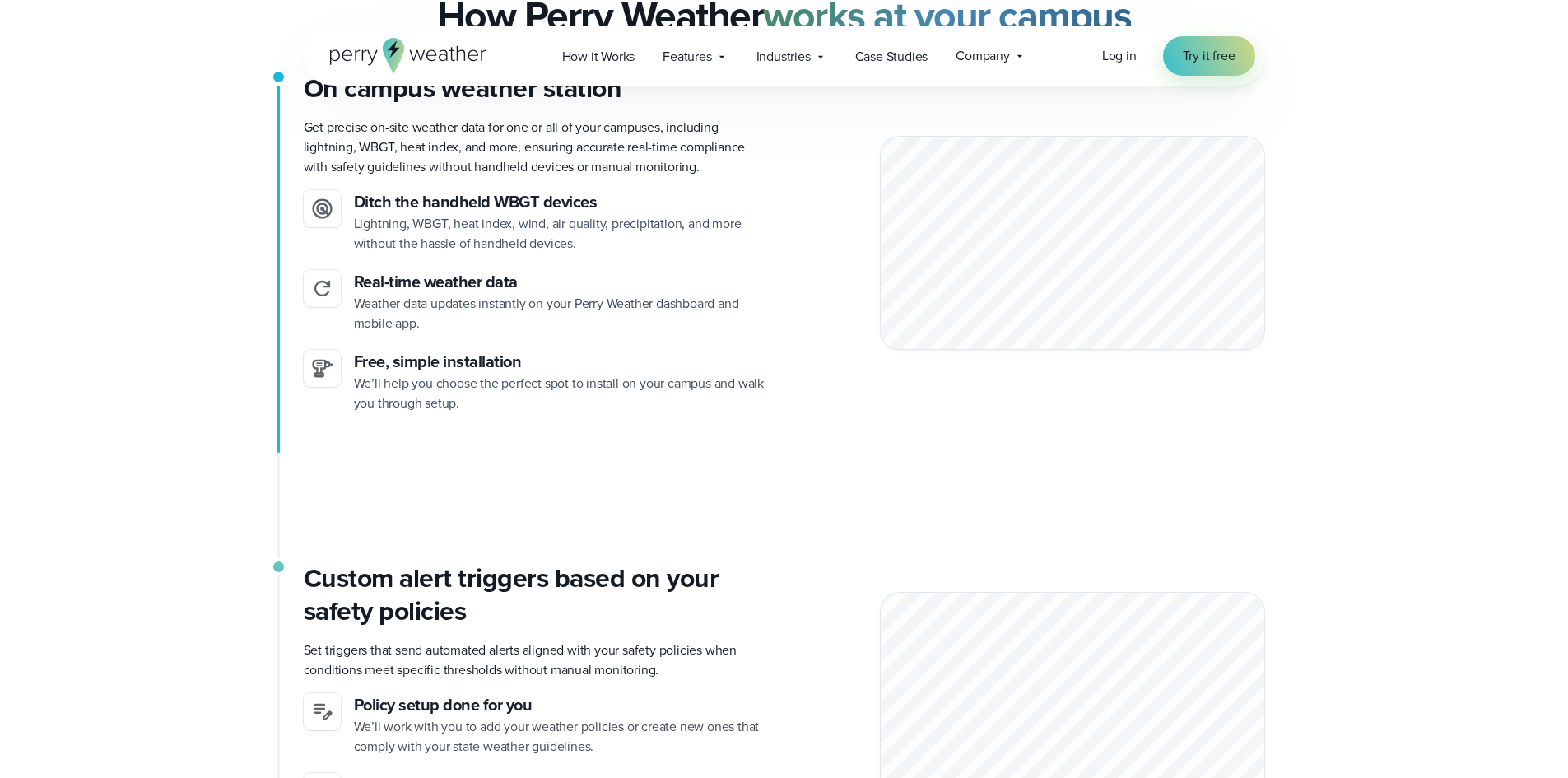
scroll to position [3539, 0]
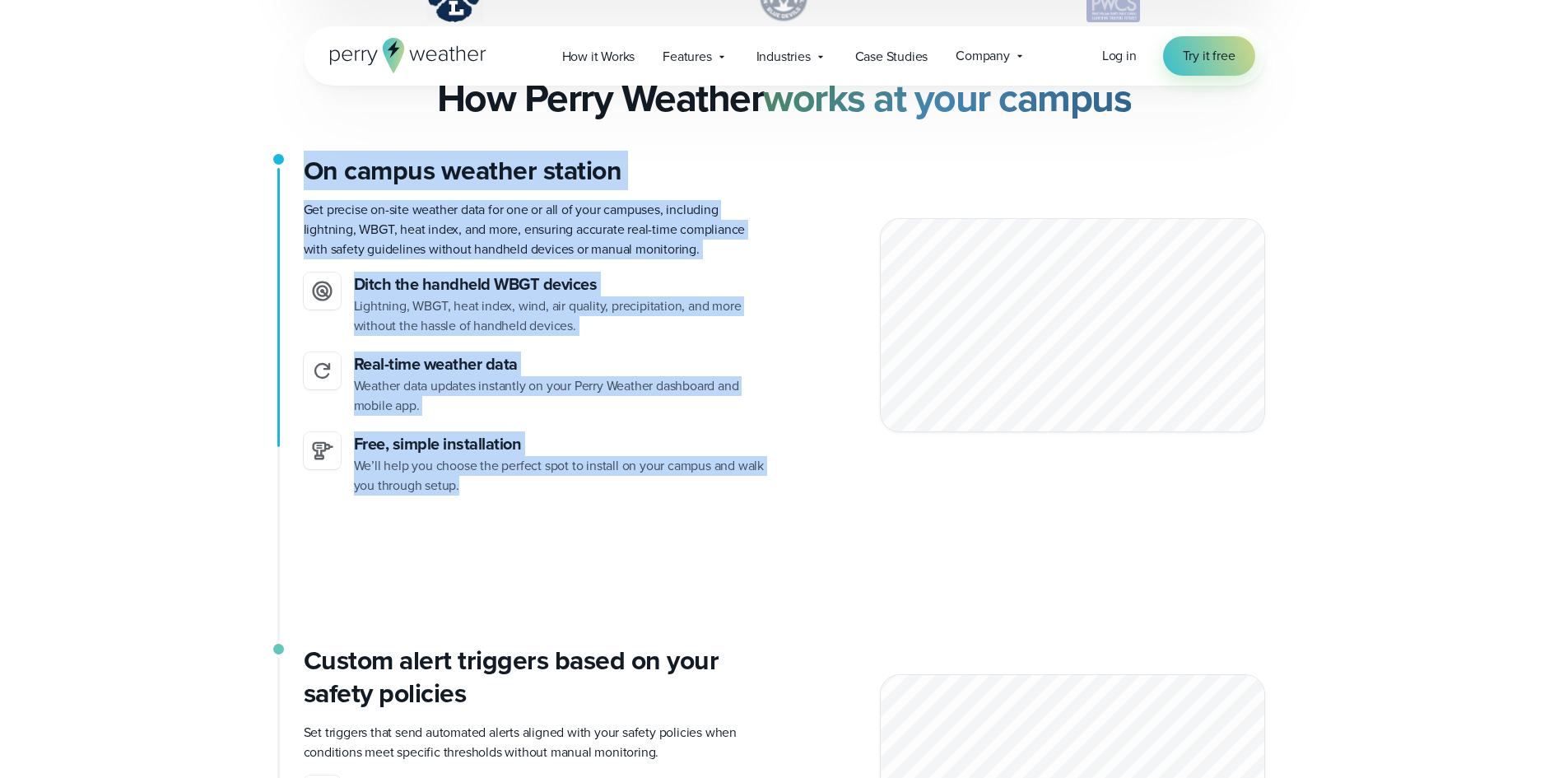
drag, startPoint x: 304, startPoint y: 172, endPoint x: 746, endPoint y: 540, distance: 575.1
click at [746, 540] on div "On campus weather station Get precise on-site weather data for one or all of yo…" at bounding box center [784, 399] width 961 height 490
click at [746, 538] on div "On campus weather station Get precise on-site weather data for one or all of yo…" at bounding box center [784, 399] width 961 height 490
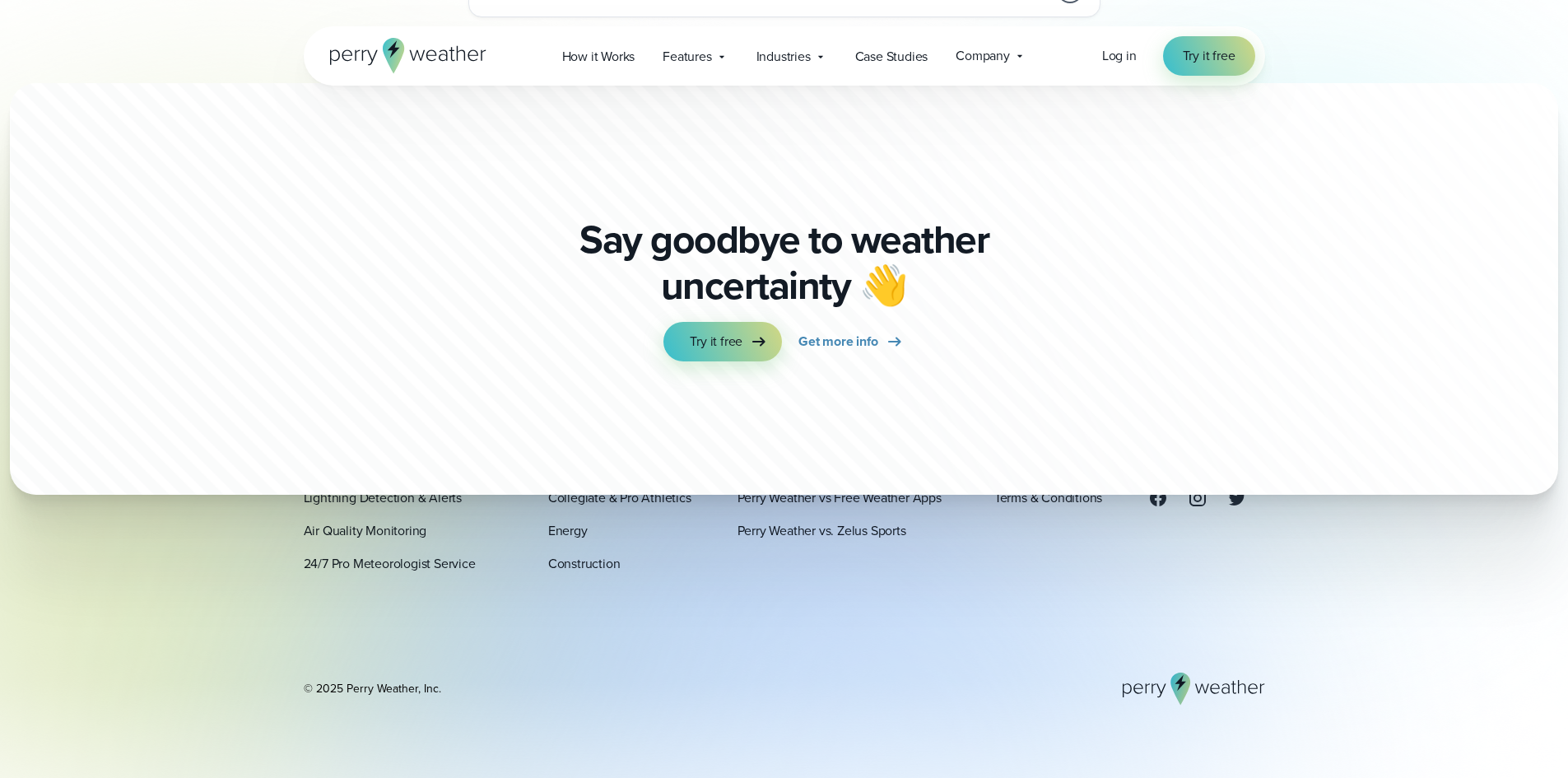
scroll to position [9324, 0]
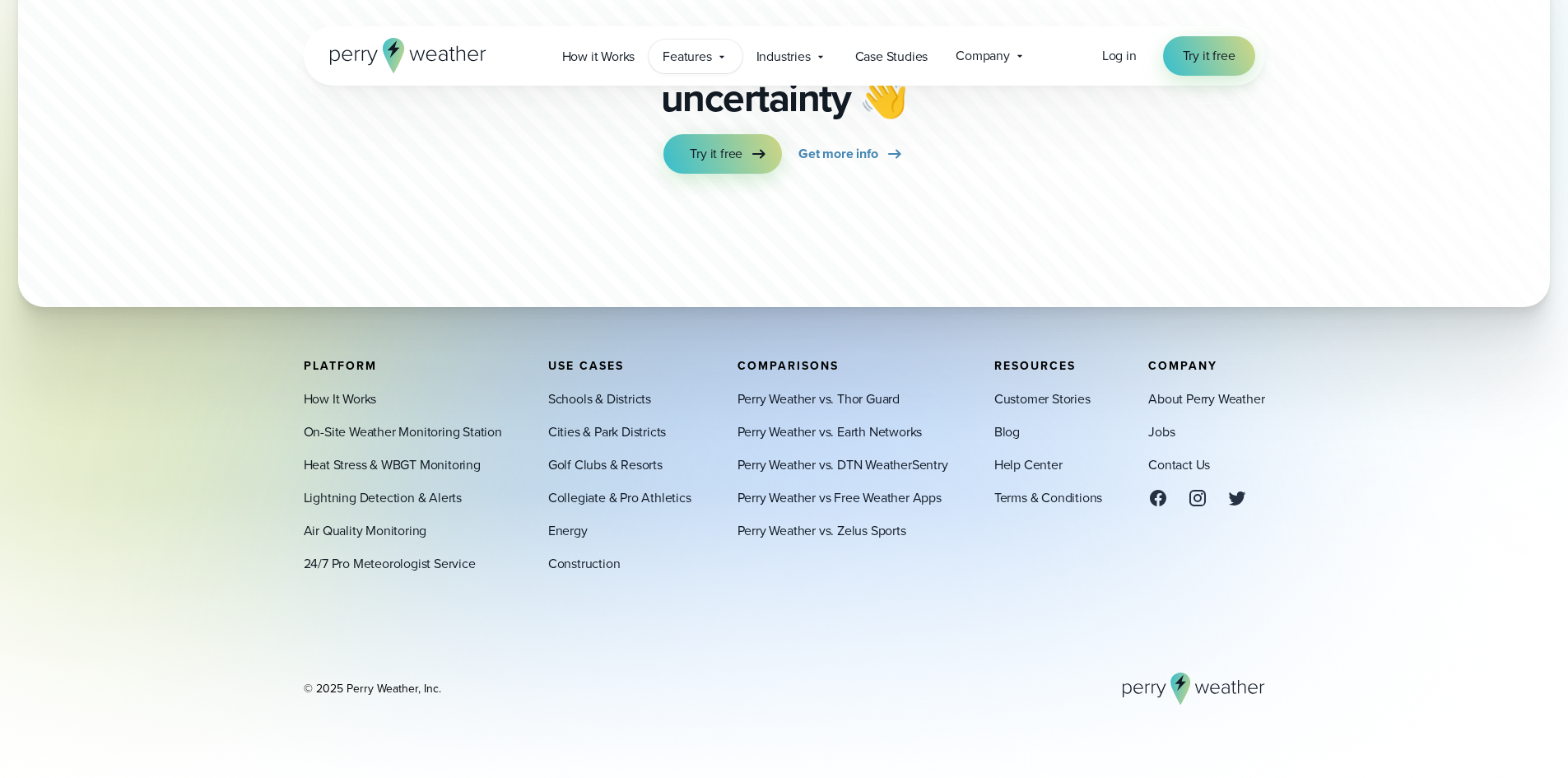
click at [685, 52] on span "Features" at bounding box center [687, 57] width 49 height 20
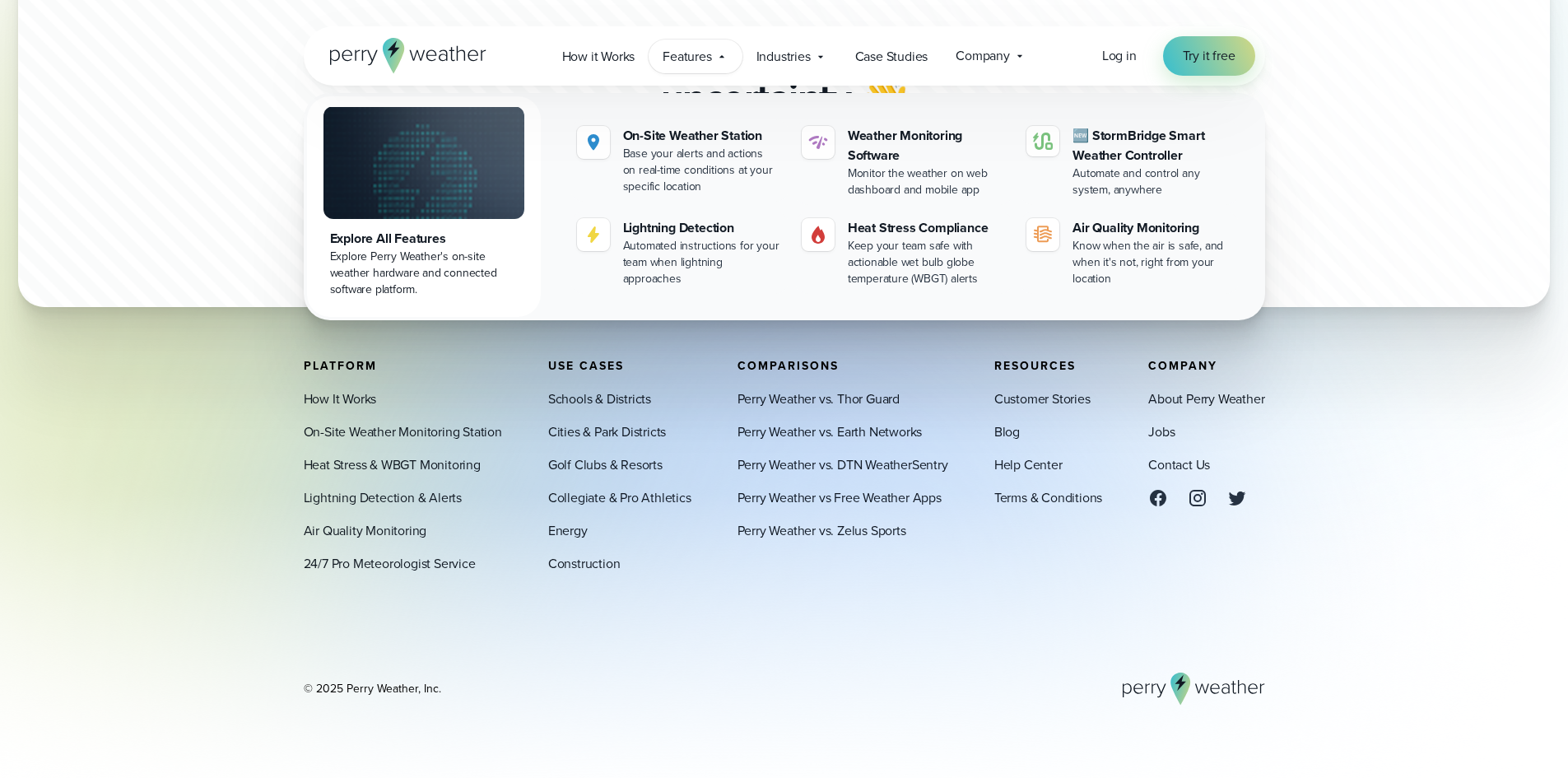
click at [441, 165] on img at bounding box center [424, 162] width 200 height 112
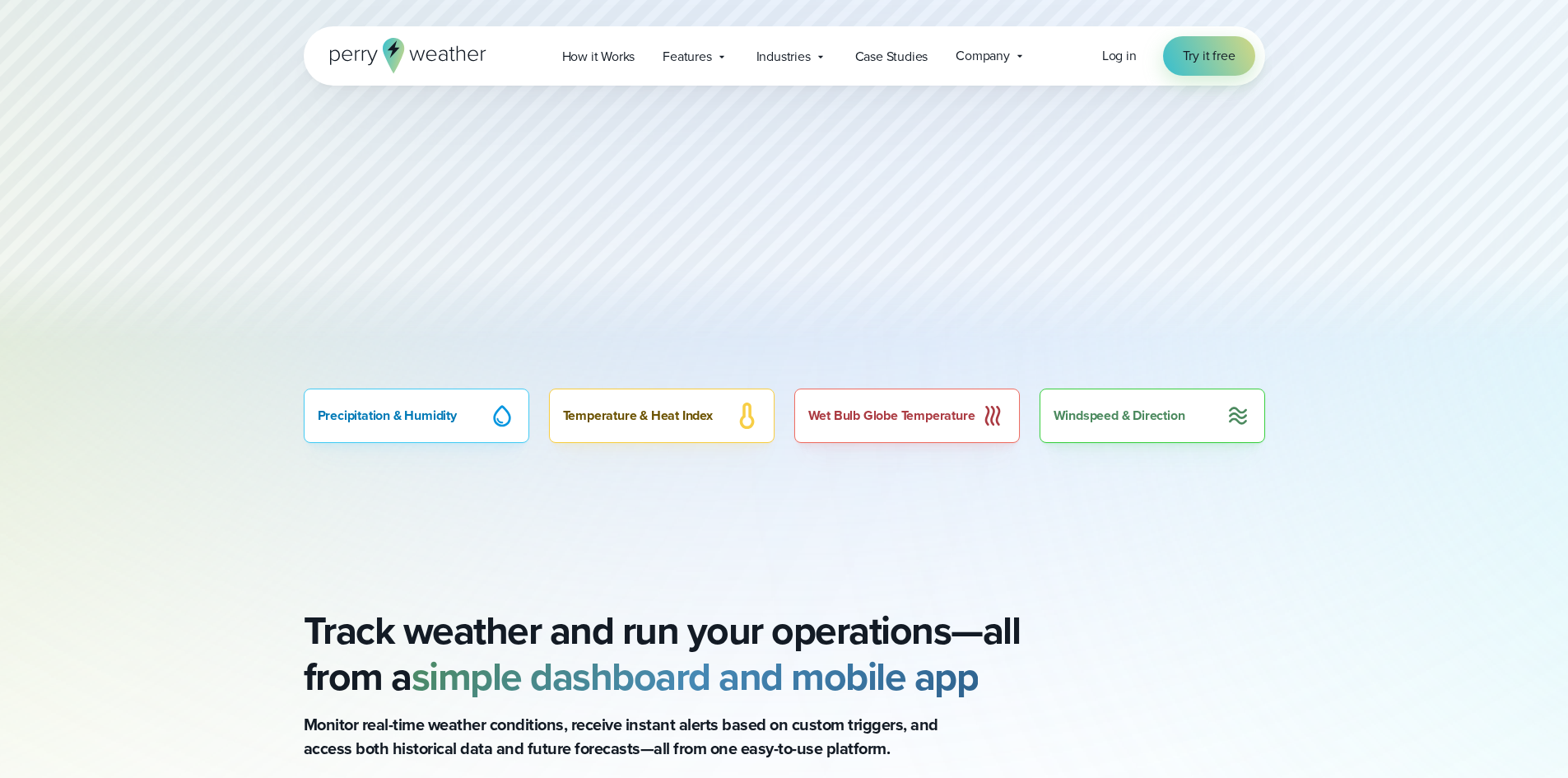
scroll to position [1070, 0]
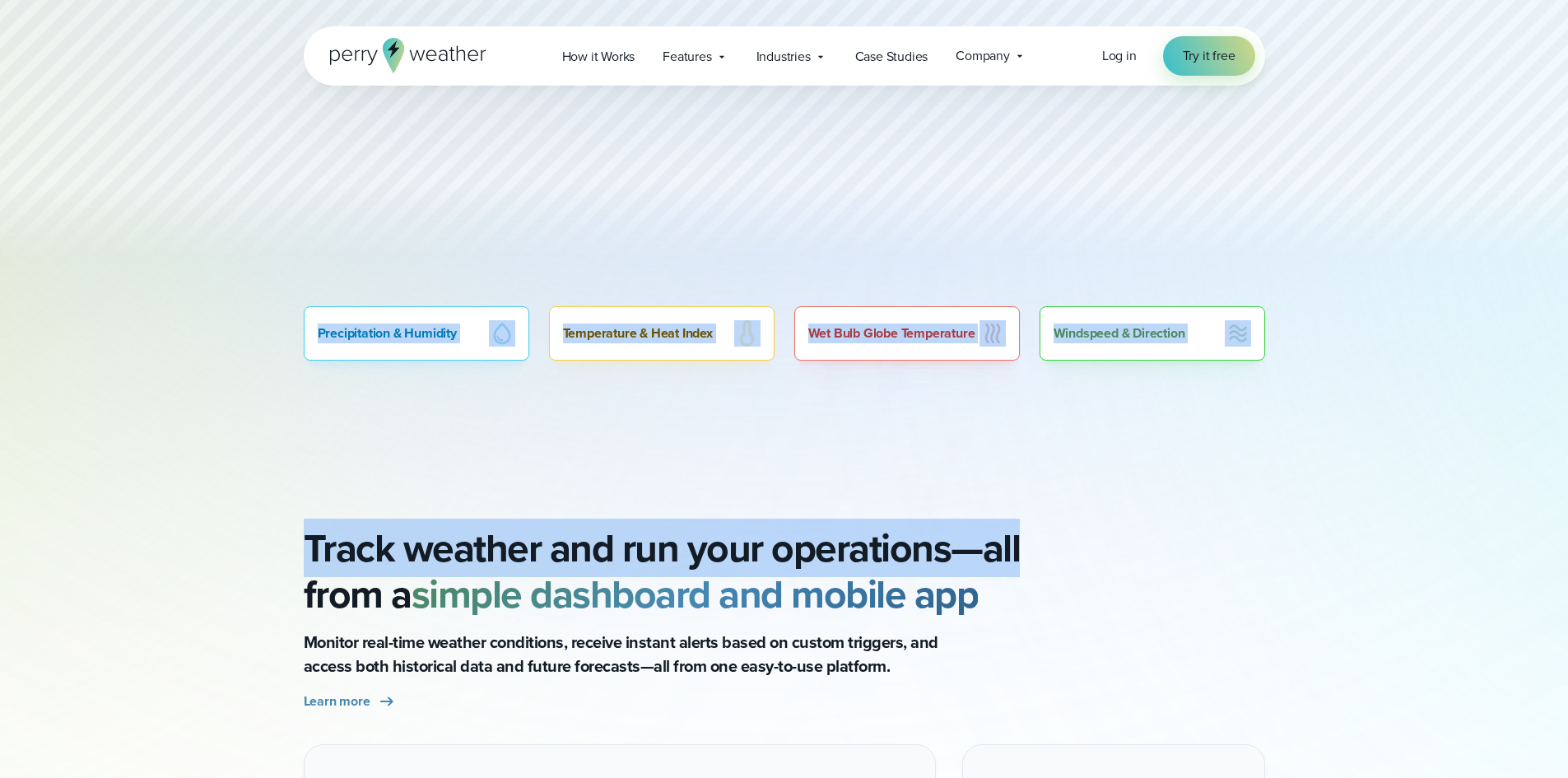
drag, startPoint x: 296, startPoint y: 316, endPoint x: 1320, endPoint y: 465, distance: 1034.8
click at [1320, 465] on div "All Perry Weather Features Explore the modern weather safety platform Real-time…" at bounding box center [784, 167] width 1568 height 2474
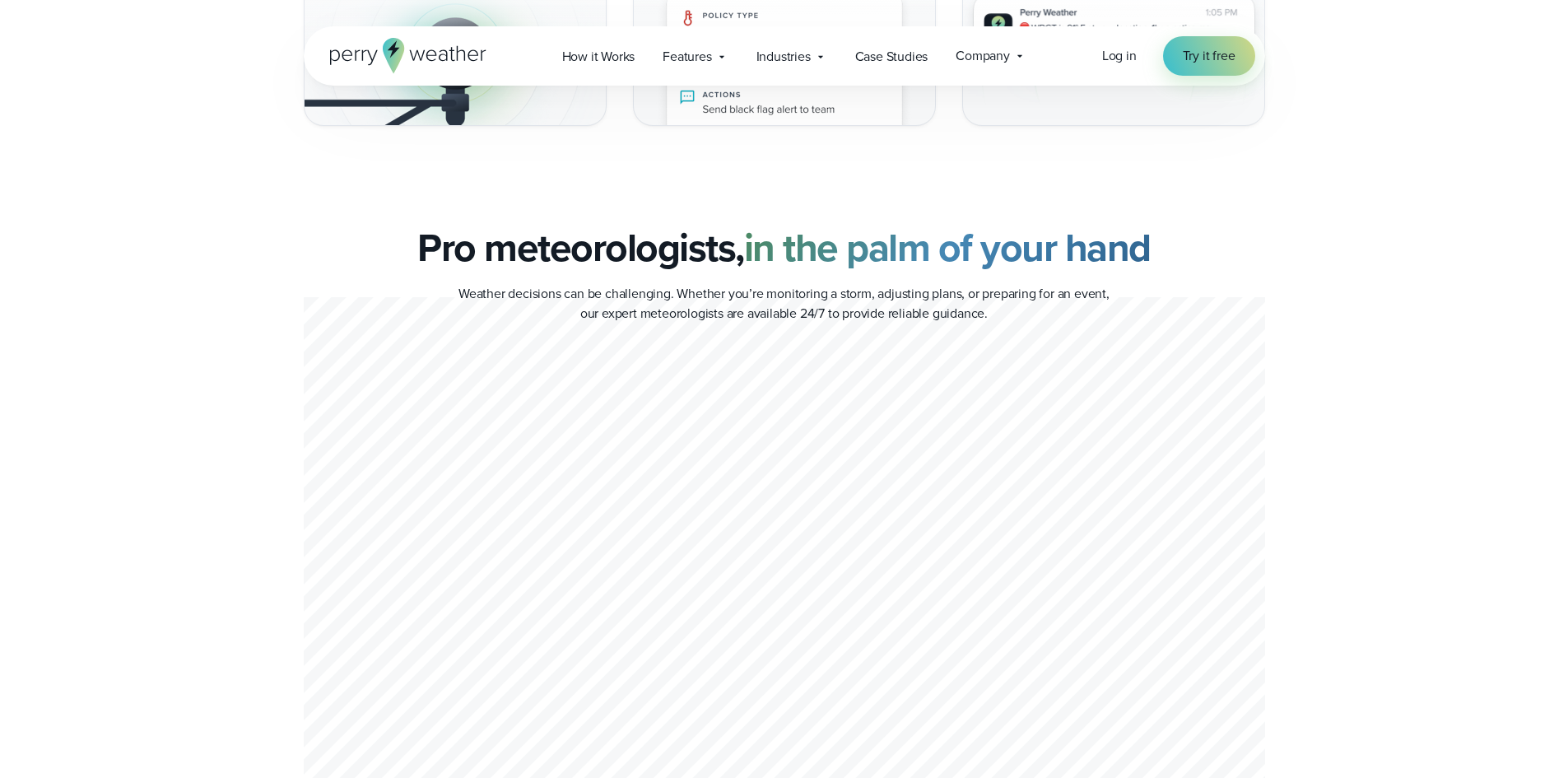
scroll to position [4774, 0]
